Goal: Task Accomplishment & Management: Manage account settings

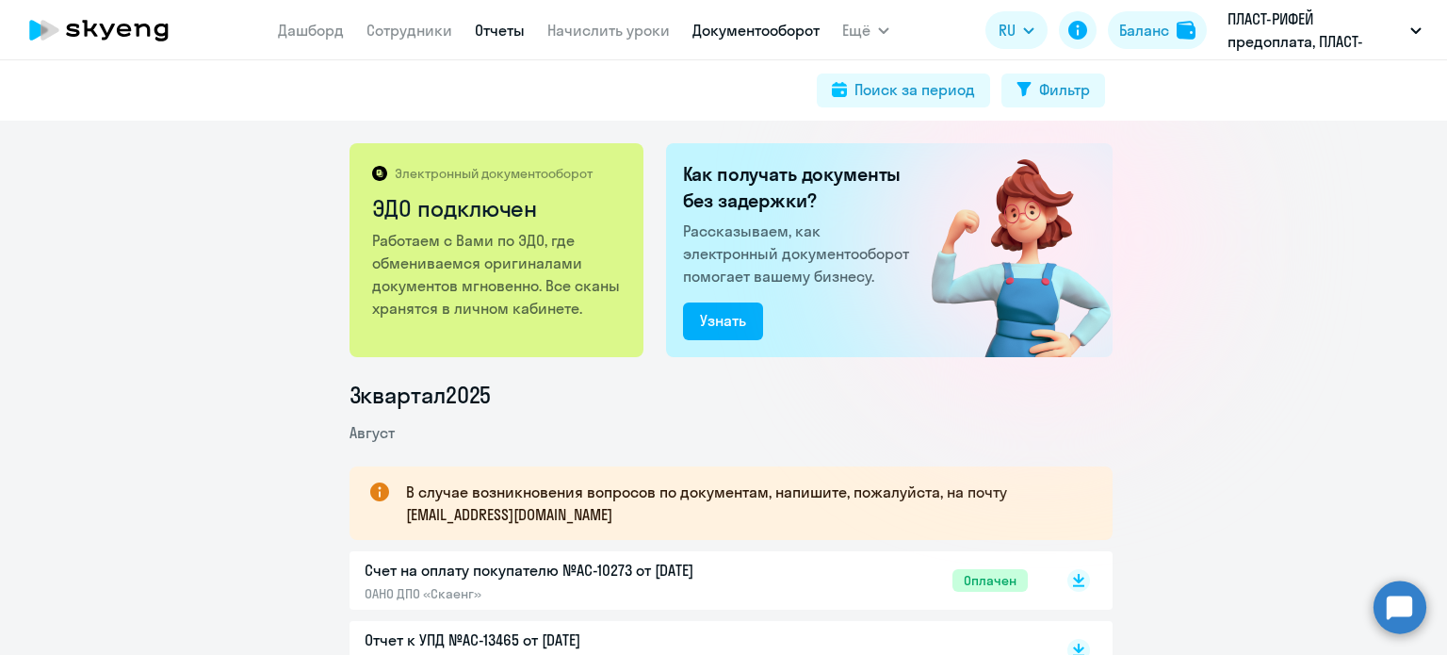
click at [503, 33] on link "Отчеты" at bounding box center [500, 30] width 50 height 19
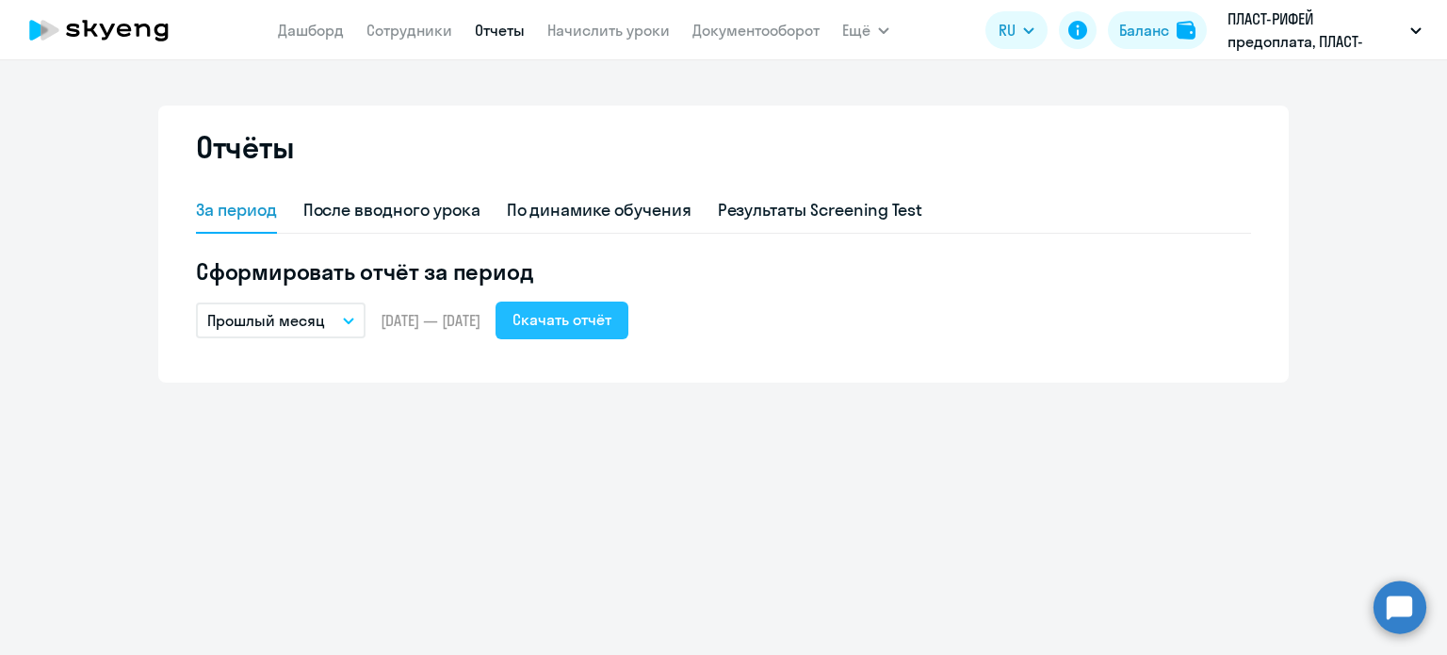
click at [611, 329] on div "Скачать отчёт" at bounding box center [562, 319] width 99 height 23
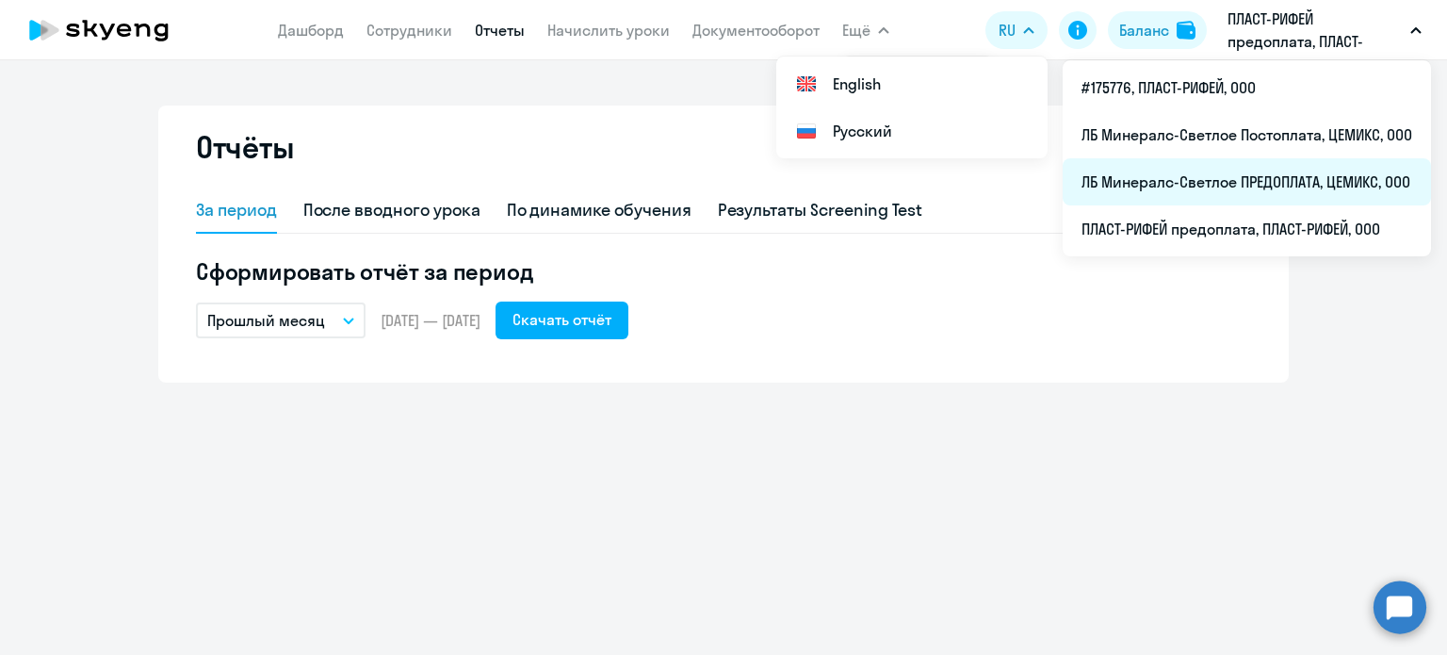
click at [1158, 189] on li "ЛБ Минералс-Светлое ПРЕДОПЛАТА, ЦЕМИКС, ООО" at bounding box center [1247, 181] width 368 height 47
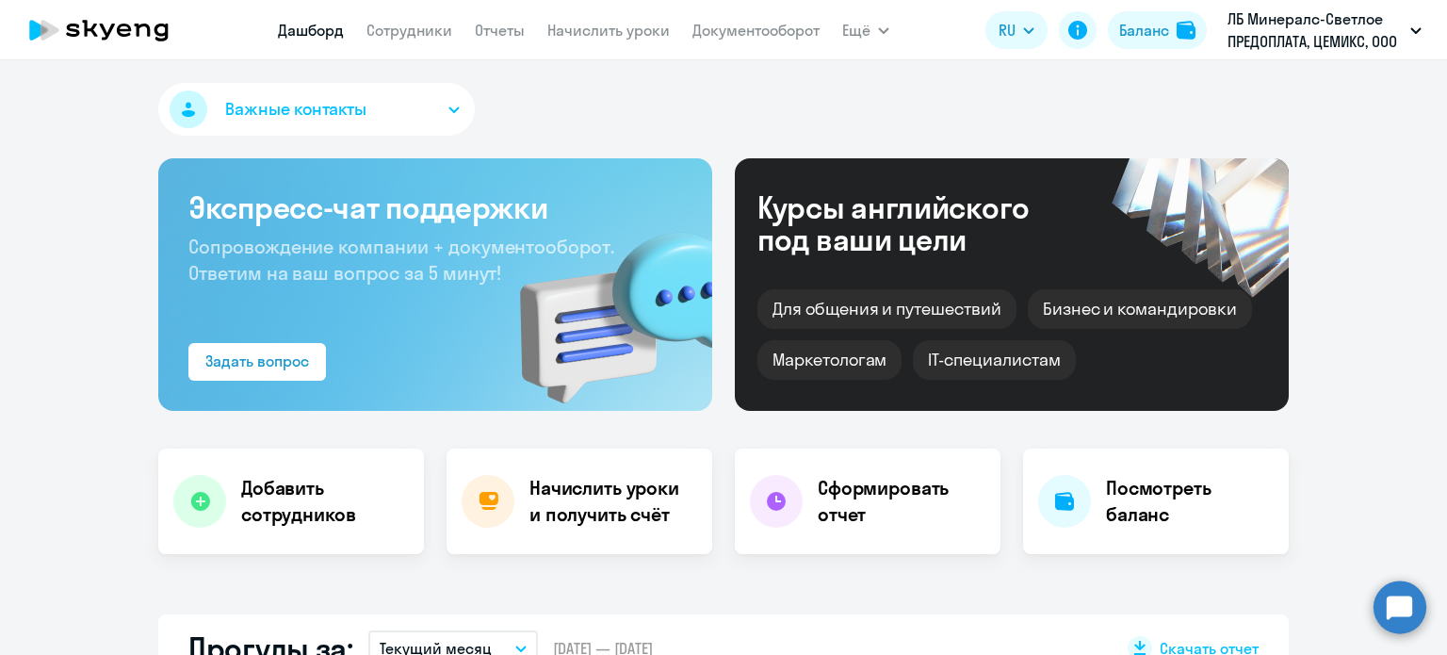
select select "30"
click at [506, 31] on link "Отчеты" at bounding box center [500, 30] width 50 height 19
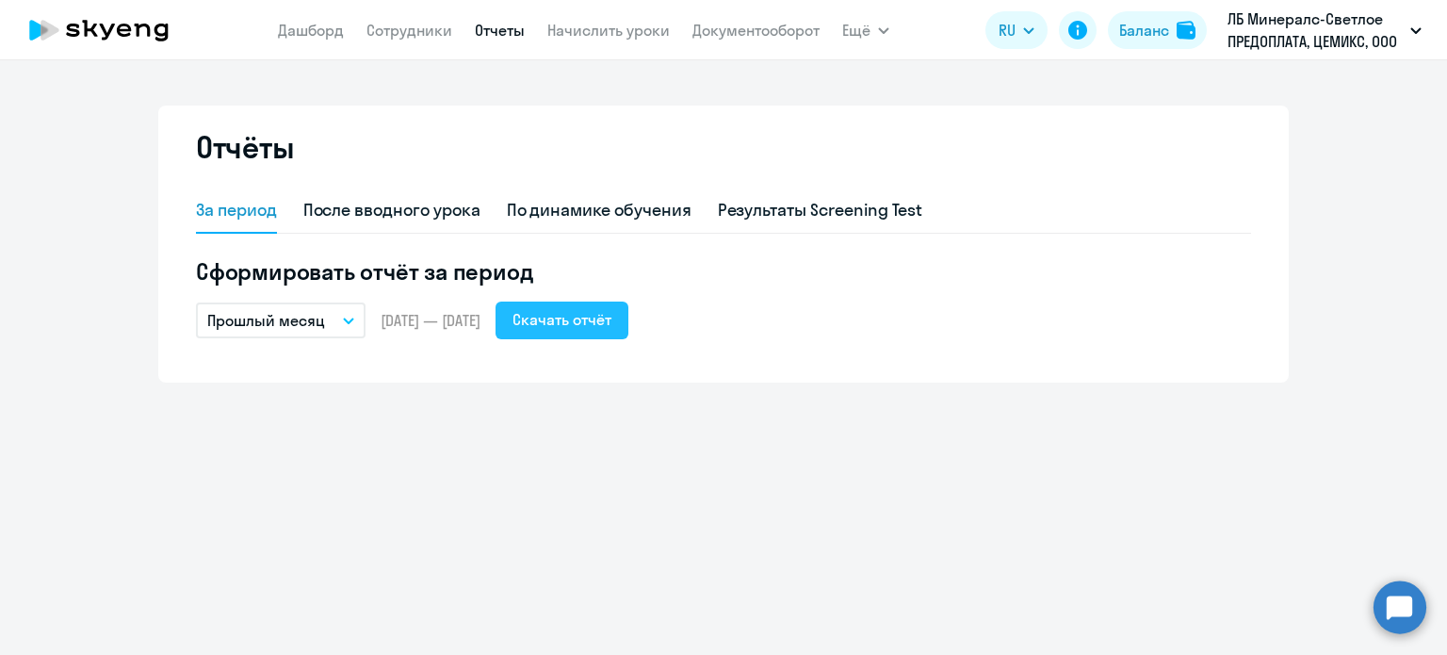
click at [603, 328] on div "Скачать отчёт" at bounding box center [562, 319] width 99 height 23
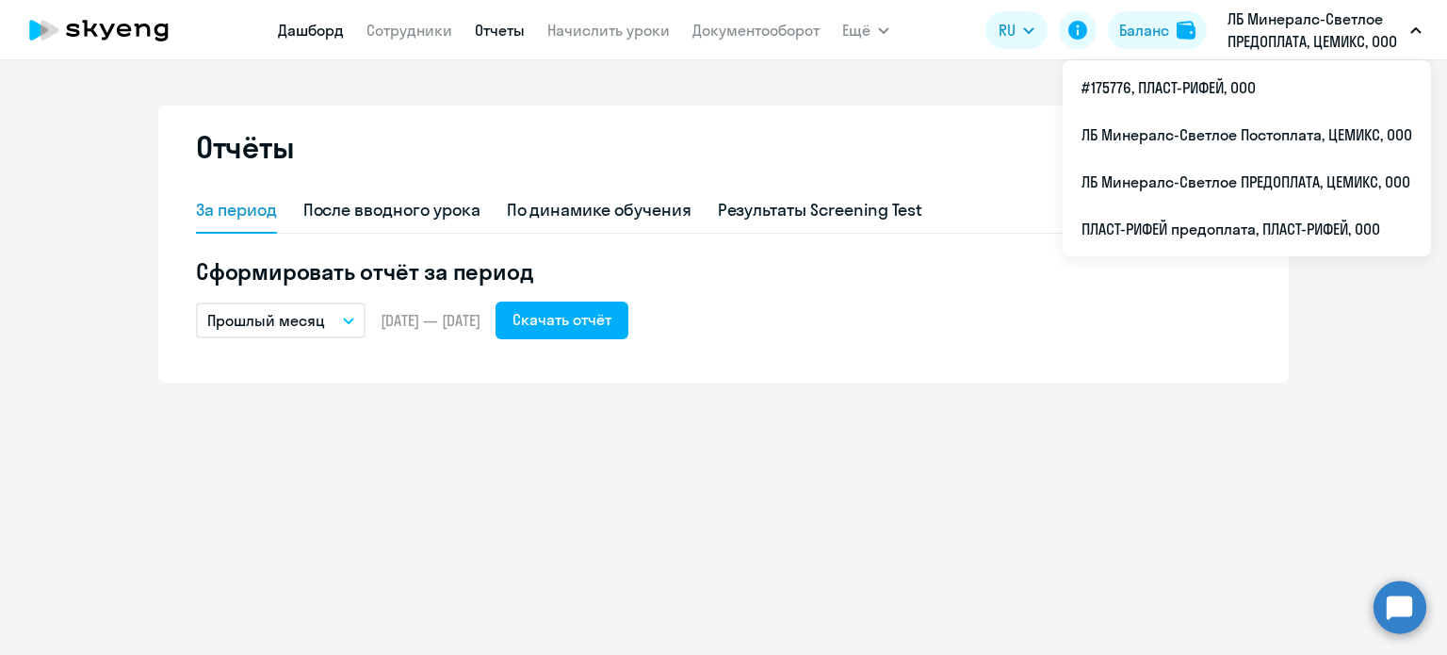
click at [324, 38] on link "Дашборд" at bounding box center [311, 30] width 66 height 19
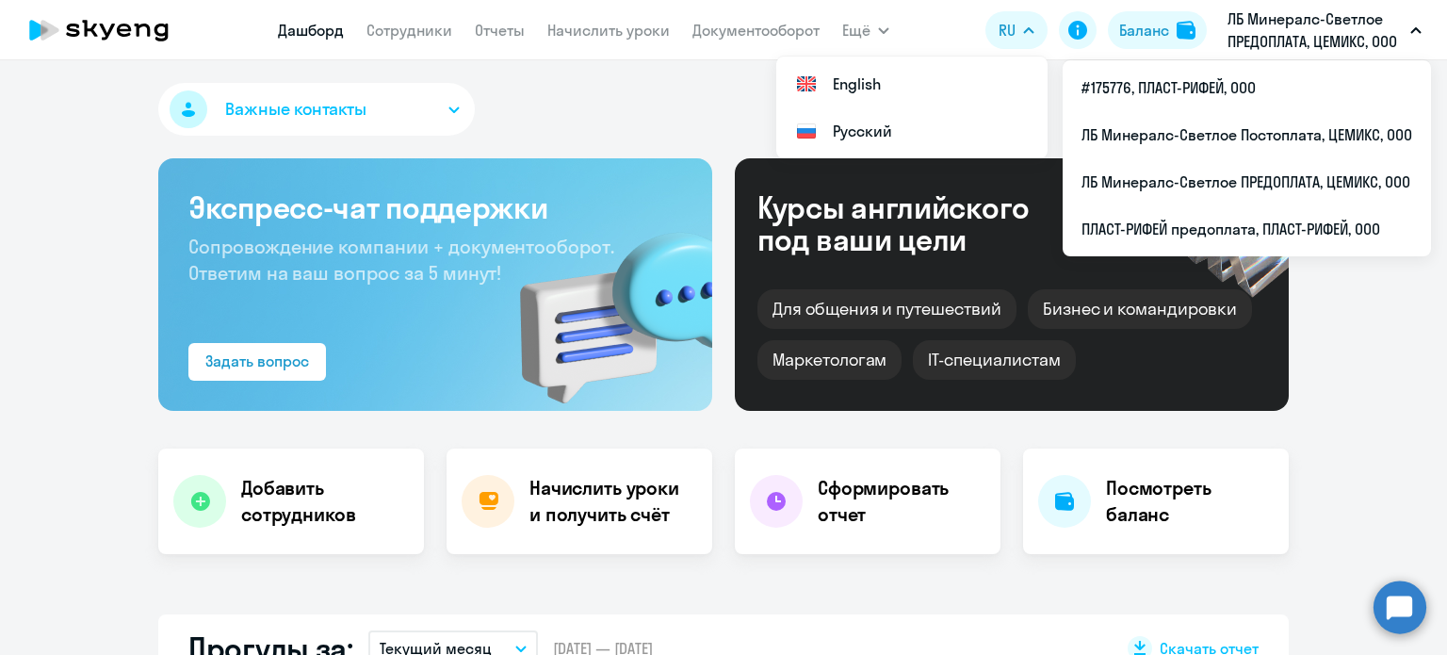
click at [1256, 25] on p "ЛБ Минералс-Светлое ПРЕДОПЛАТА, ЦЕМИКС, ООО" at bounding box center [1315, 30] width 175 height 45
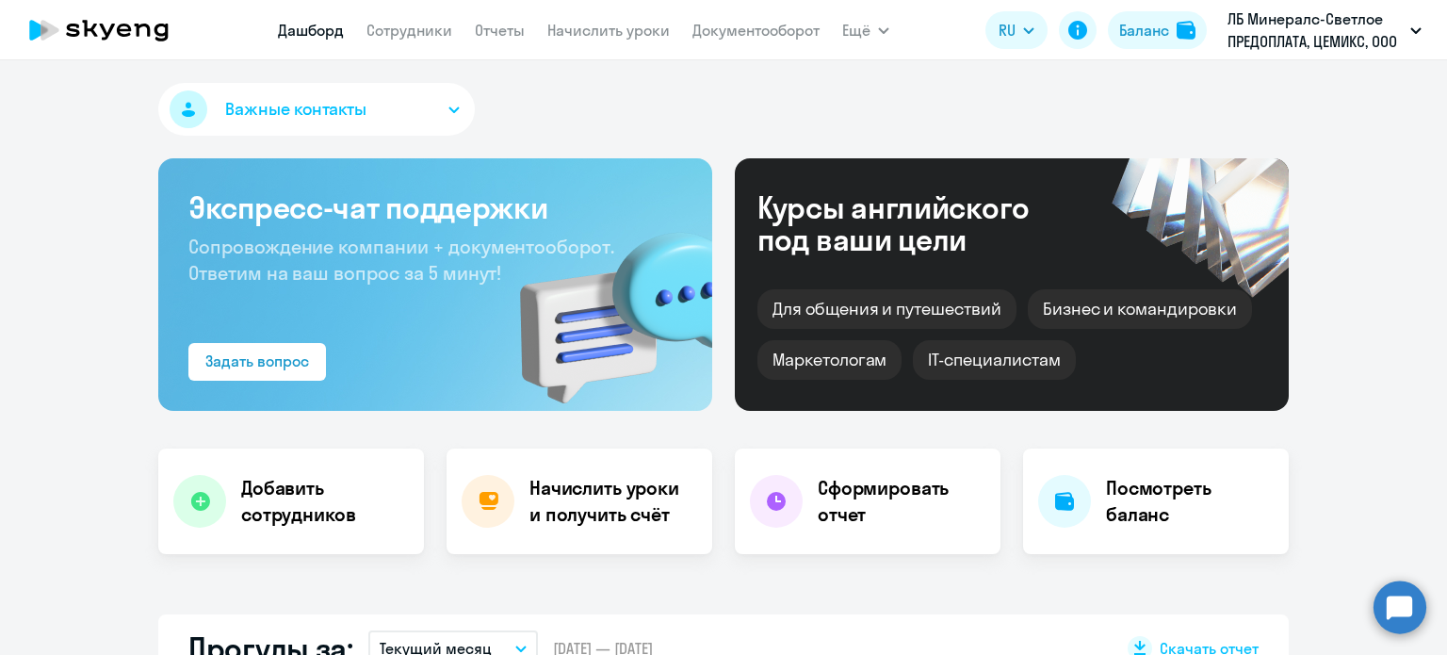
select select "30"
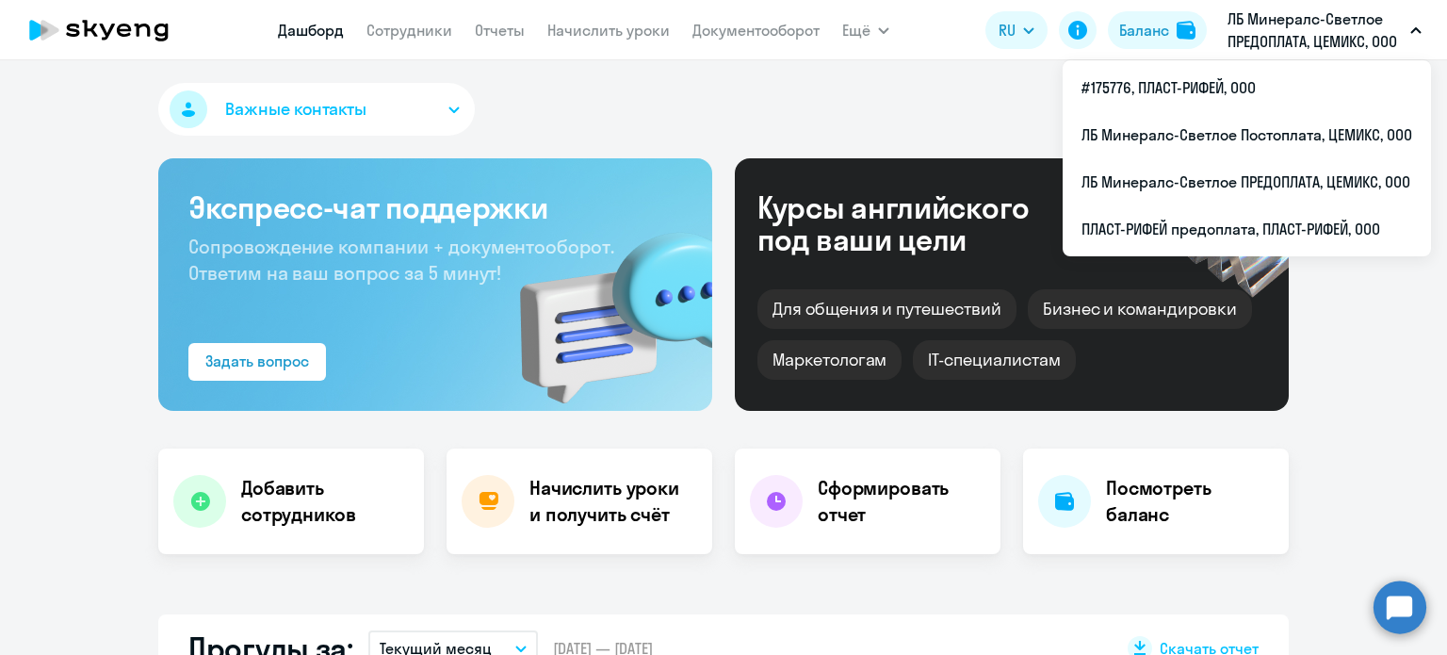
click at [1271, 33] on p "ЛБ Минералс-Светлое ПРЕДОПЛАТА, ЦЕМИКС, ООО" at bounding box center [1315, 30] width 175 height 45
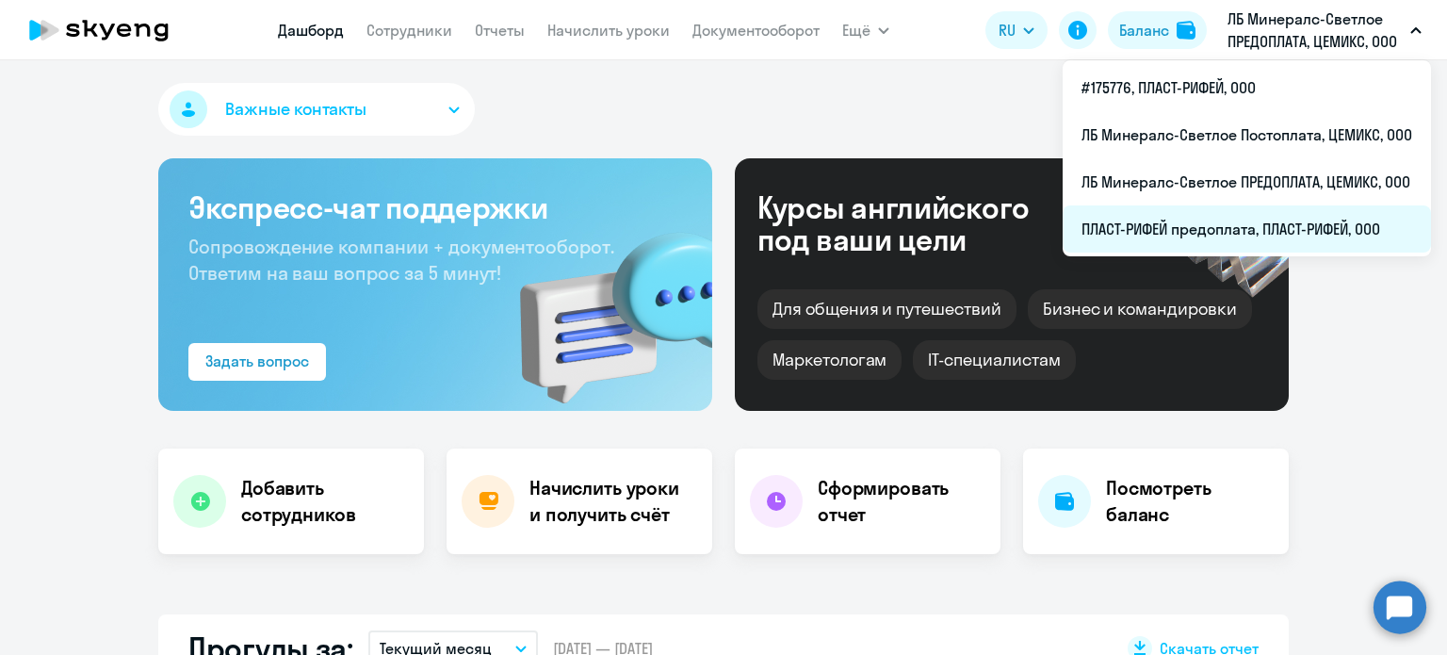
click at [1195, 225] on li "ПЛАСТ-РИФЕЙ предоплата, ПЛАСТ-РИФЕЙ, ООО" at bounding box center [1247, 228] width 368 height 47
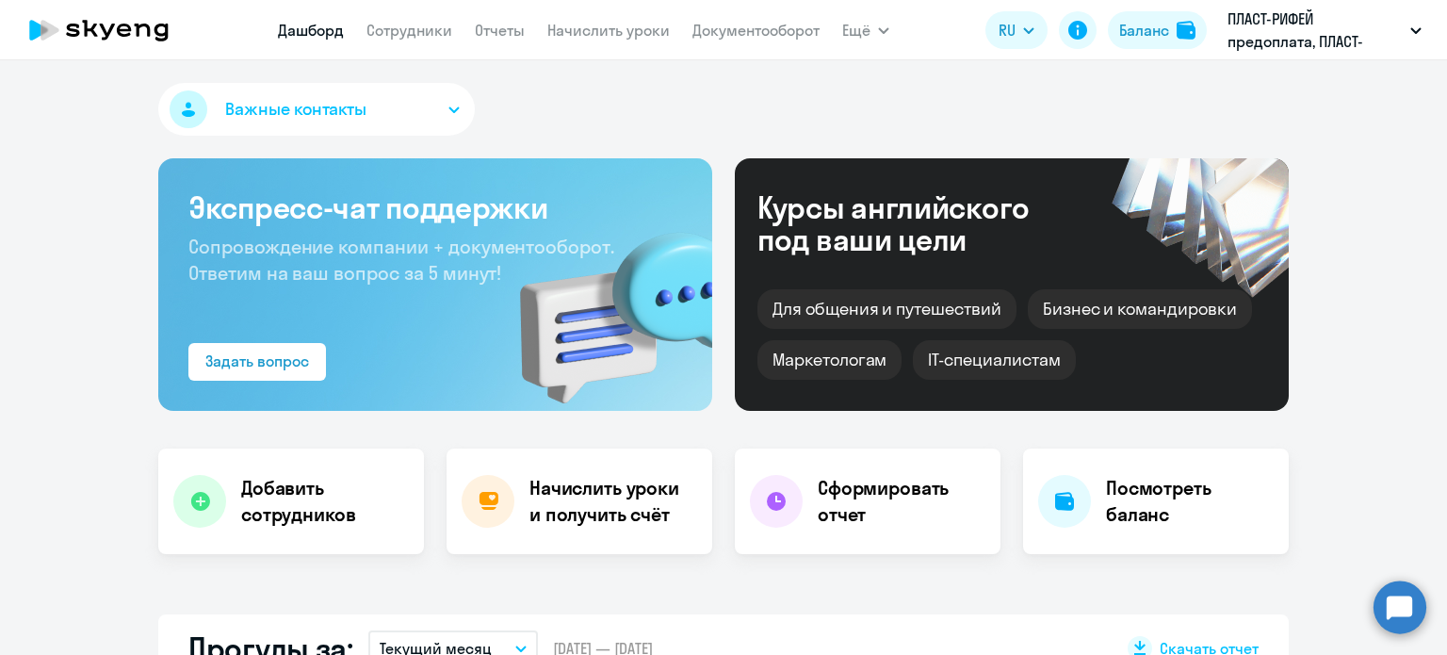
select select "30"
click at [1128, 497] on h4 "Посмотреть баланс" at bounding box center [1190, 501] width 168 height 53
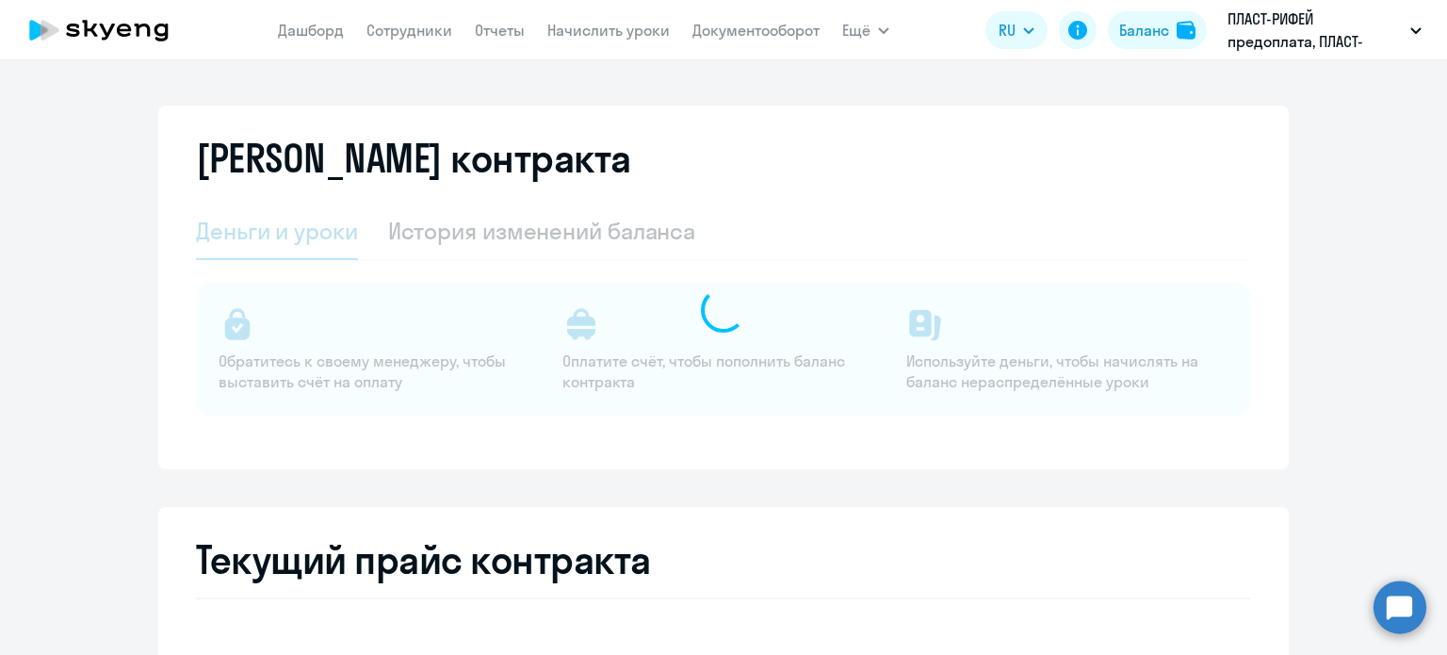
select select "english_adult_not_native_speaker"
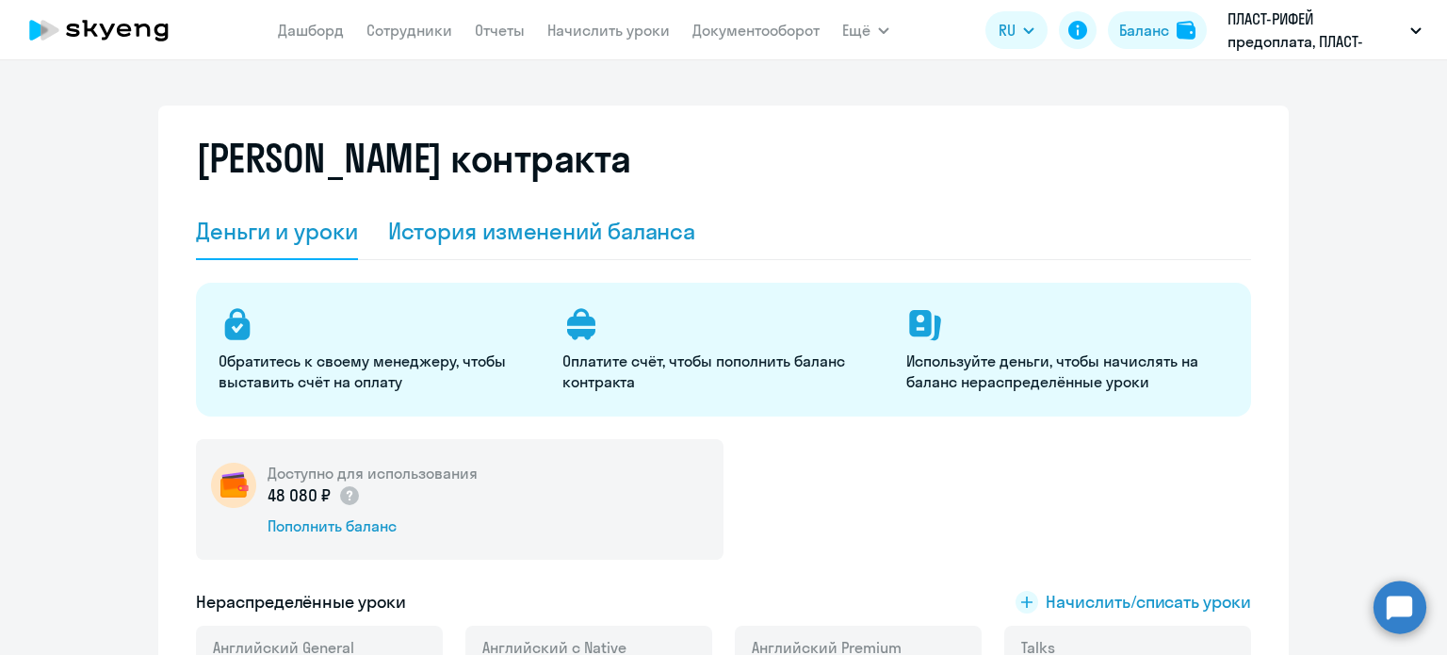
click at [441, 229] on div "История изменений баланса" at bounding box center [542, 231] width 308 height 30
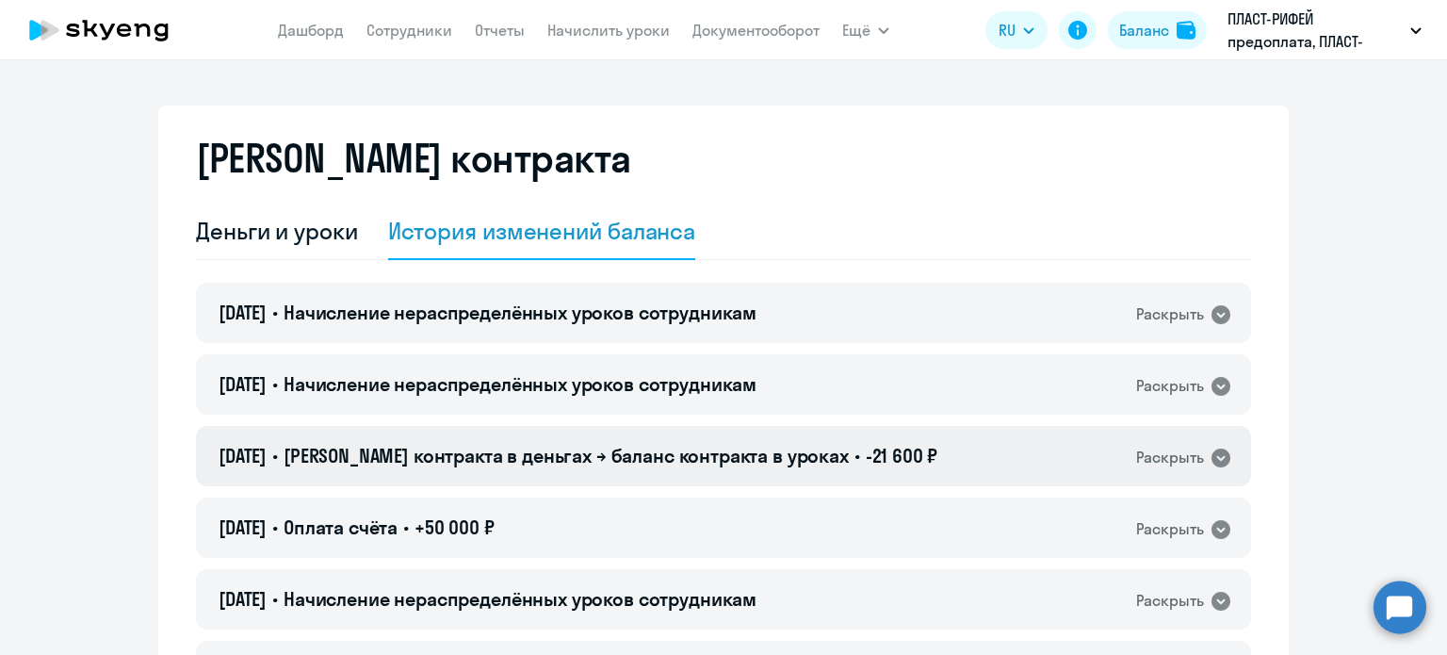
click at [569, 466] on span "[PERSON_NAME] контракта в деньгах → баланс контракта в уроках" at bounding box center [566, 456] width 565 height 24
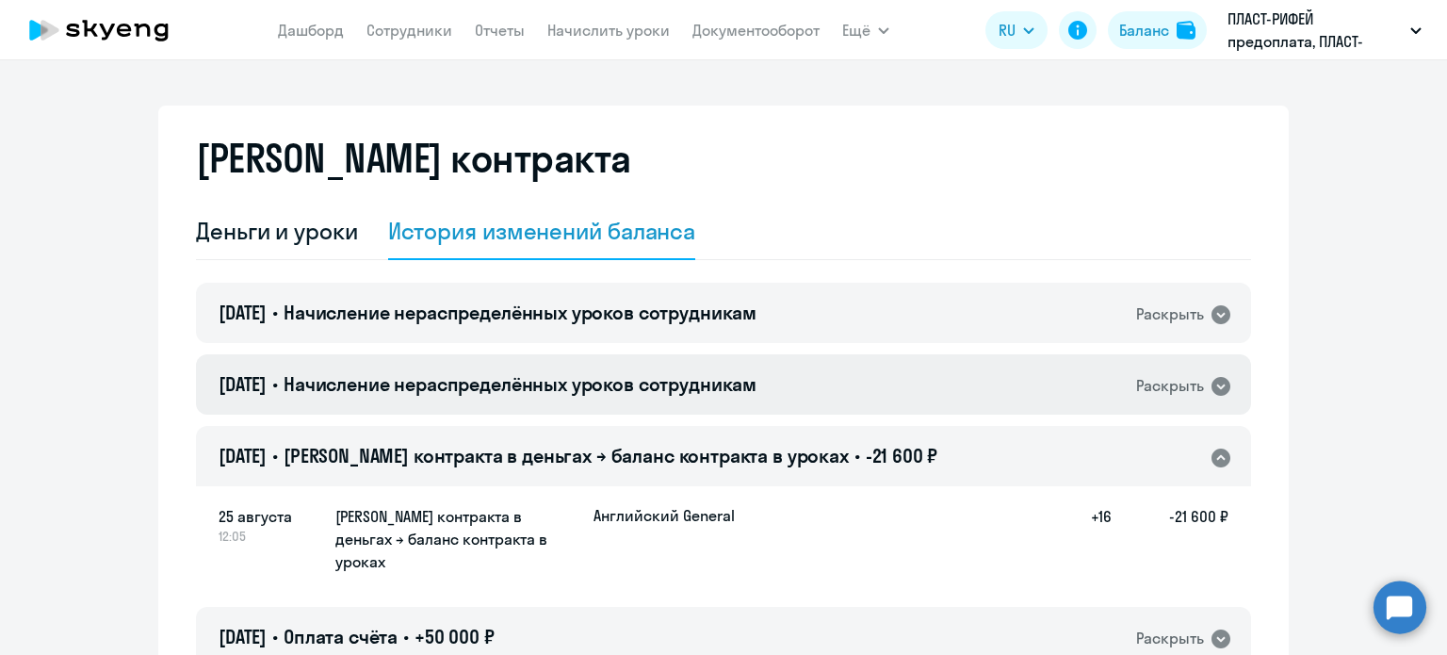
click at [569, 380] on span "Начисление нераспределённых уроков сотрудникам" at bounding box center [520, 384] width 473 height 24
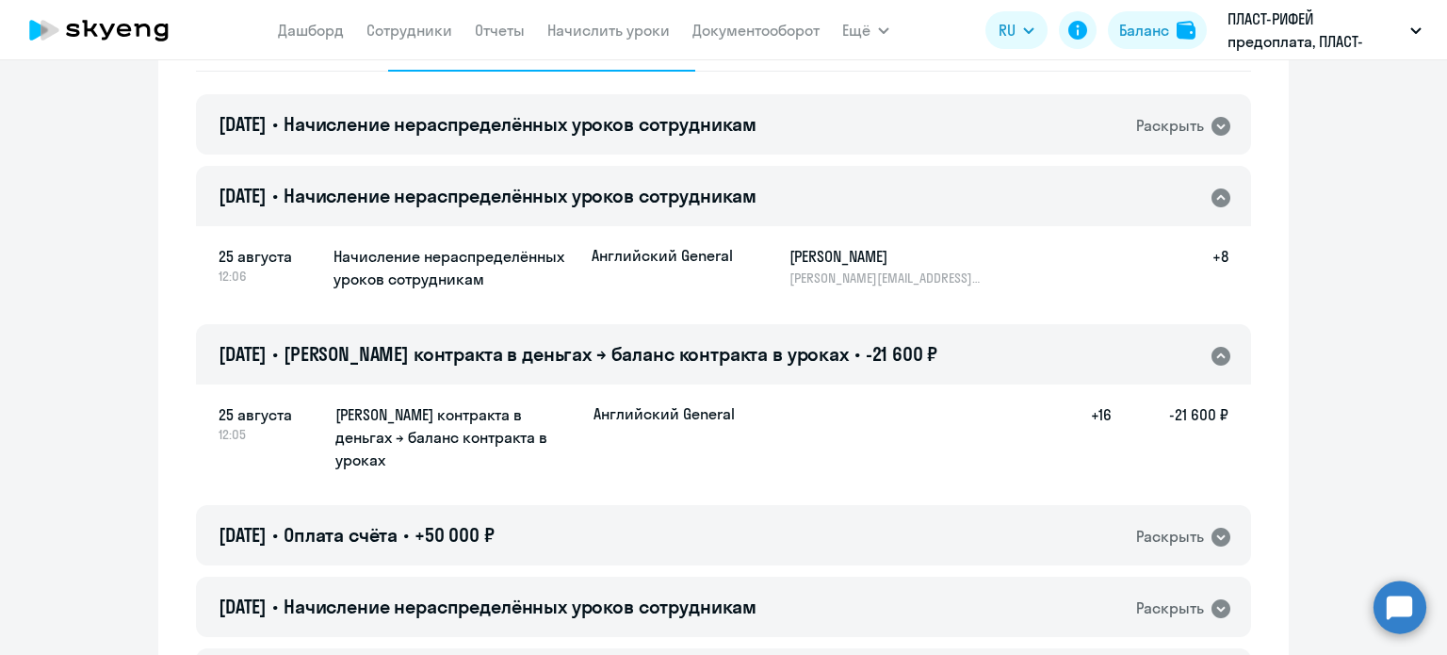
scroll to position [283, 0]
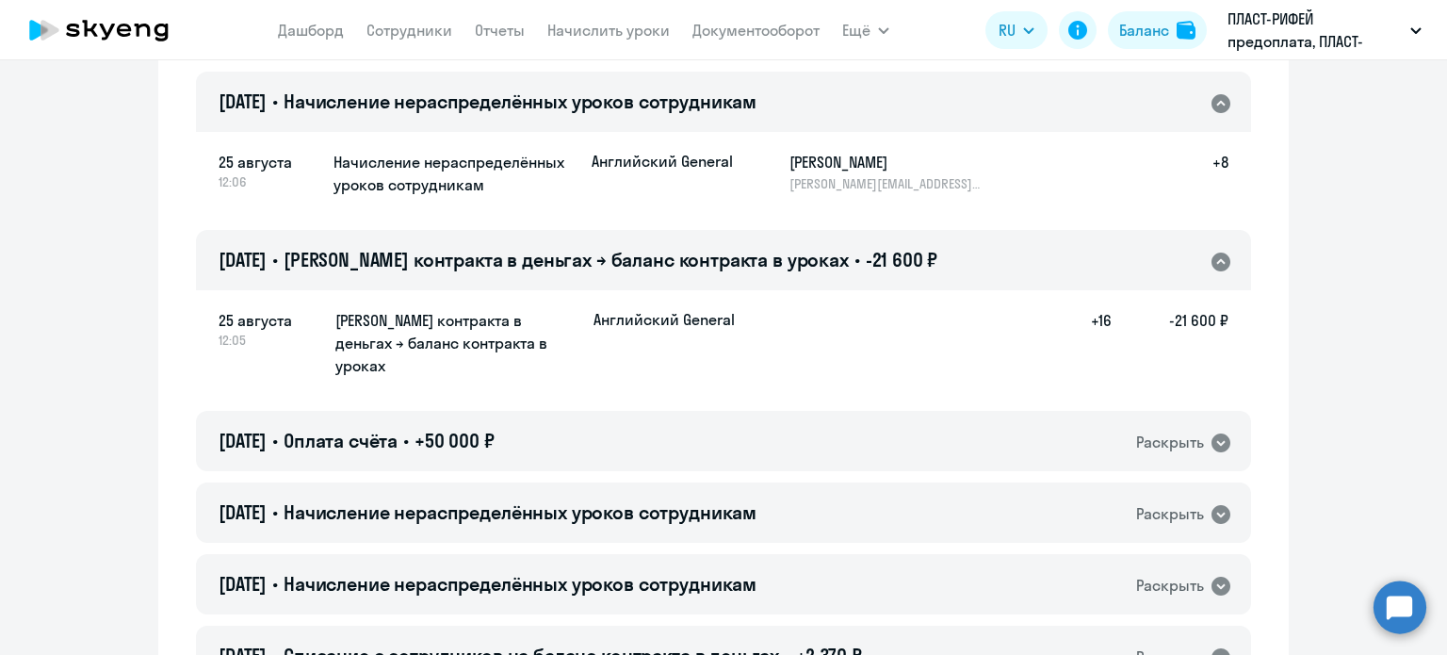
click at [1036, 342] on div "[DATE] 12:05 [PERSON_NAME] контракта в деньгах → баланс контракта в уроках Англ…" at bounding box center [724, 344] width 1010 height 70
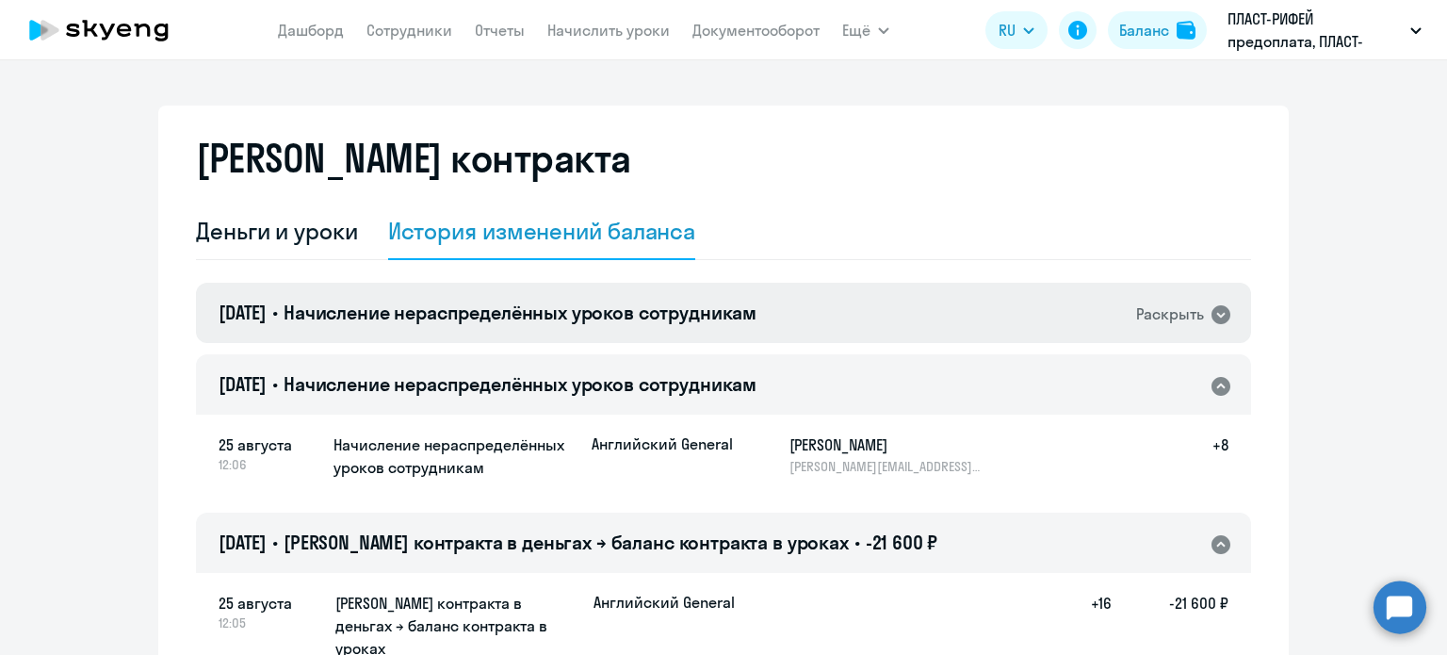
click at [629, 326] on div "[DATE] • Начисление нераспределённых уроков сотрудникам Раскрыть" at bounding box center [723, 313] width 1055 height 60
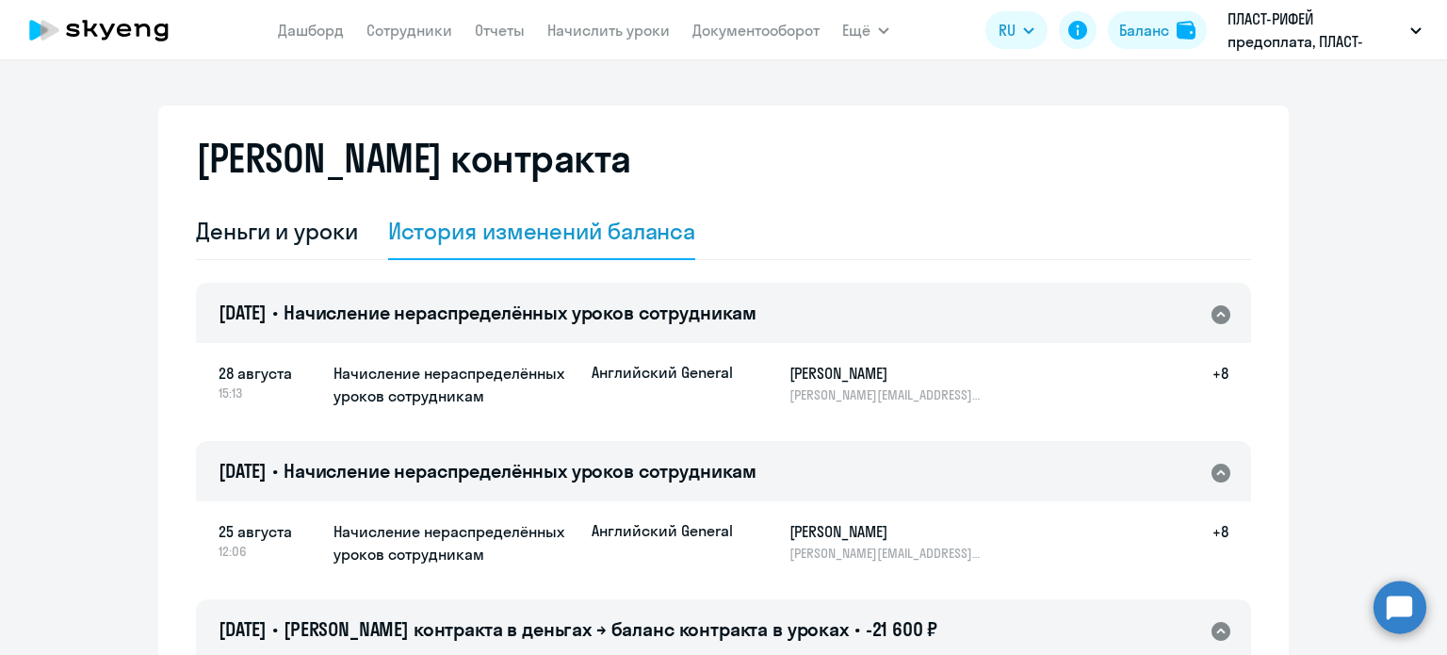
drag, startPoint x: 128, startPoint y: 27, endPoint x: 144, endPoint y: 30, distance: 16.3
click at [127, 26] on icon at bounding box center [124, 30] width 14 height 13
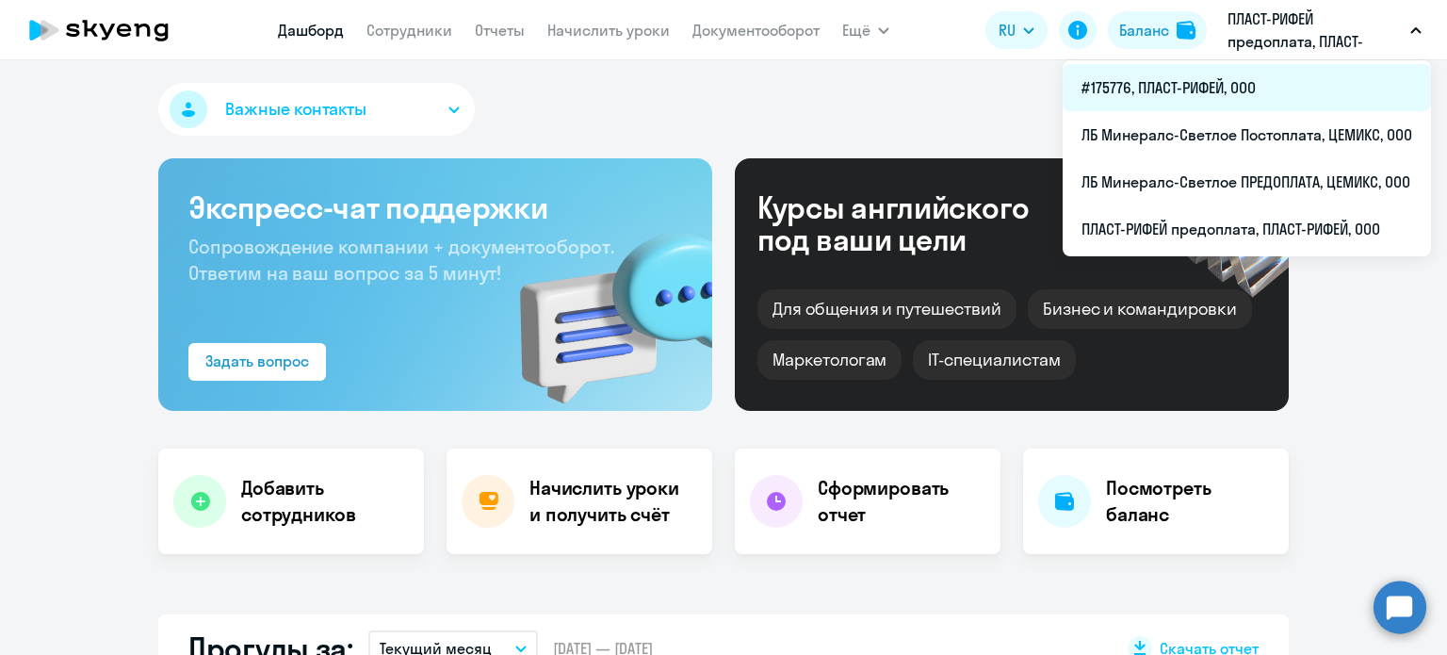
select select "30"
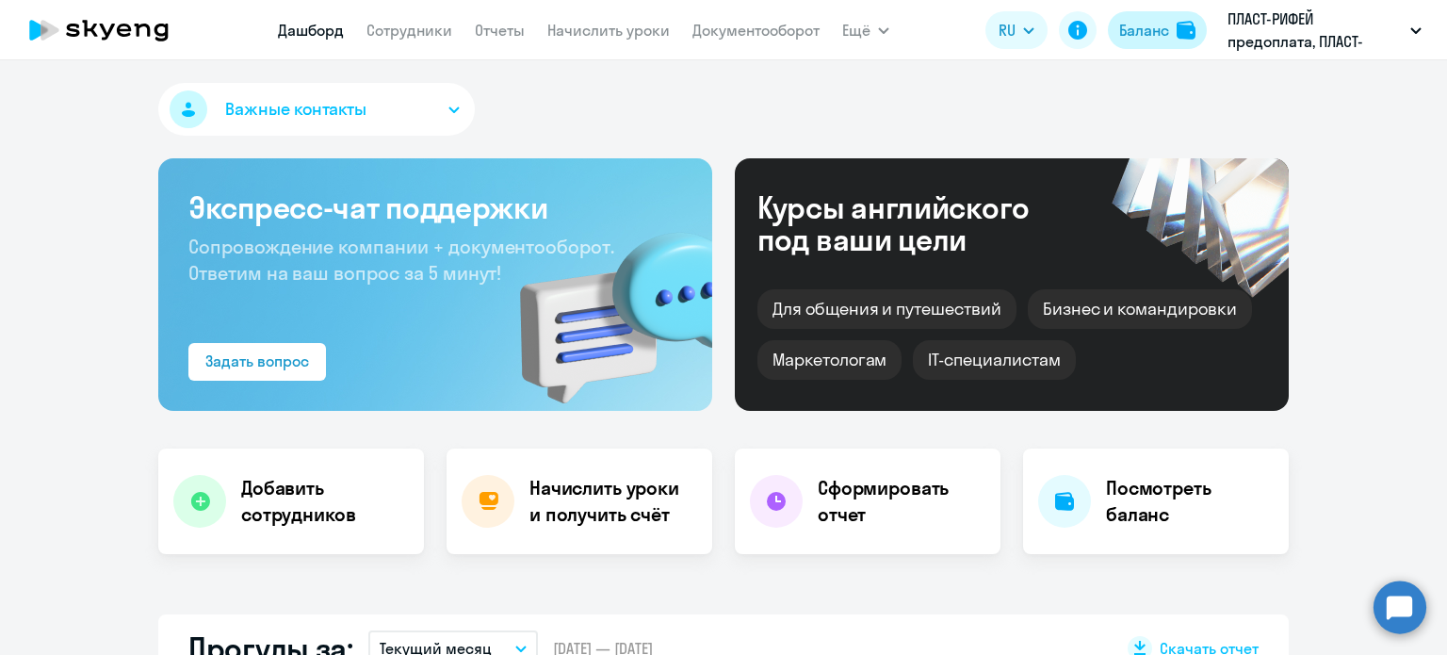
click at [1158, 33] on div "Баланс" at bounding box center [1144, 30] width 50 height 23
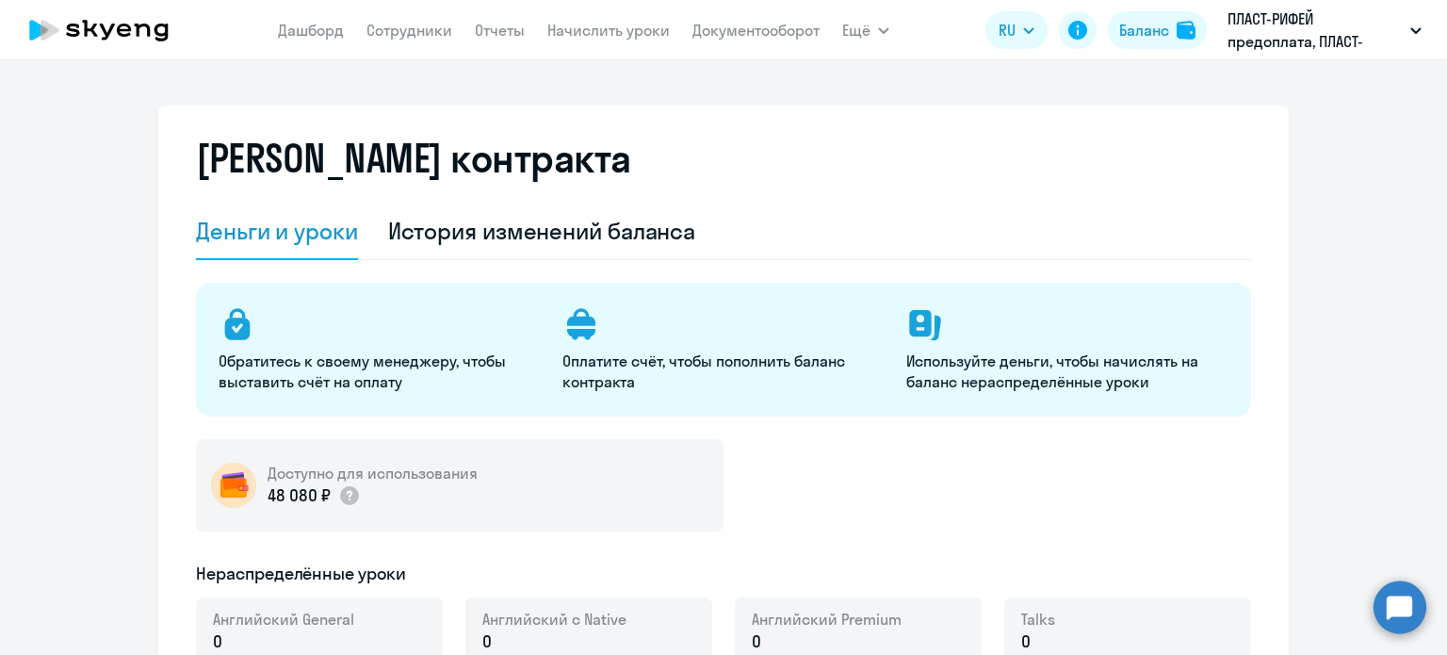
select select "english_adult_not_native_speaker"
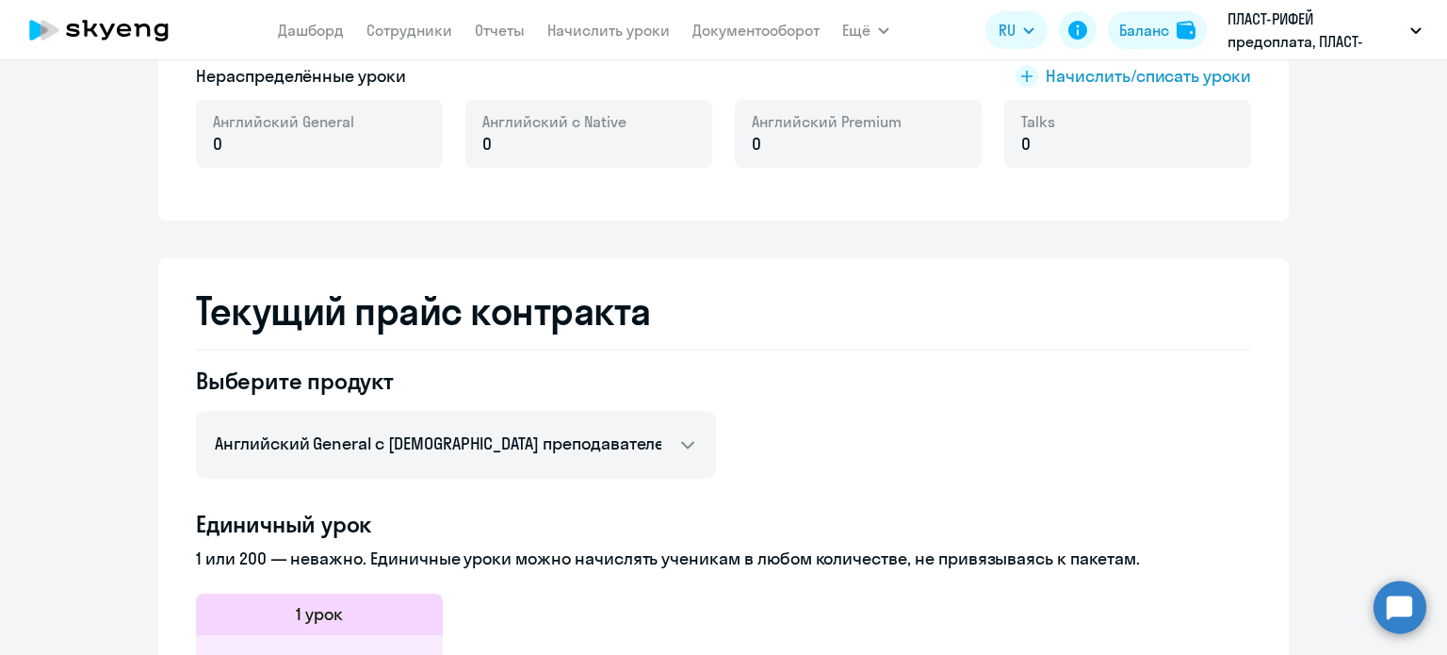
scroll to position [55, 0]
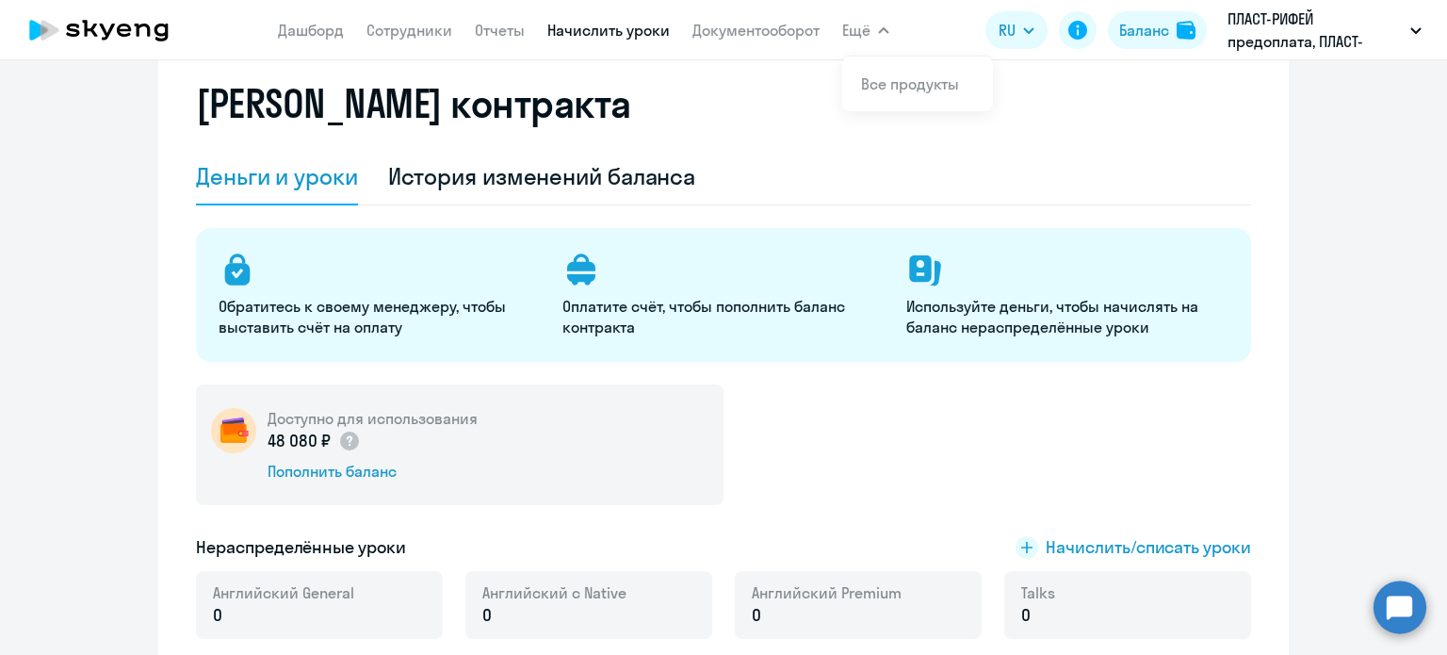
click at [604, 33] on link "Начислить уроки" at bounding box center [608, 30] width 122 height 19
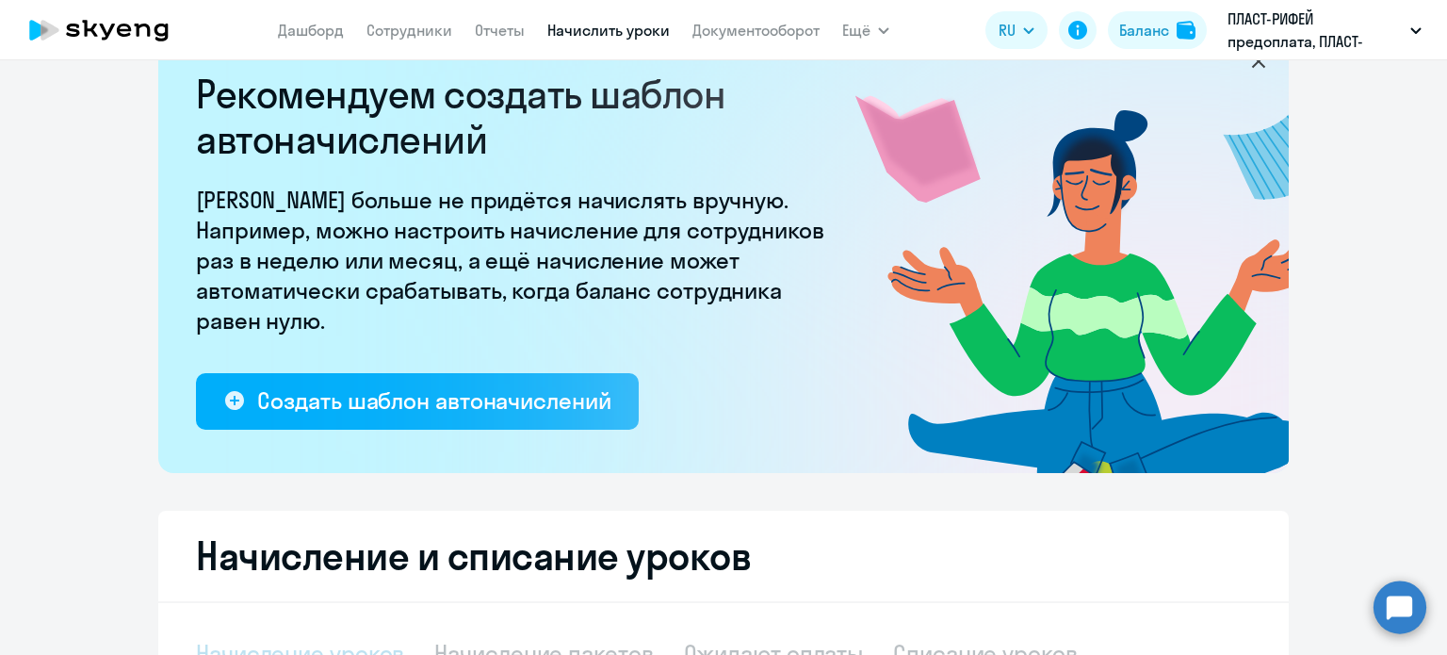
select select "10"
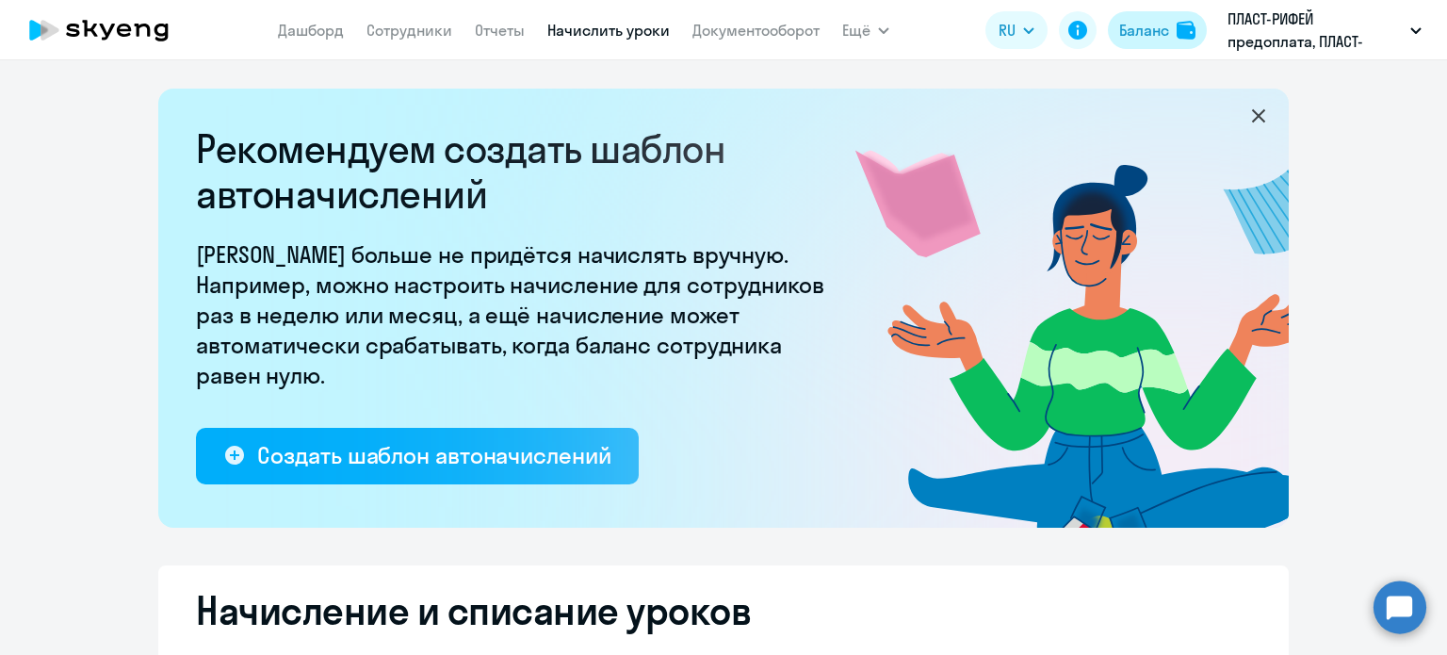
click at [1183, 29] on img at bounding box center [1186, 30] width 19 height 19
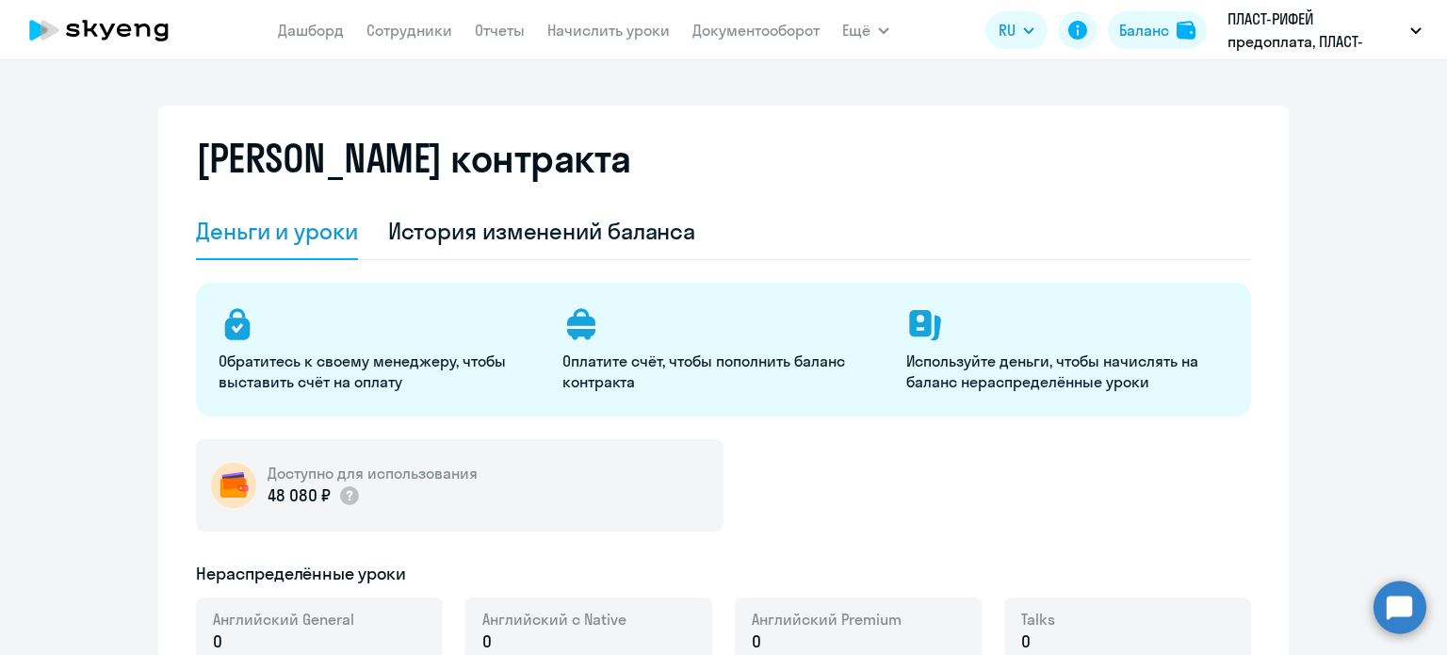
select select "english_adult_not_native_speaker"
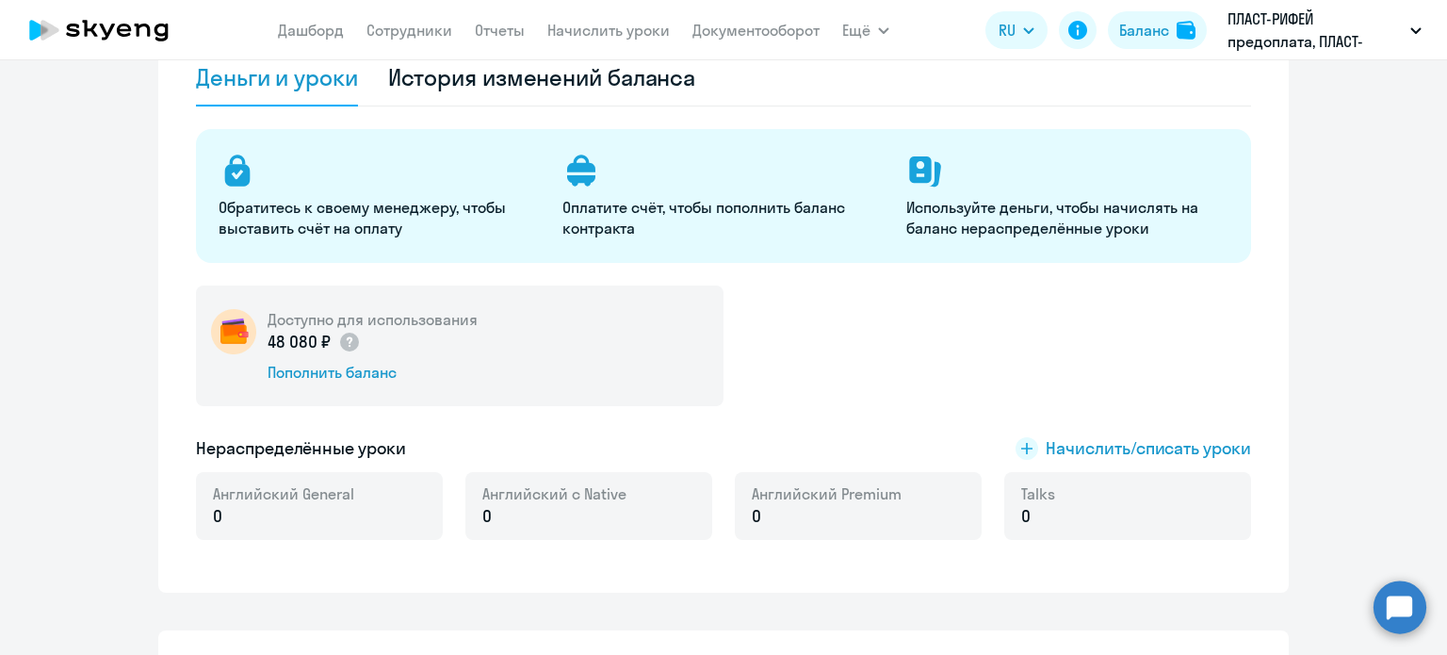
scroll to position [188, 0]
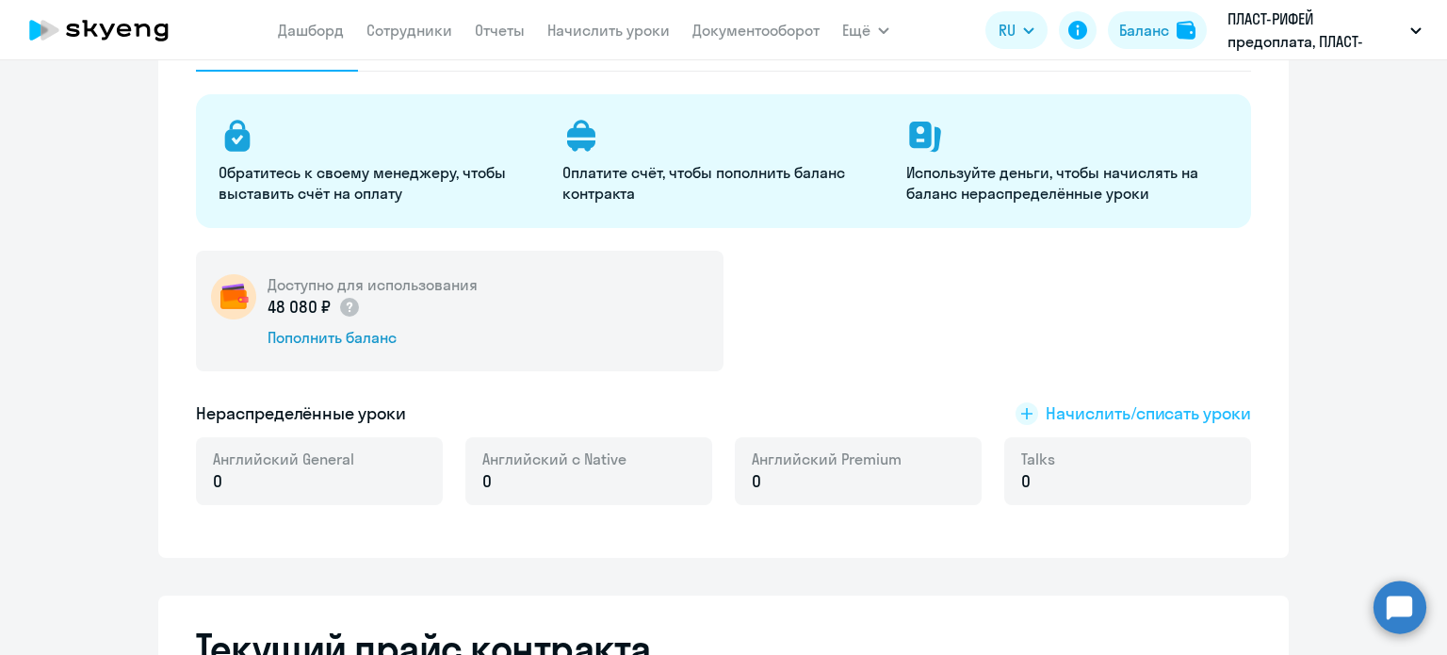
click at [1093, 417] on span "Начислить/списать уроки" at bounding box center [1148, 413] width 205 height 24
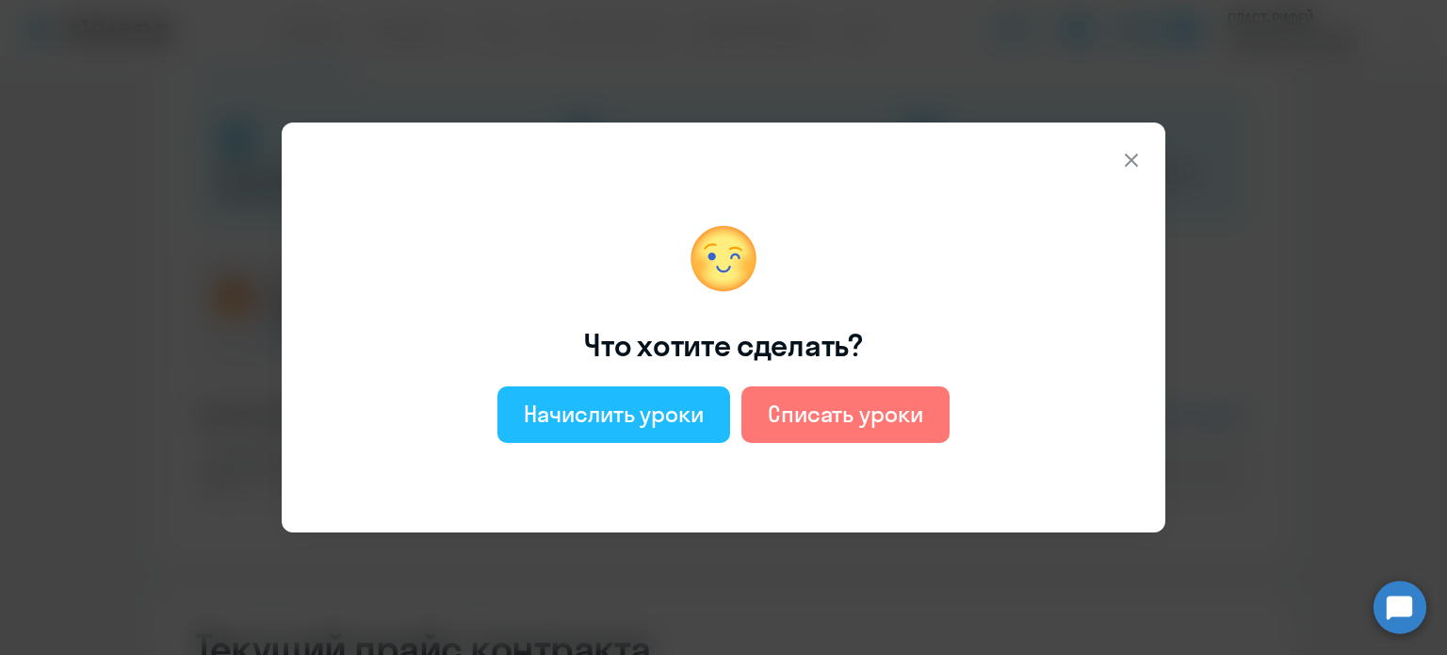
click at [654, 415] on div "Начислить уроки" at bounding box center [614, 414] width 180 height 30
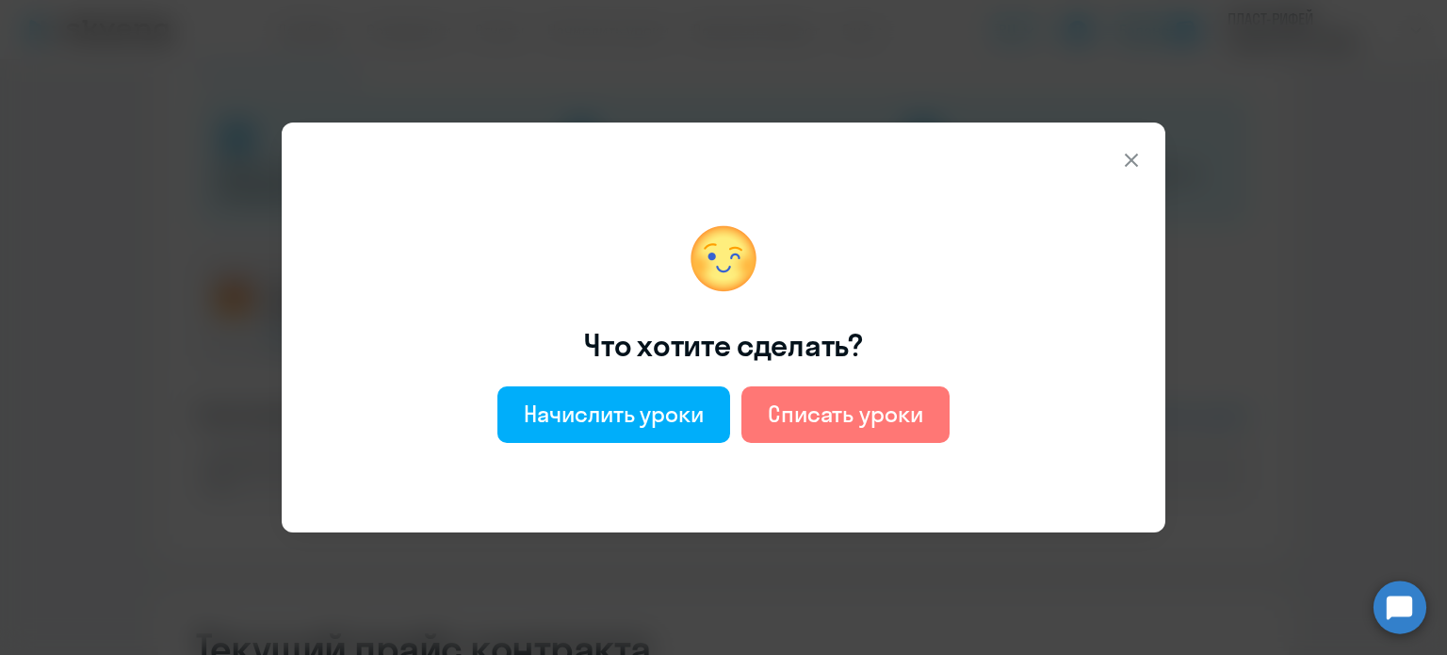
select select "english_adult_not_native_speaker"
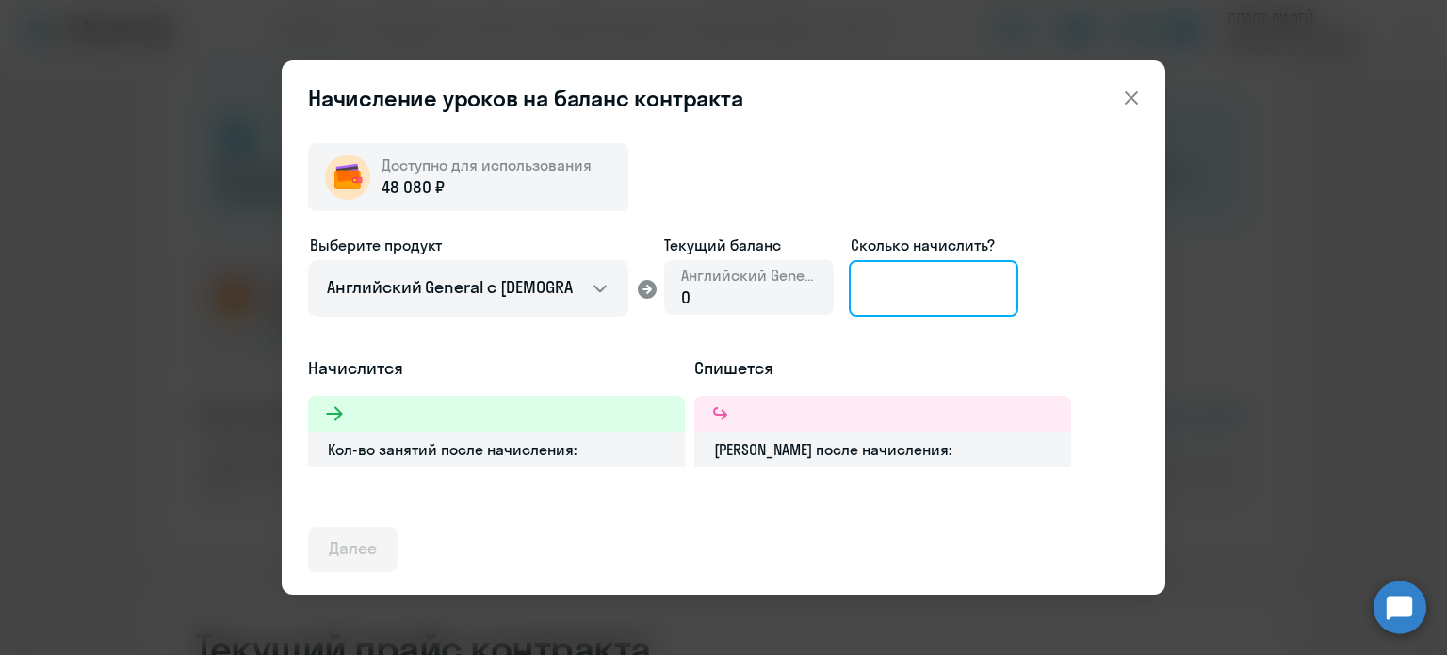
click at [911, 286] on input at bounding box center [934, 288] width 170 height 57
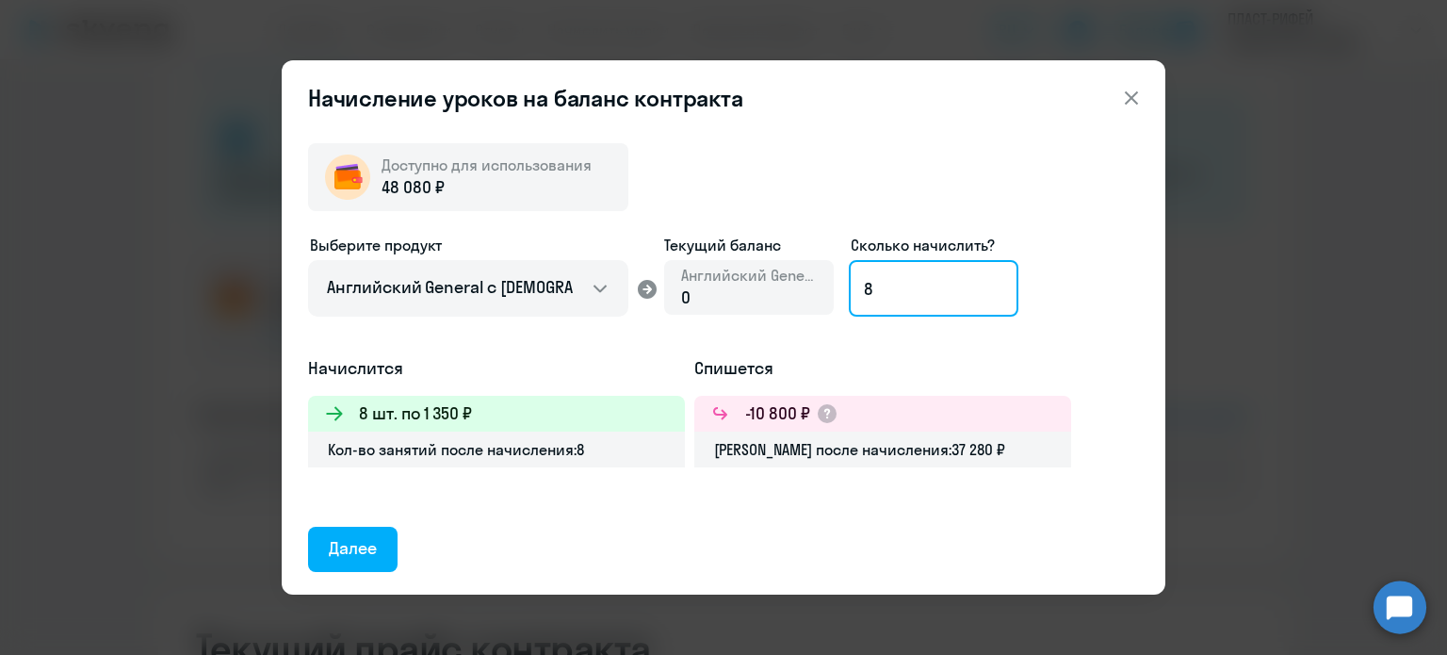
type input "8"
click at [1127, 106] on icon at bounding box center [1131, 98] width 23 height 23
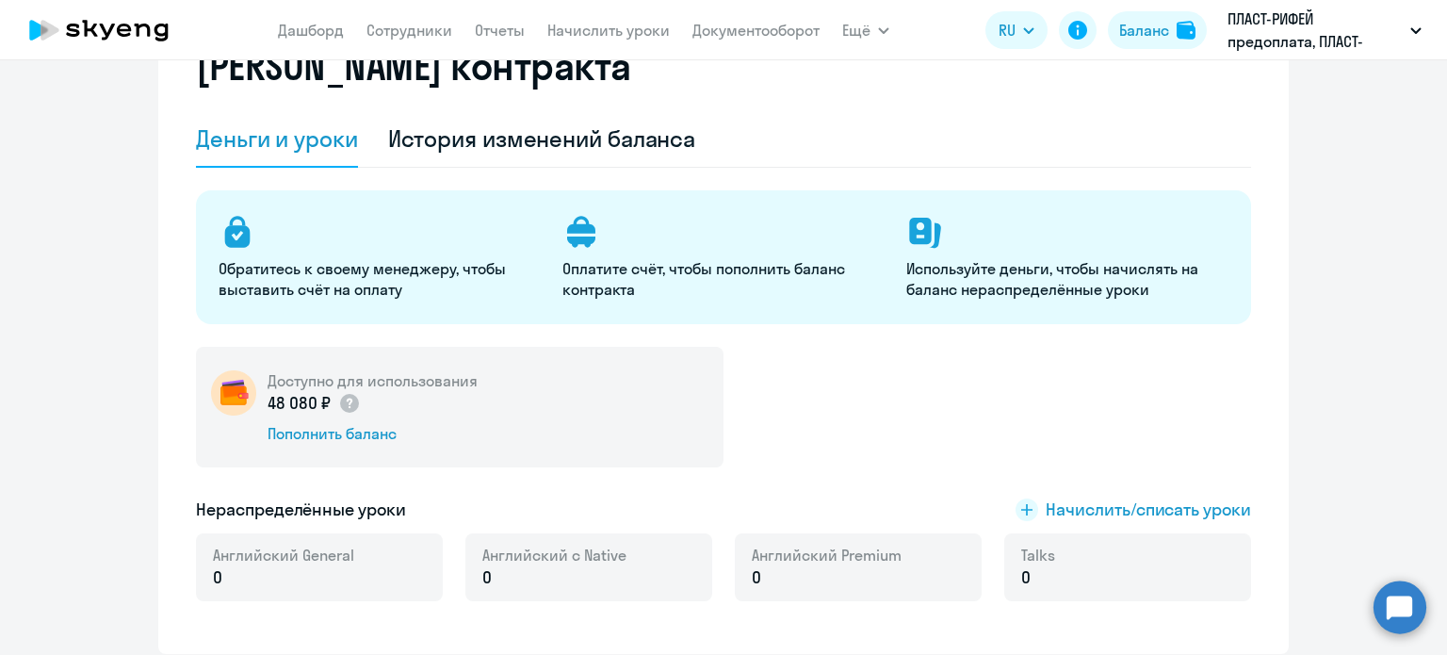
scroll to position [0, 0]
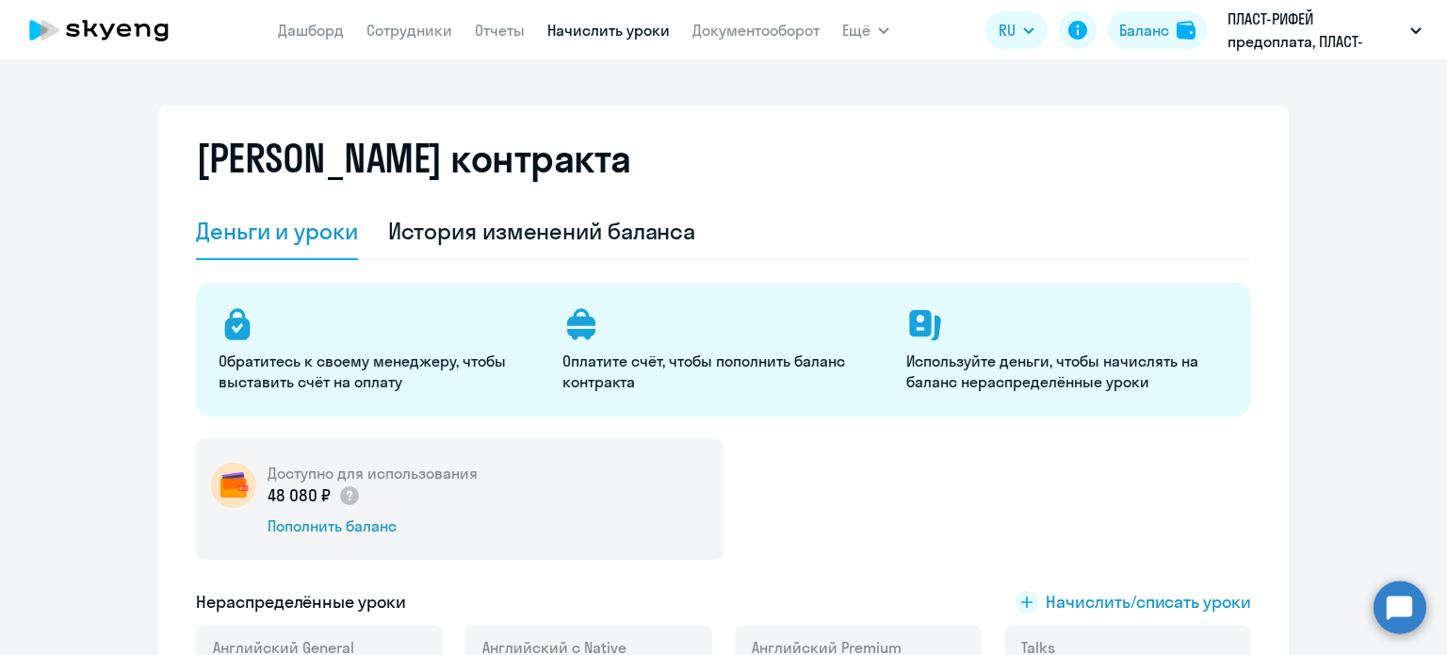
click at [598, 37] on link "Начислить уроки" at bounding box center [608, 30] width 122 height 19
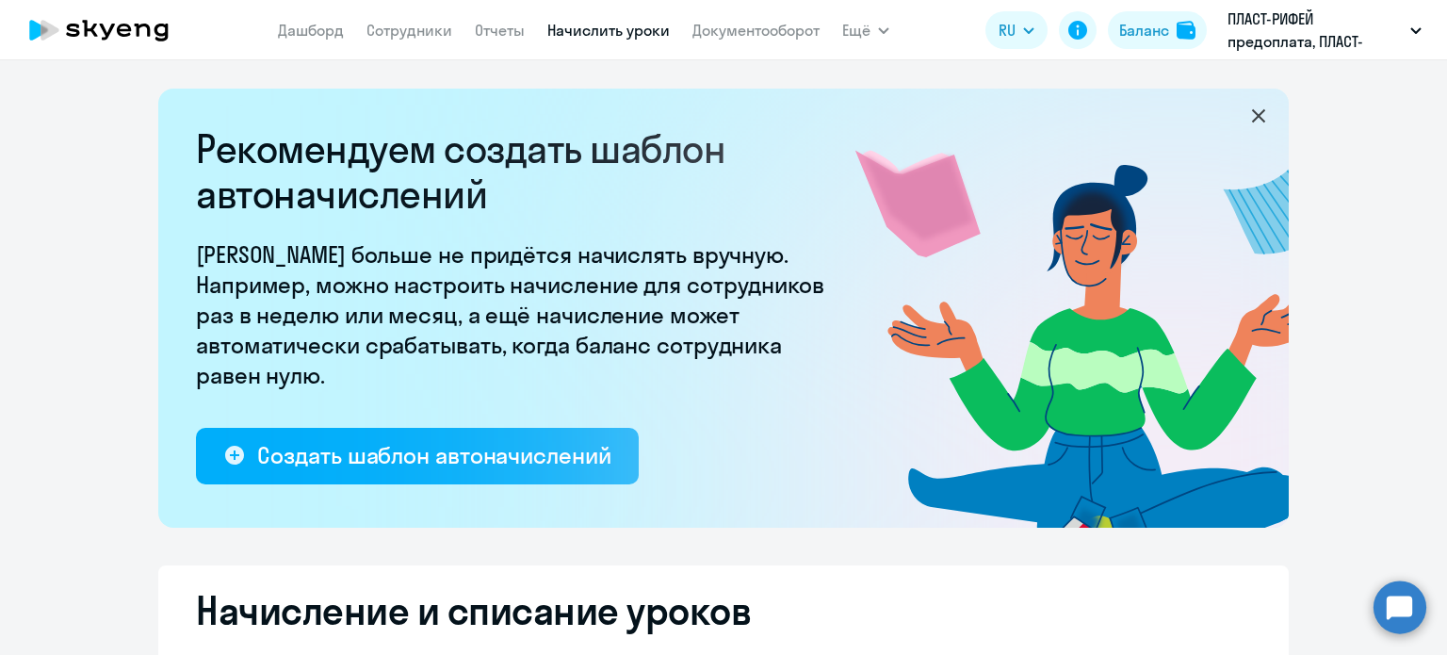
select select "10"
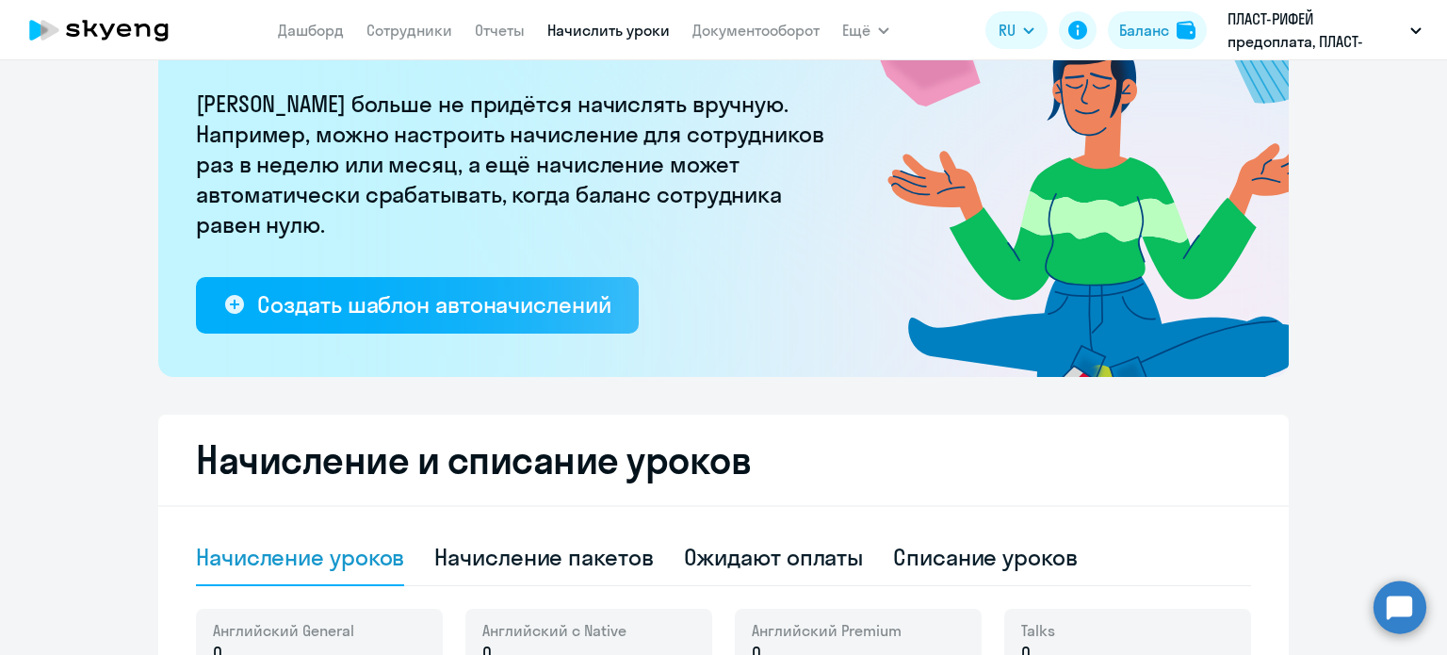
scroll to position [377, 0]
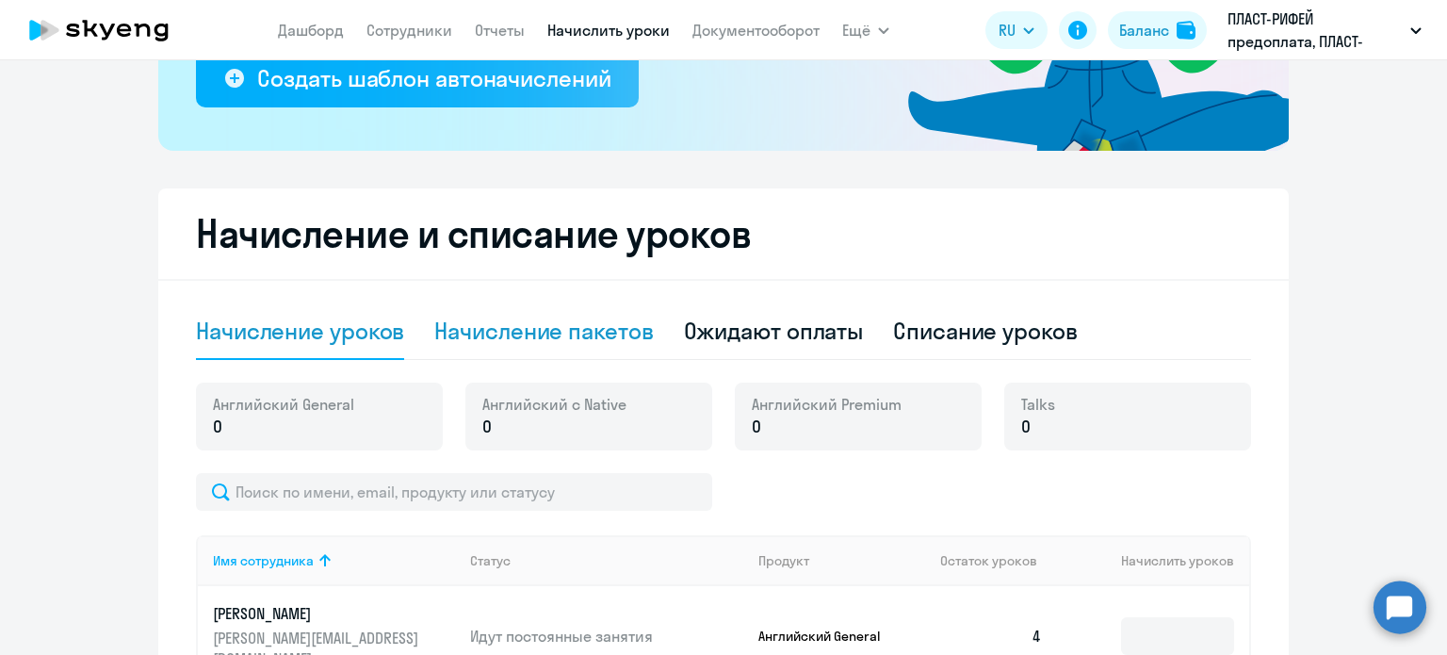
click at [579, 337] on div "Начисление пакетов" at bounding box center [543, 331] width 219 height 30
select select "10"
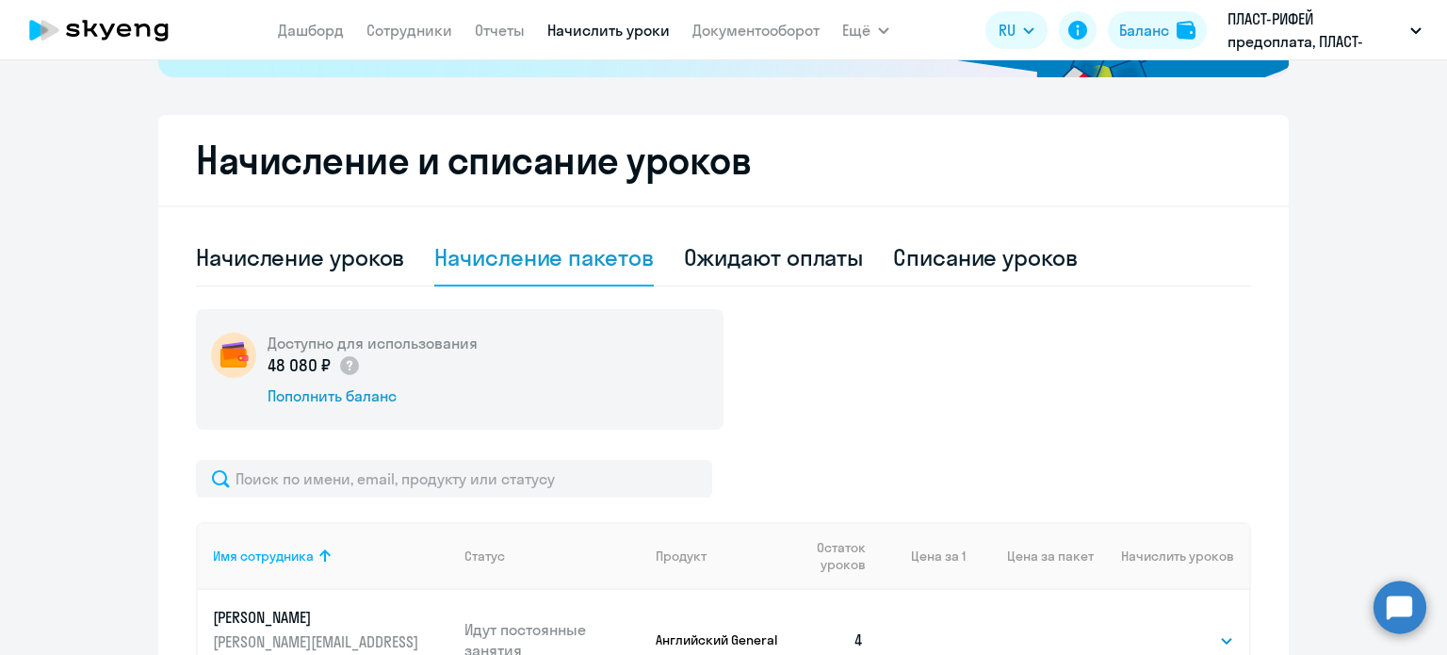
scroll to position [754, 0]
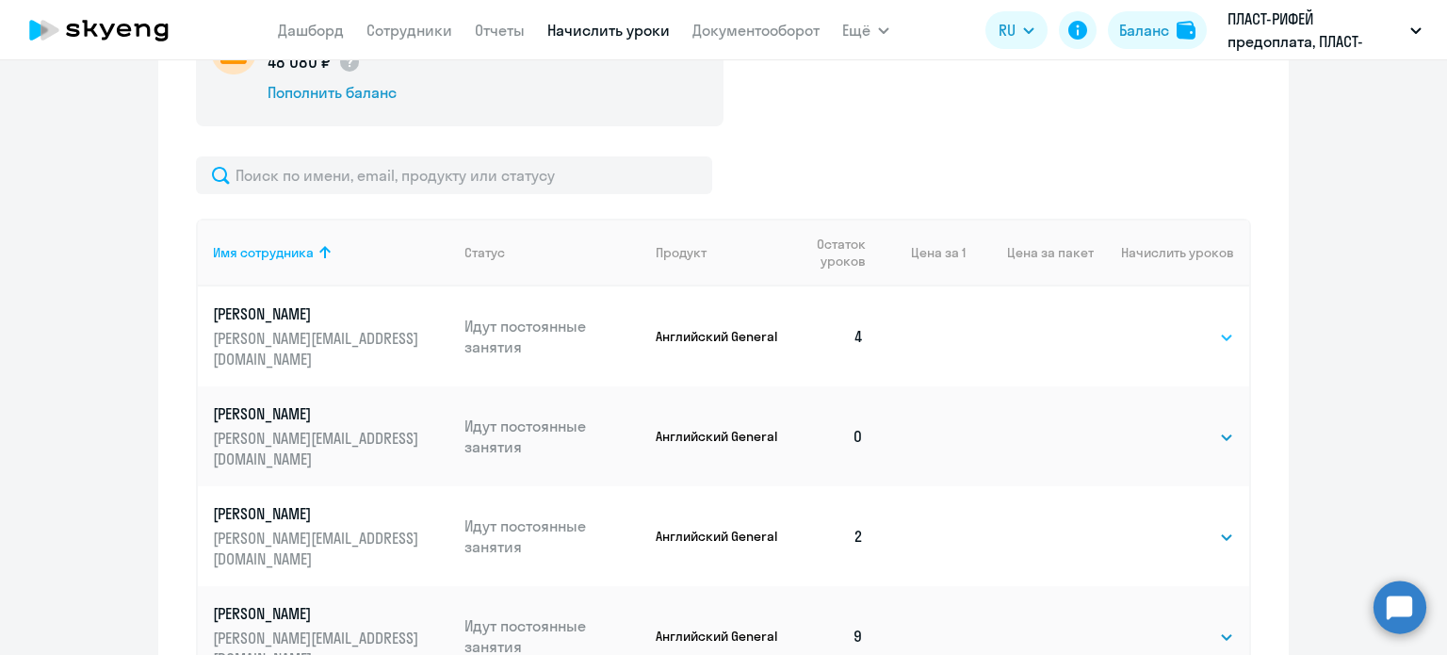
click at [1167, 341] on select "Выбрать 4 8 16 32 64 96 128" at bounding box center [1195, 337] width 77 height 23
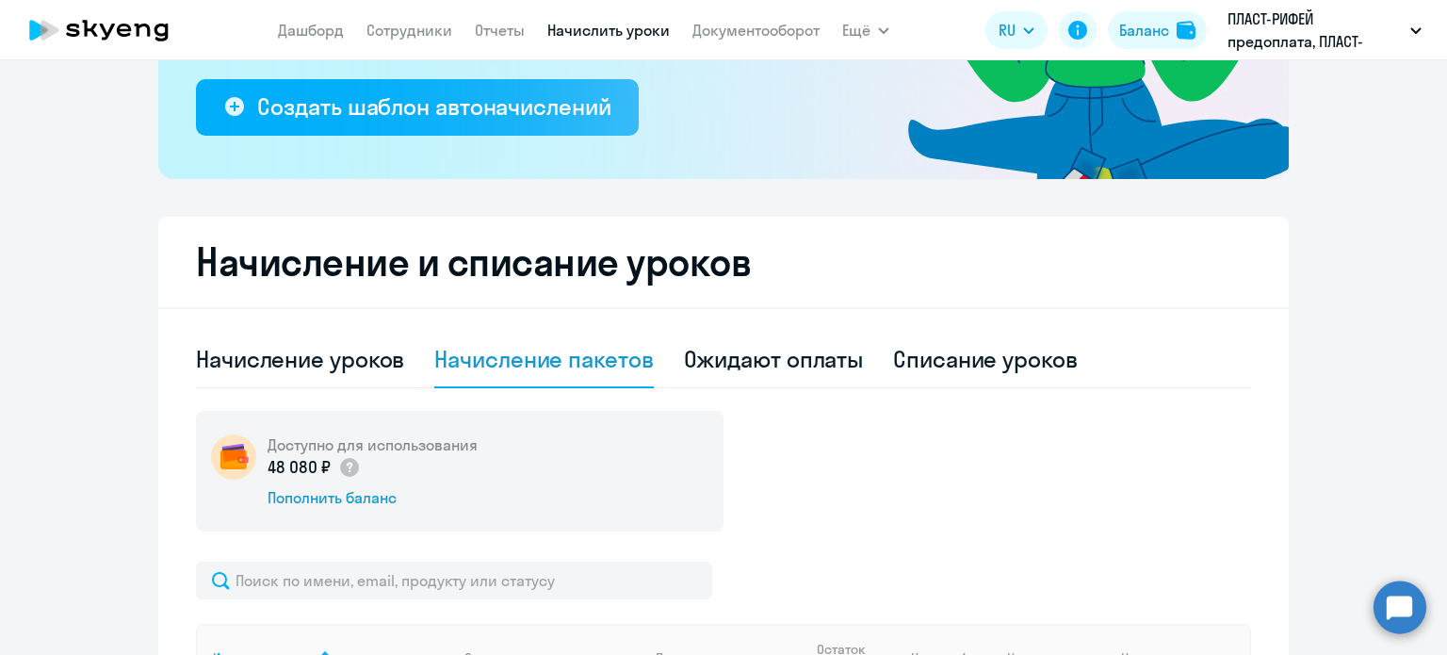
scroll to position [283, 0]
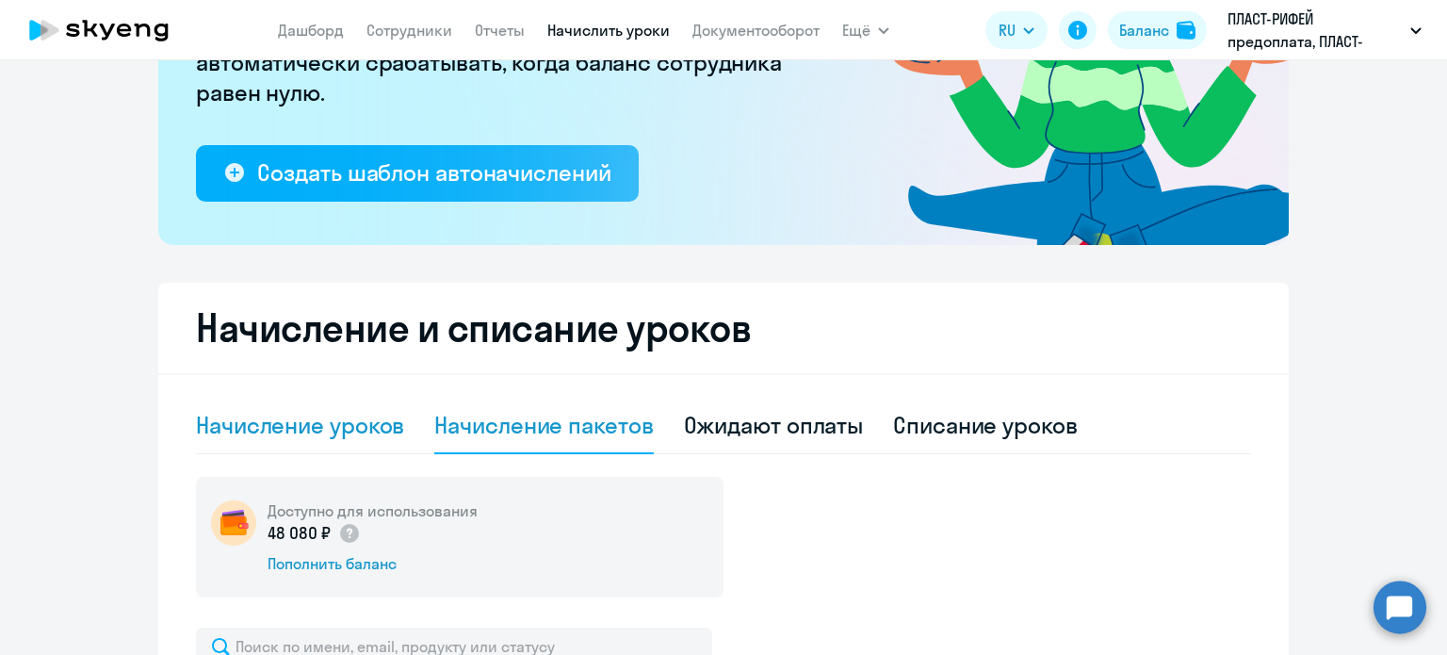
click at [352, 429] on div "Начисление уроков" at bounding box center [300, 425] width 208 height 30
select select "10"
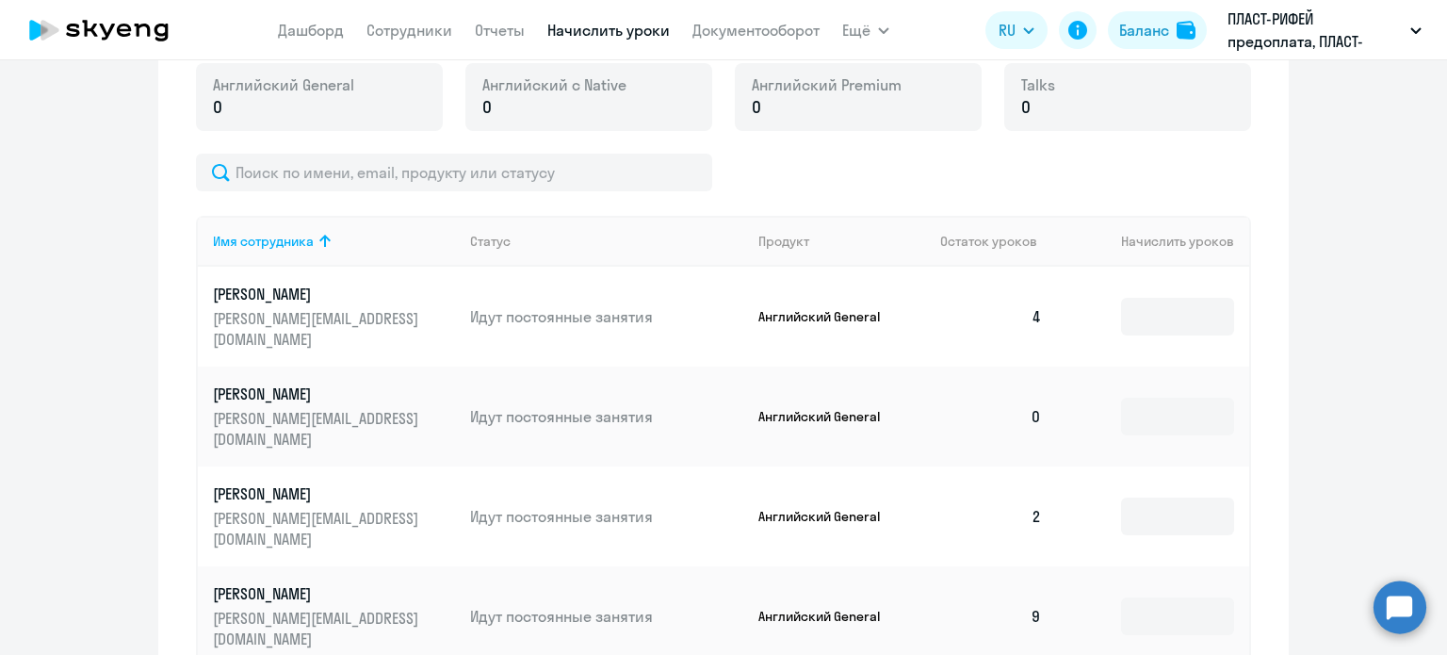
scroll to position [754, 0]
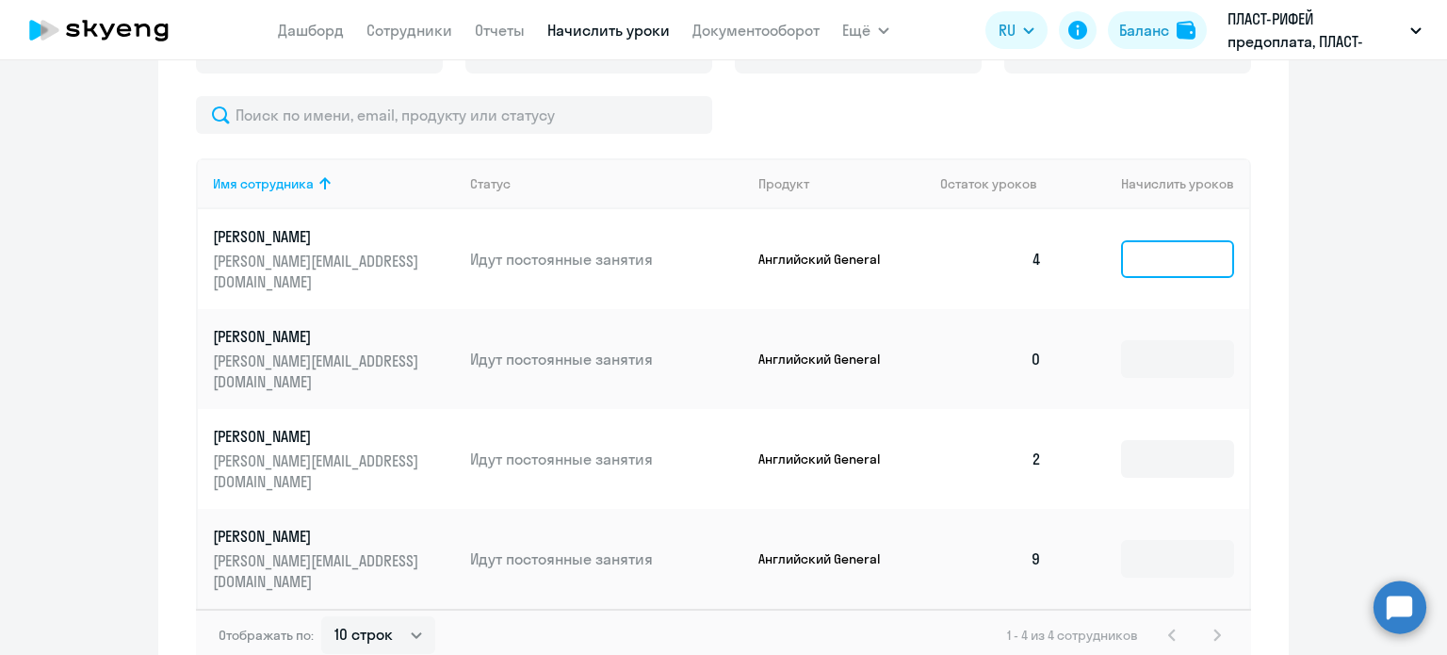
click at [1149, 259] on input at bounding box center [1177, 259] width 113 height 38
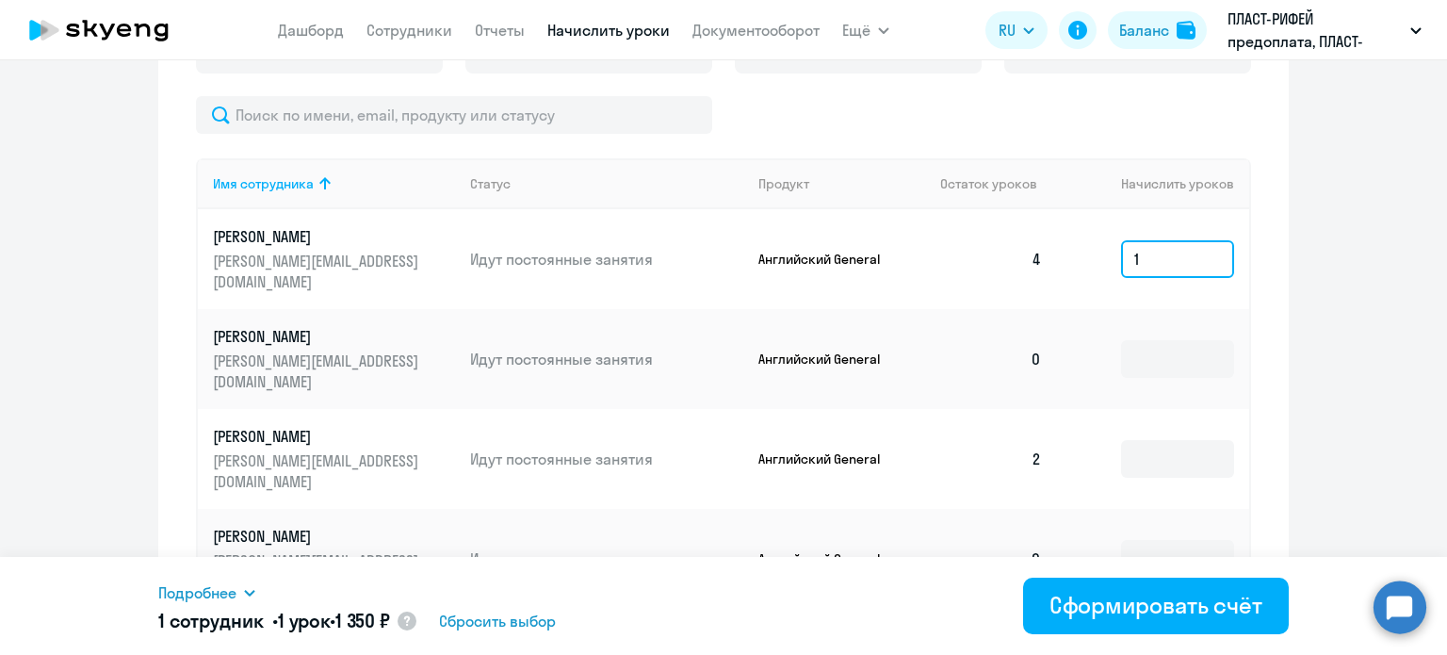
type input "1"
click at [1341, 297] on ng-component "Рекомендуем создать шаблон автоначислений Уроки больше не придётся начислять вр…" at bounding box center [723, 13] width 1447 height 1357
click at [1187, 258] on input "1" at bounding box center [1177, 259] width 113 height 38
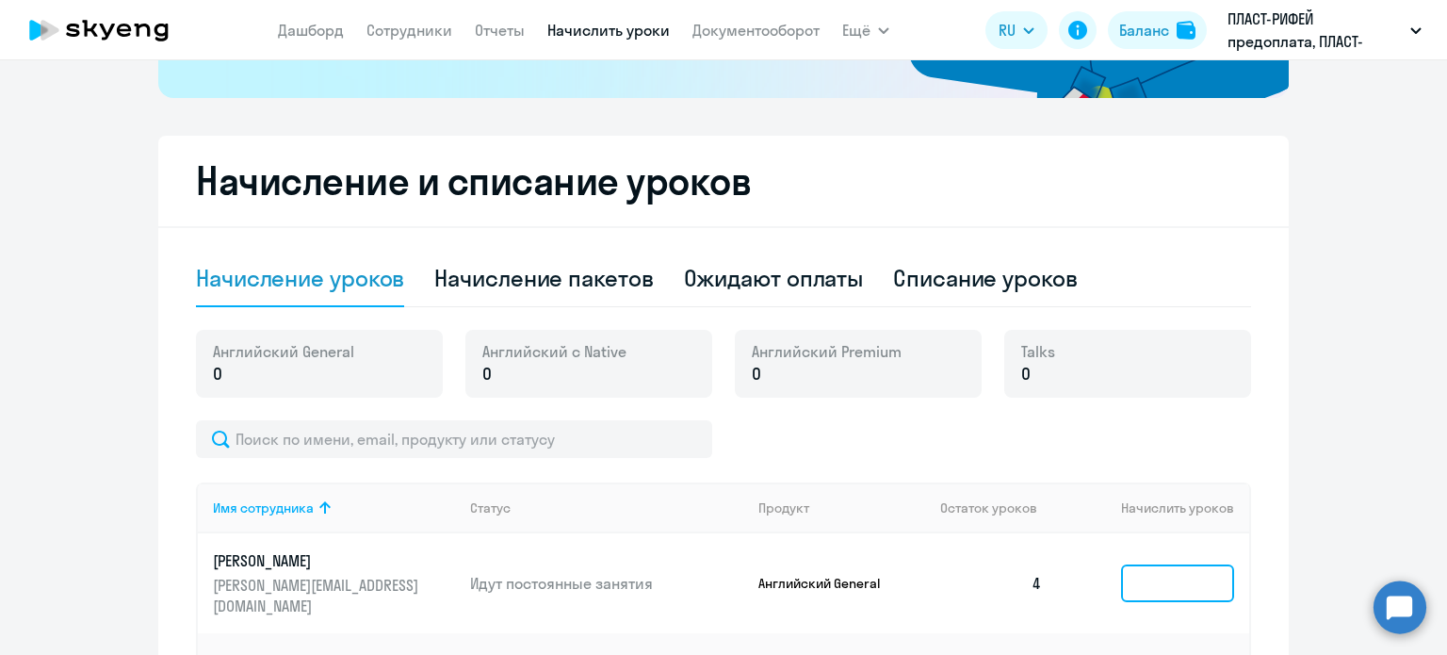
scroll to position [377, 0]
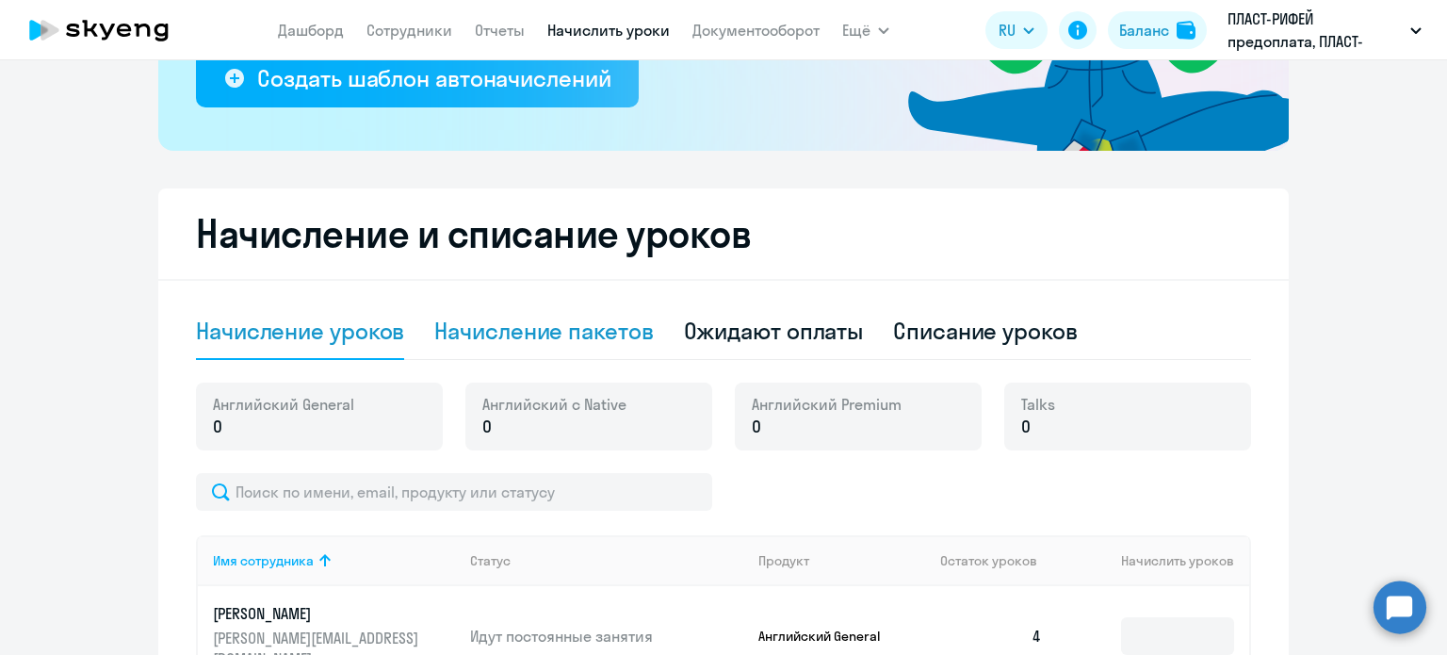
click at [579, 342] on div "Начисление пакетов" at bounding box center [543, 331] width 219 height 30
select select "10"
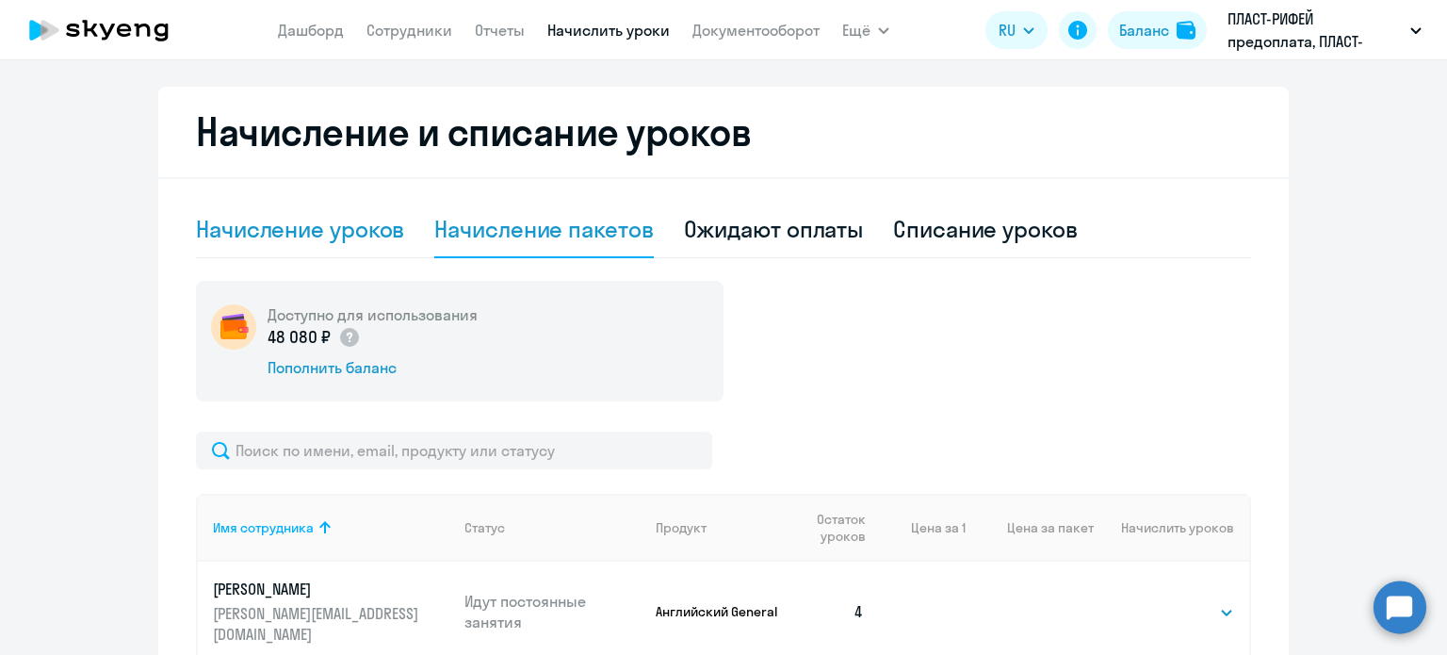
scroll to position [471, 0]
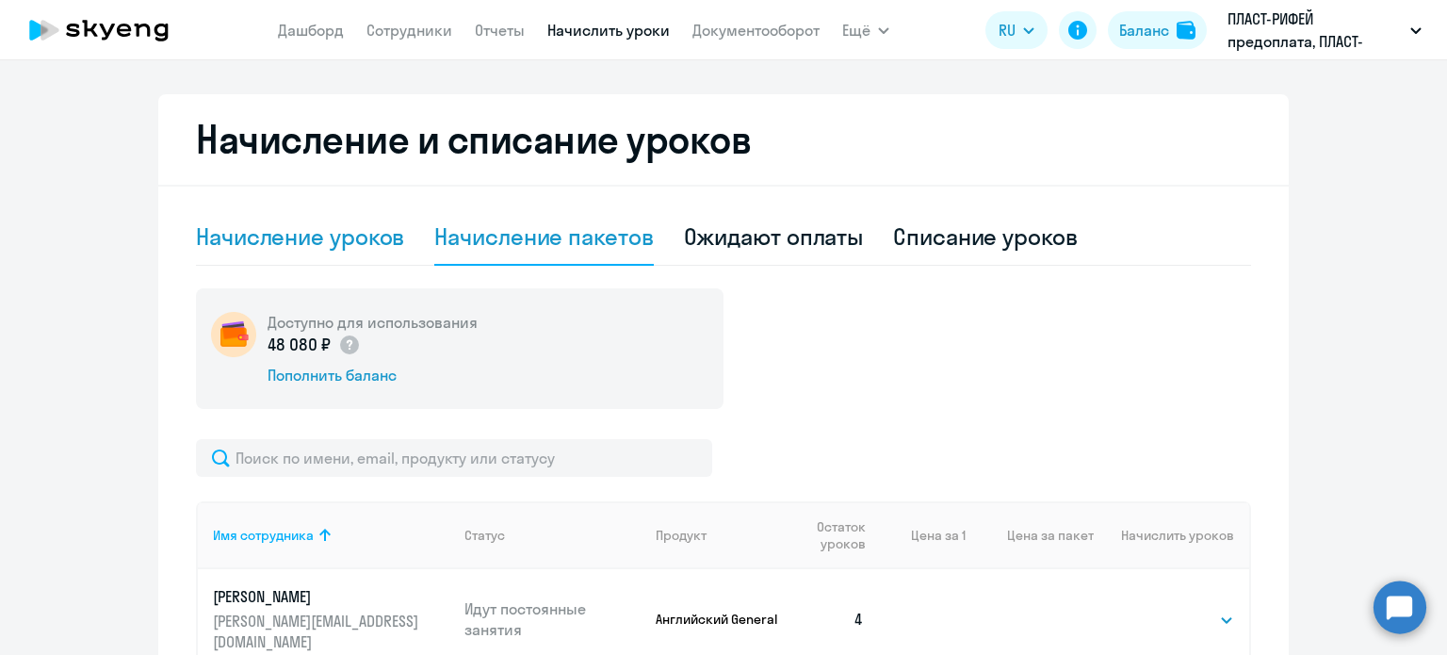
click at [314, 230] on div "Начисление уроков" at bounding box center [300, 236] width 208 height 30
select select "10"
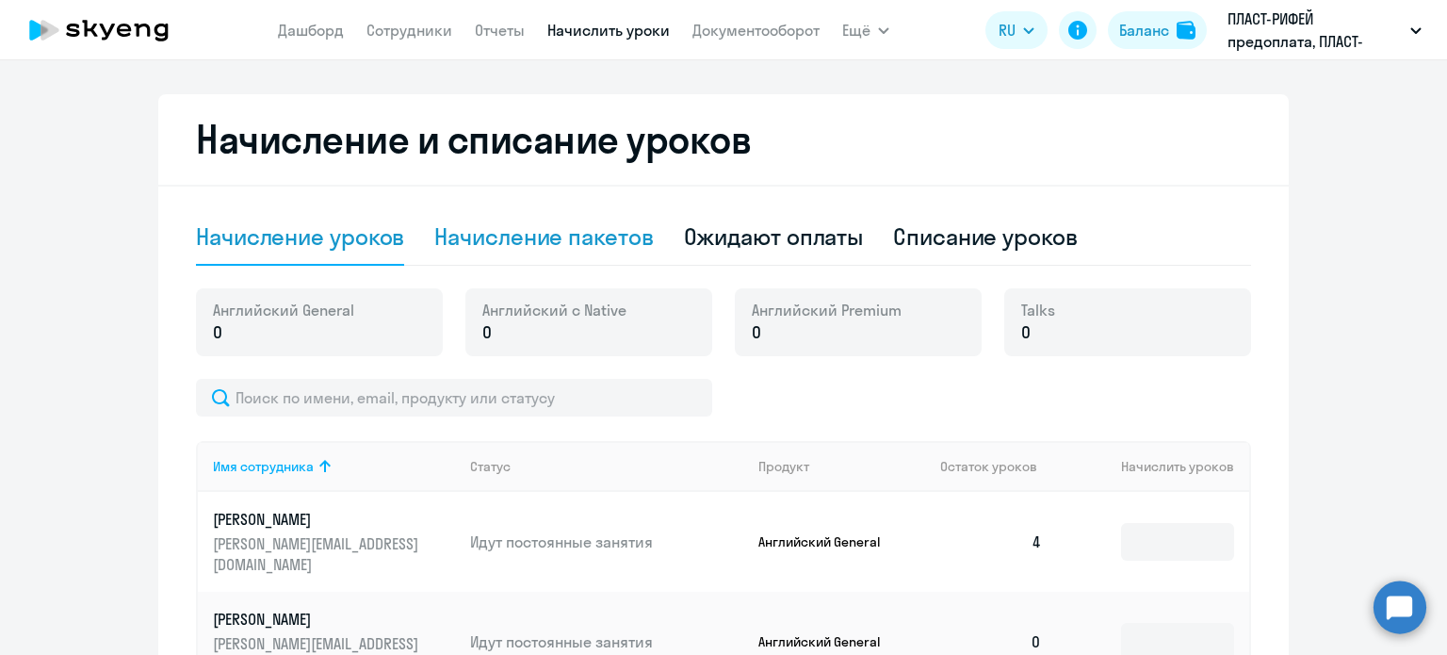
click at [579, 235] on div "Начисление пакетов" at bounding box center [543, 236] width 219 height 30
select select "10"
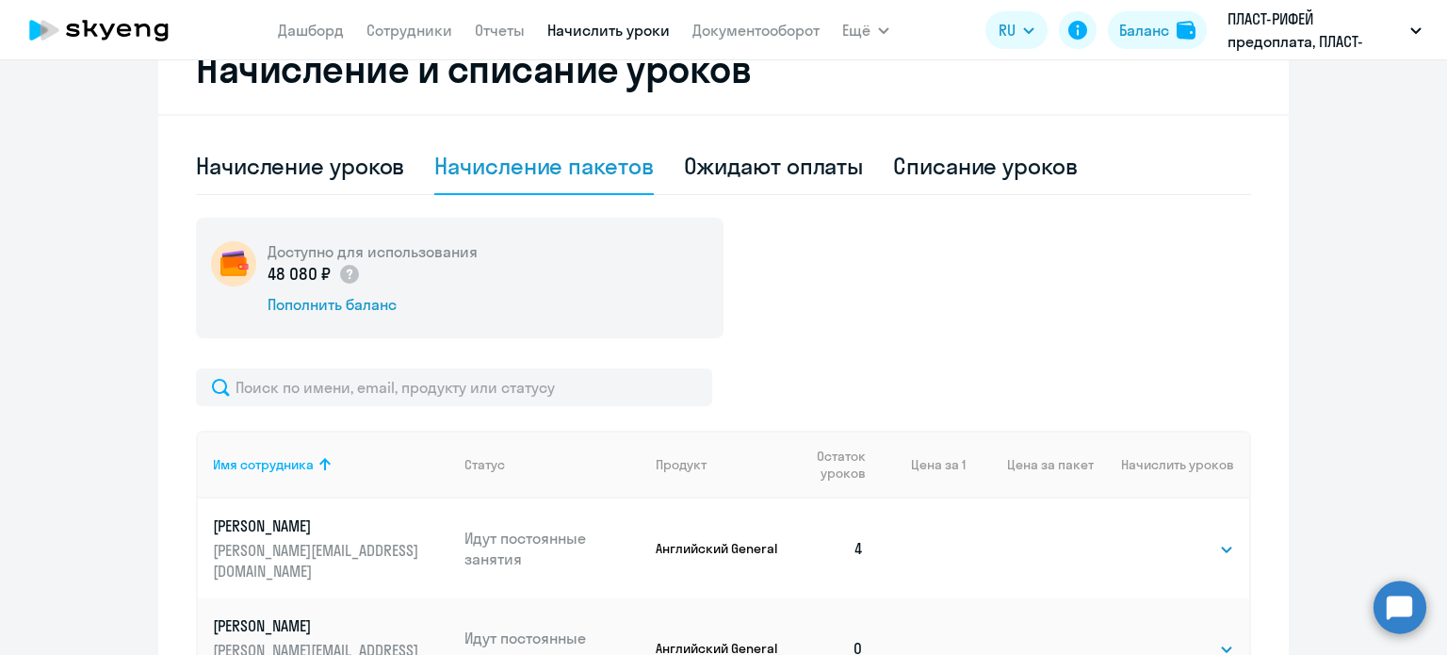
scroll to position [754, 0]
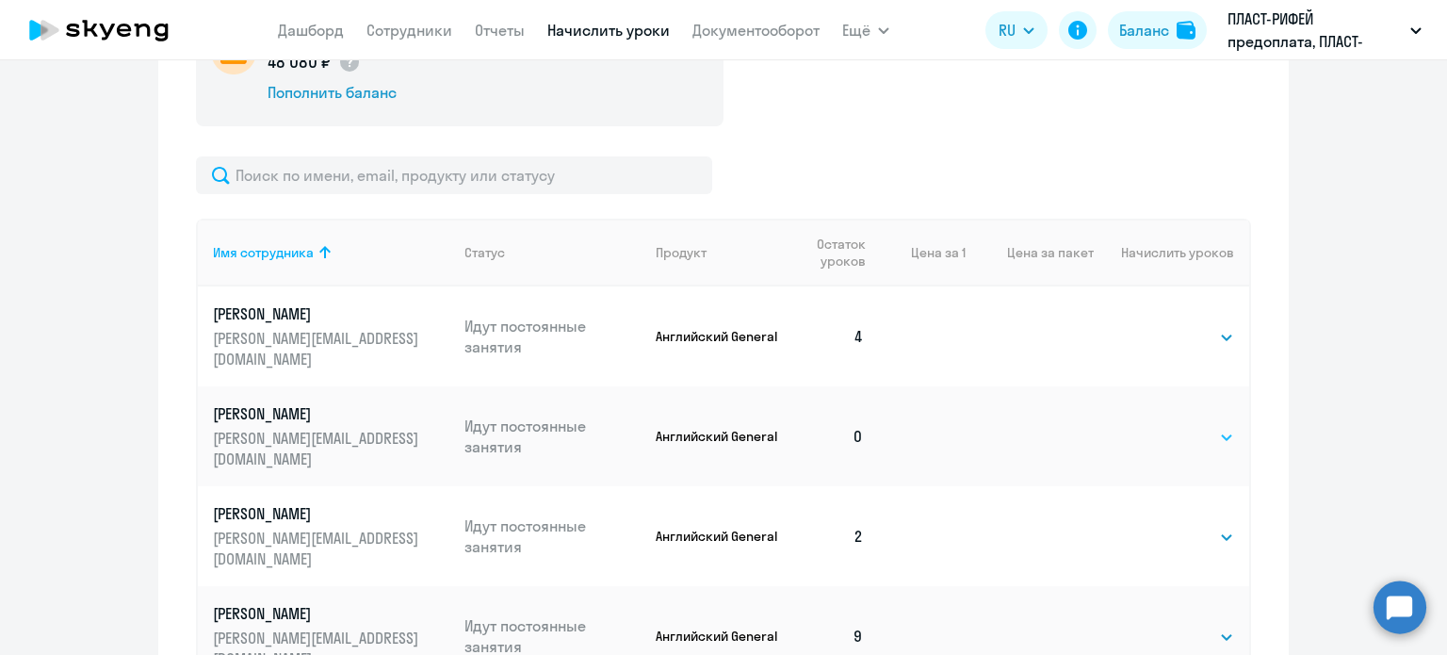
click at [1202, 439] on select "Выбрать 4 8 16 32 64 96 128" at bounding box center [1195, 437] width 77 height 23
select select "4"
click at [1157, 426] on select "Выбрать 4 8 16 32 64 96 128" at bounding box center [1195, 437] width 77 height 23
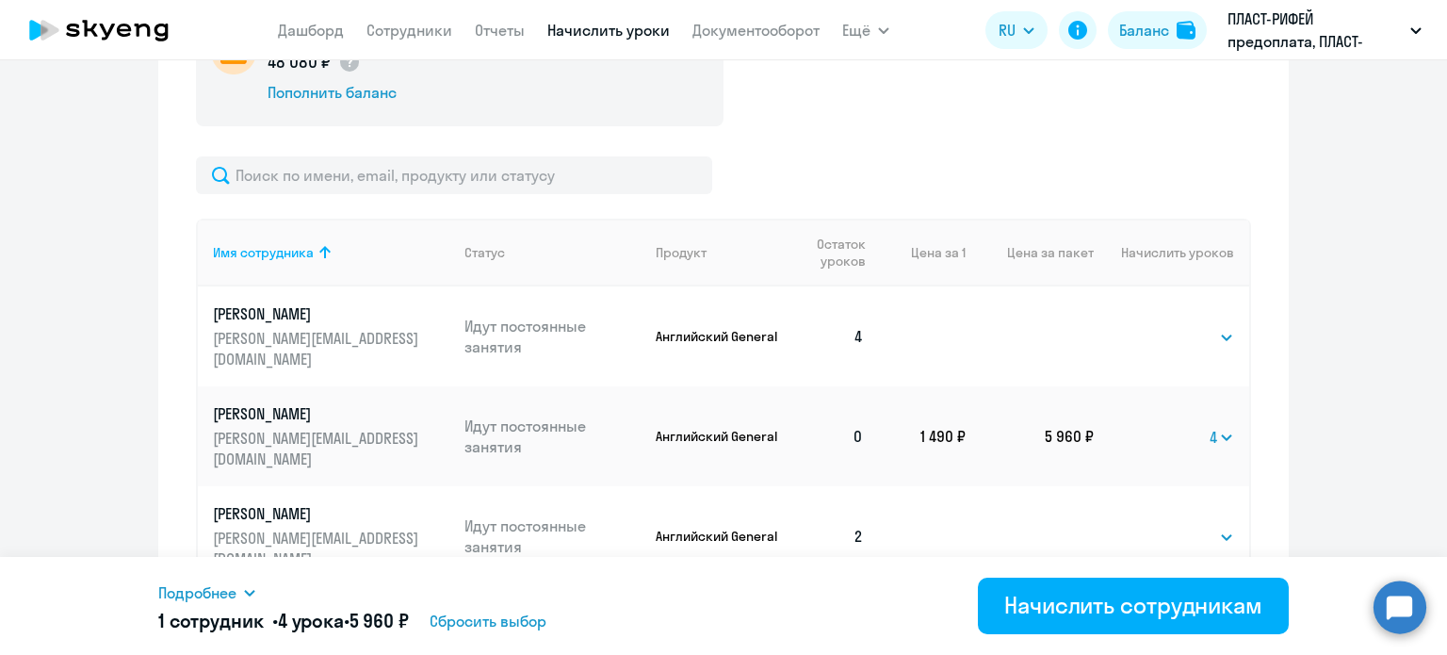
click at [253, 595] on icon at bounding box center [249, 592] width 15 height 15
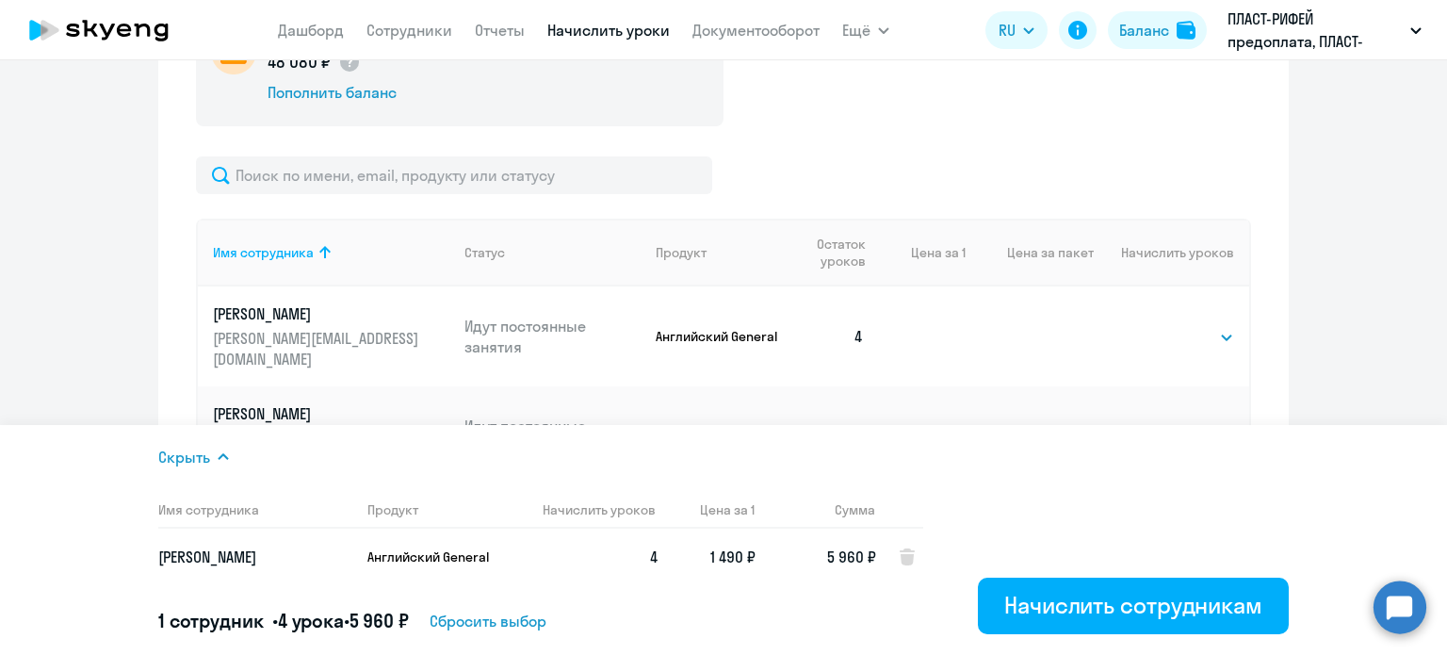
click at [1383, 301] on ng-component "Рекомендуем создать шаблон автоначислений Уроки больше не придётся начислять вр…" at bounding box center [723, 52] width 1447 height 1434
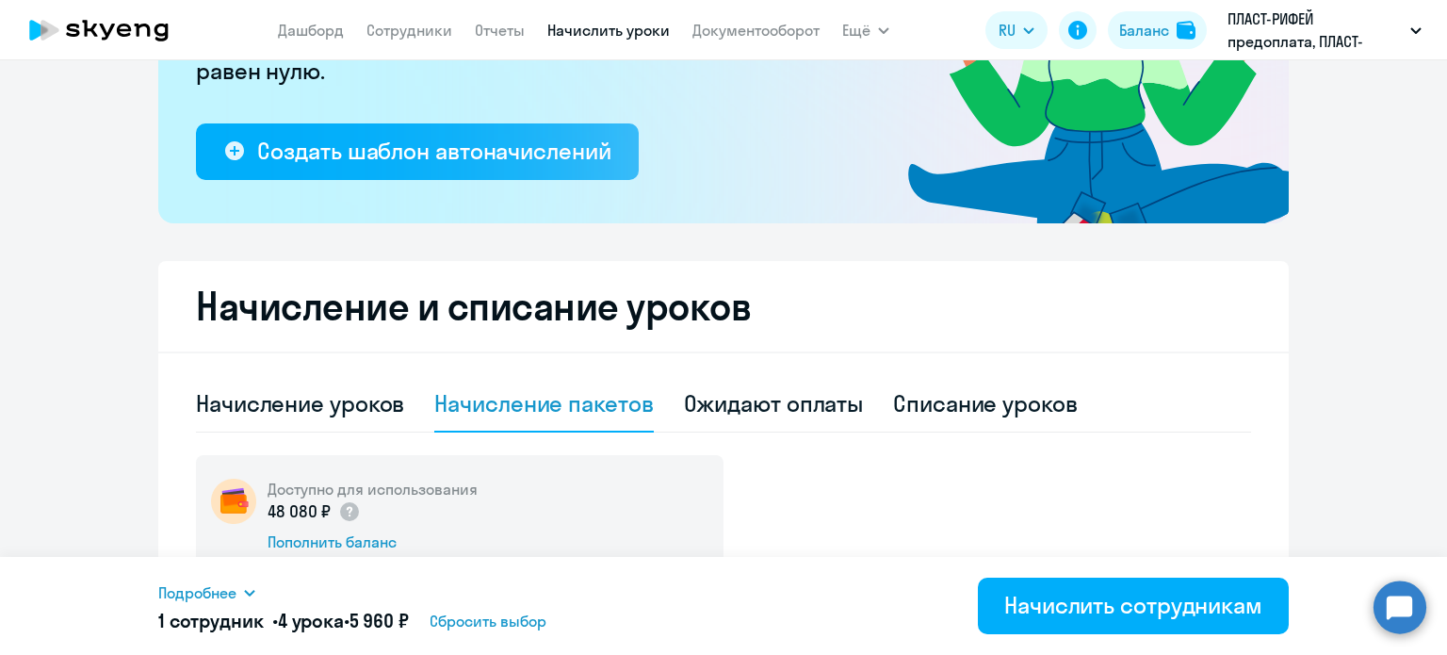
scroll to position [283, 0]
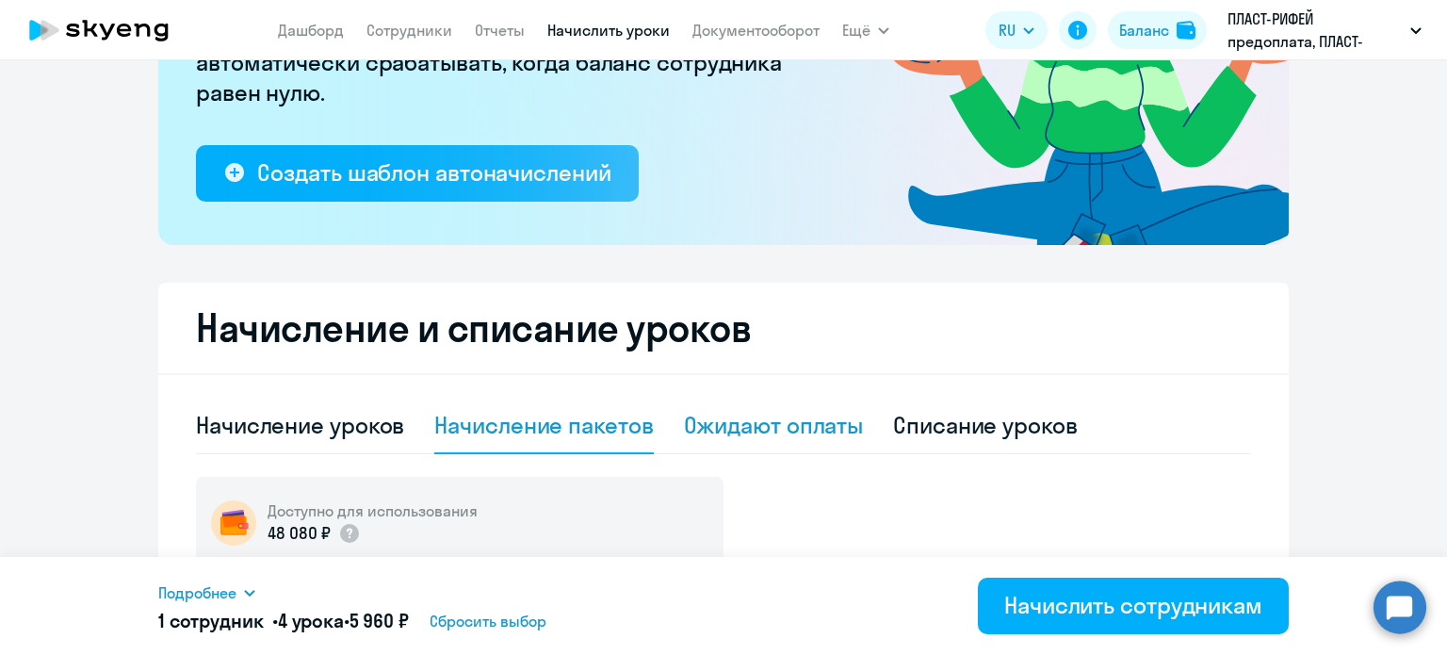
click at [759, 413] on div "Ожидают оплаты" at bounding box center [774, 425] width 180 height 30
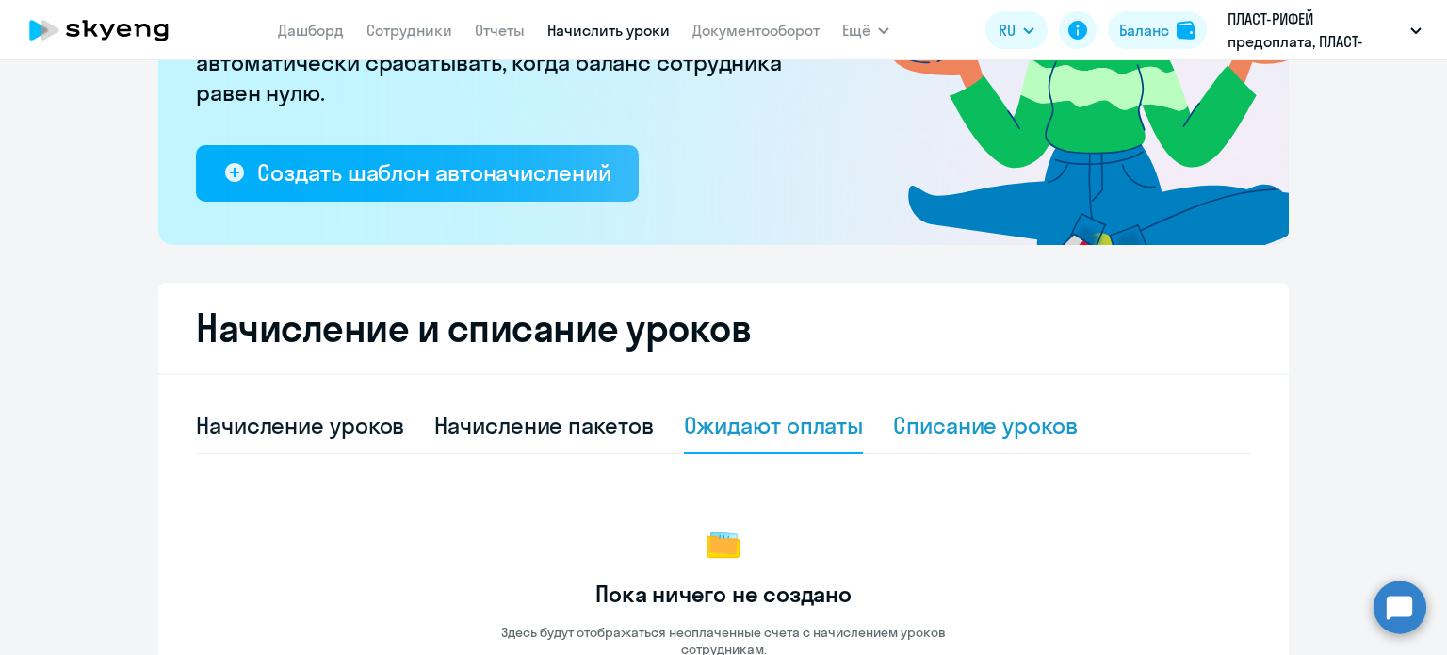
click at [982, 440] on div "Списание уроков" at bounding box center [985, 426] width 185 height 57
select select "10"
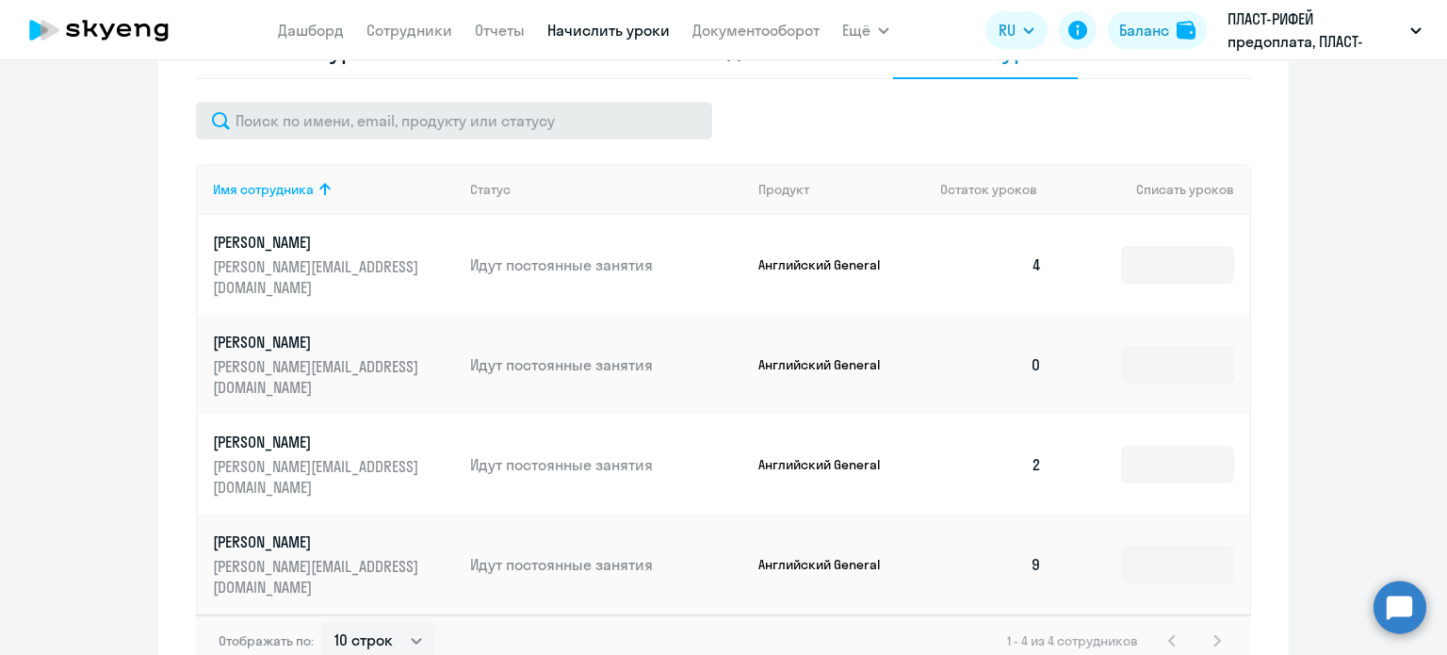
scroll to position [471, 0]
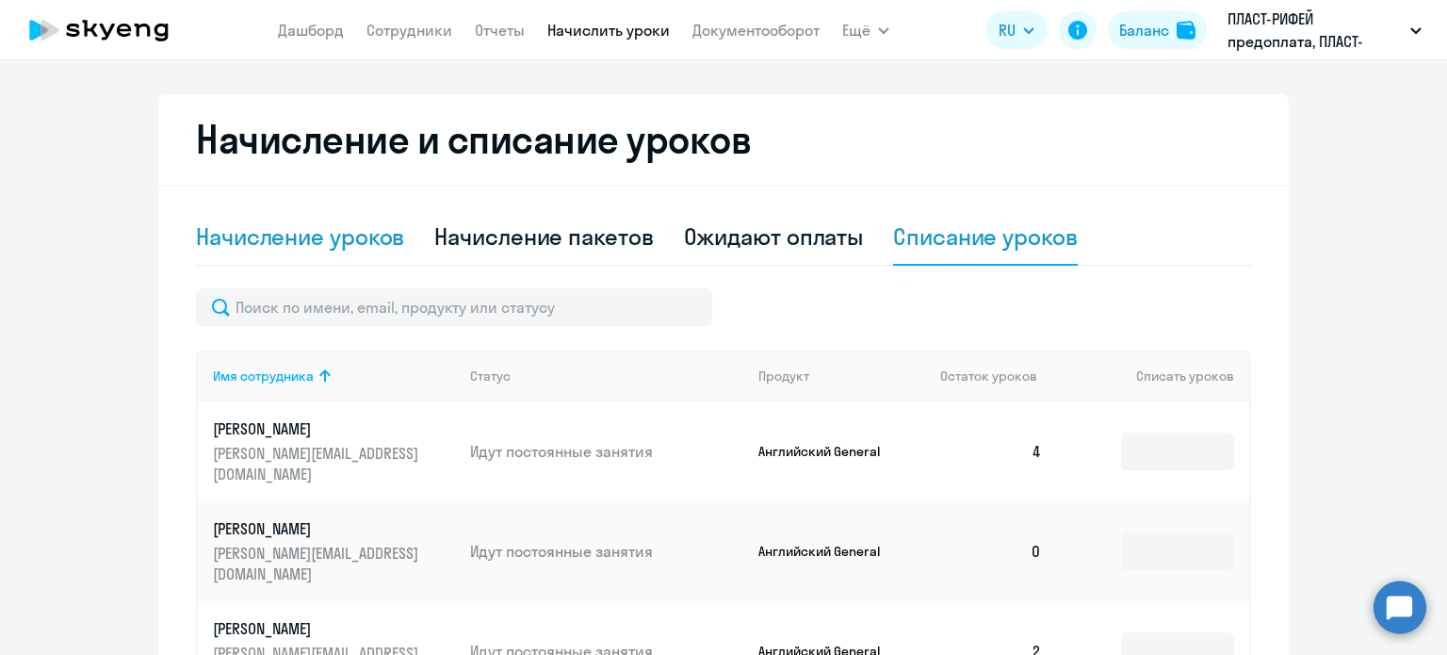
click at [243, 245] on div "Начисление уроков" at bounding box center [300, 236] width 208 height 30
select select "10"
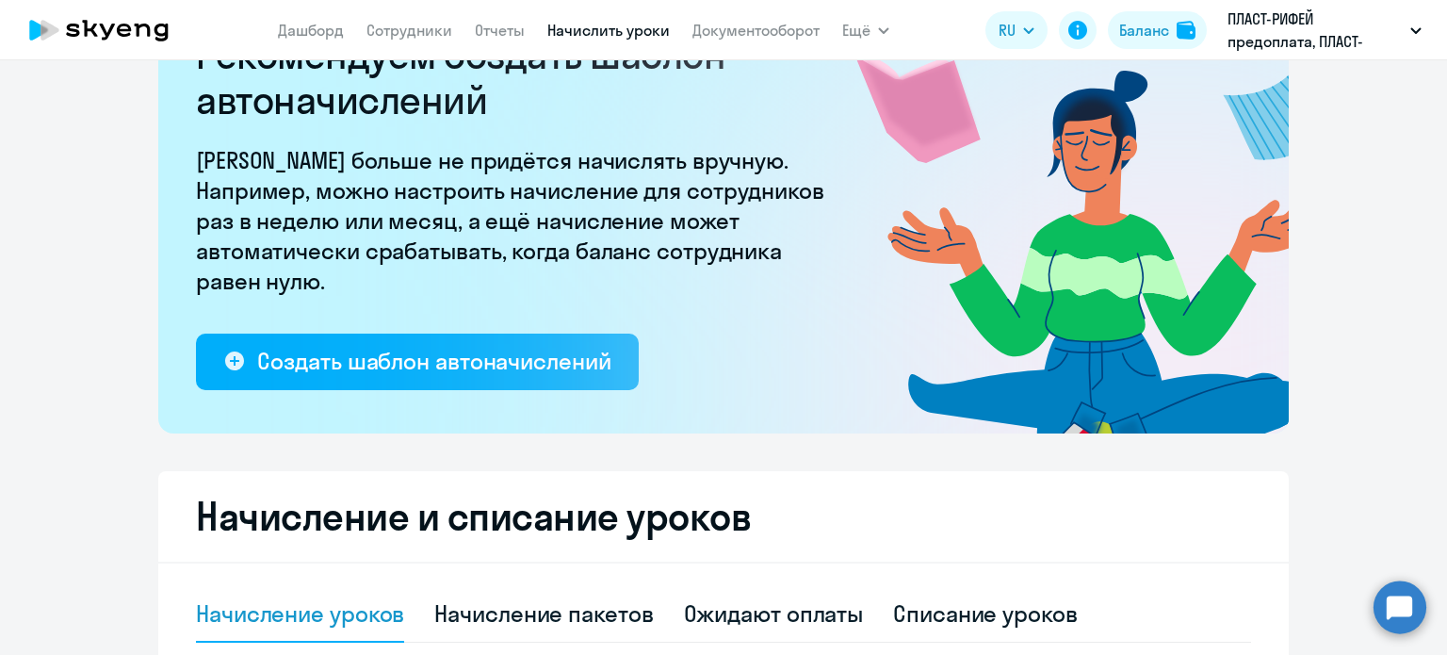
scroll to position [0, 0]
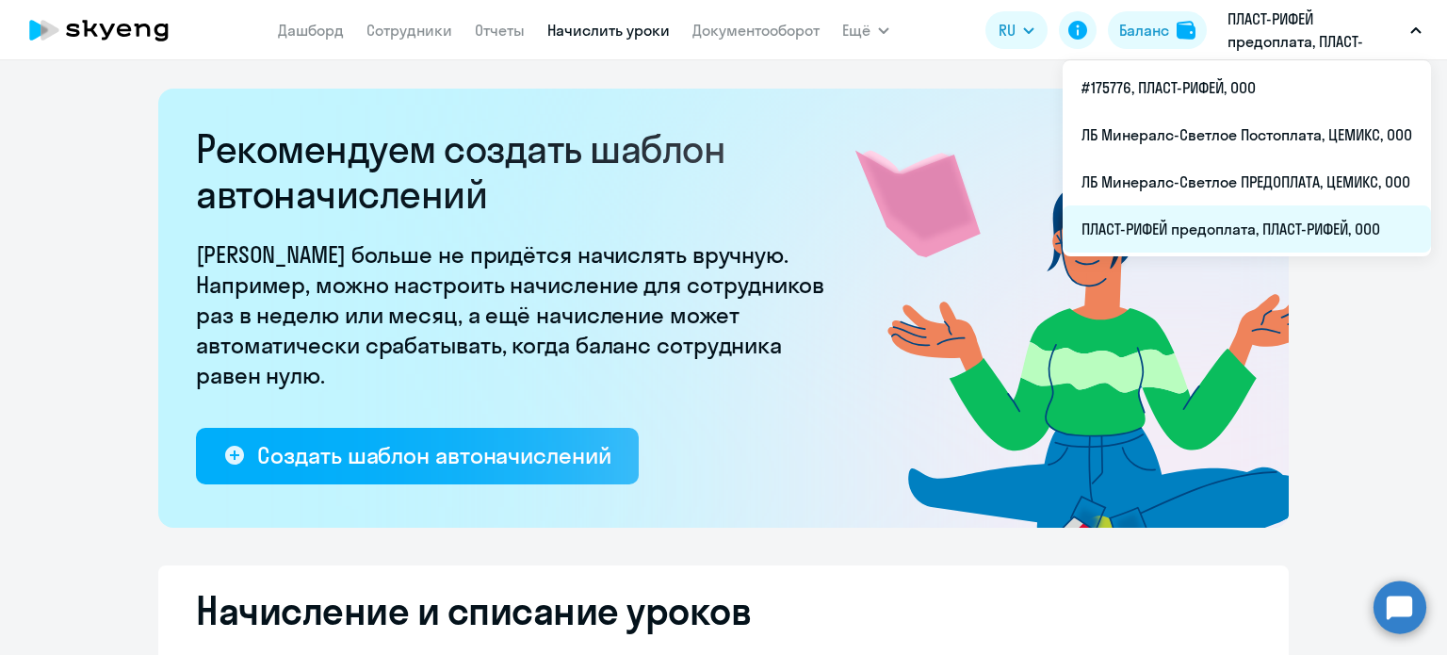
click at [1175, 229] on li "ПЛАСТ-РИФЕЙ предоплата, ПЛАСТ-РИФЕЙ, ООО" at bounding box center [1247, 228] width 368 height 47
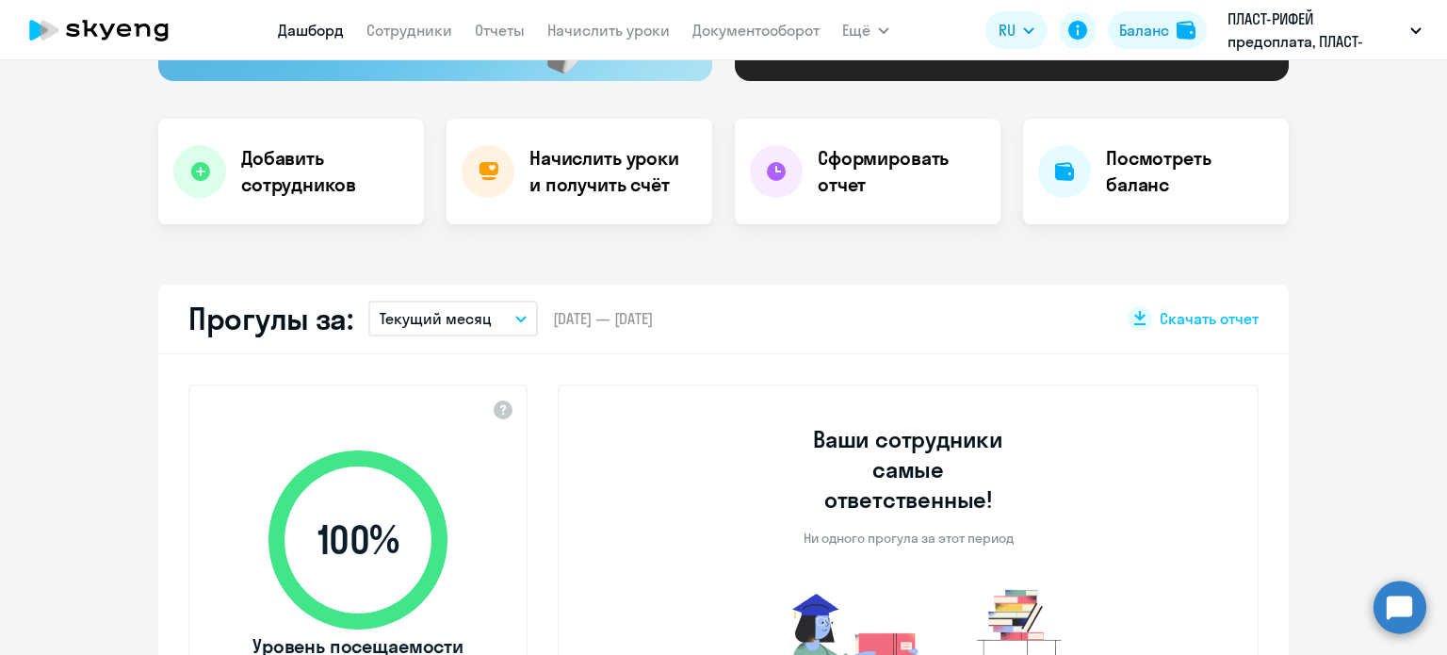
scroll to position [471, 0]
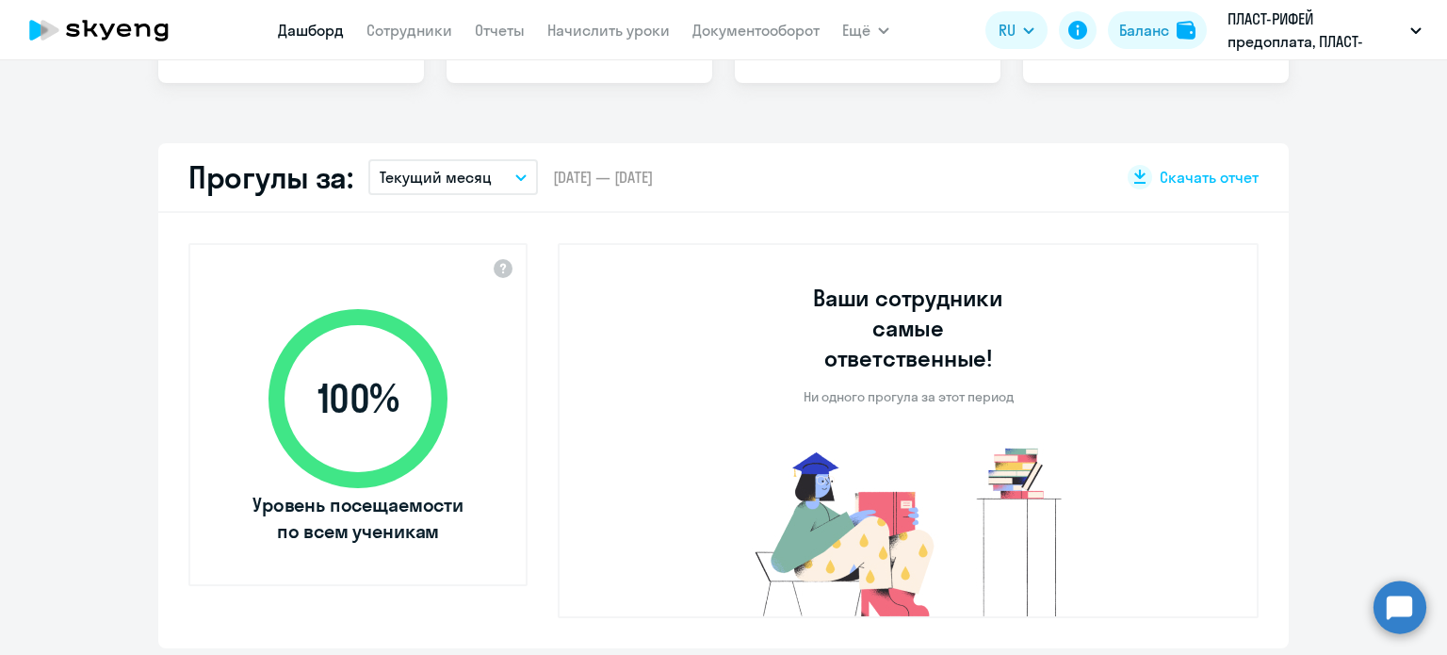
select select "30"
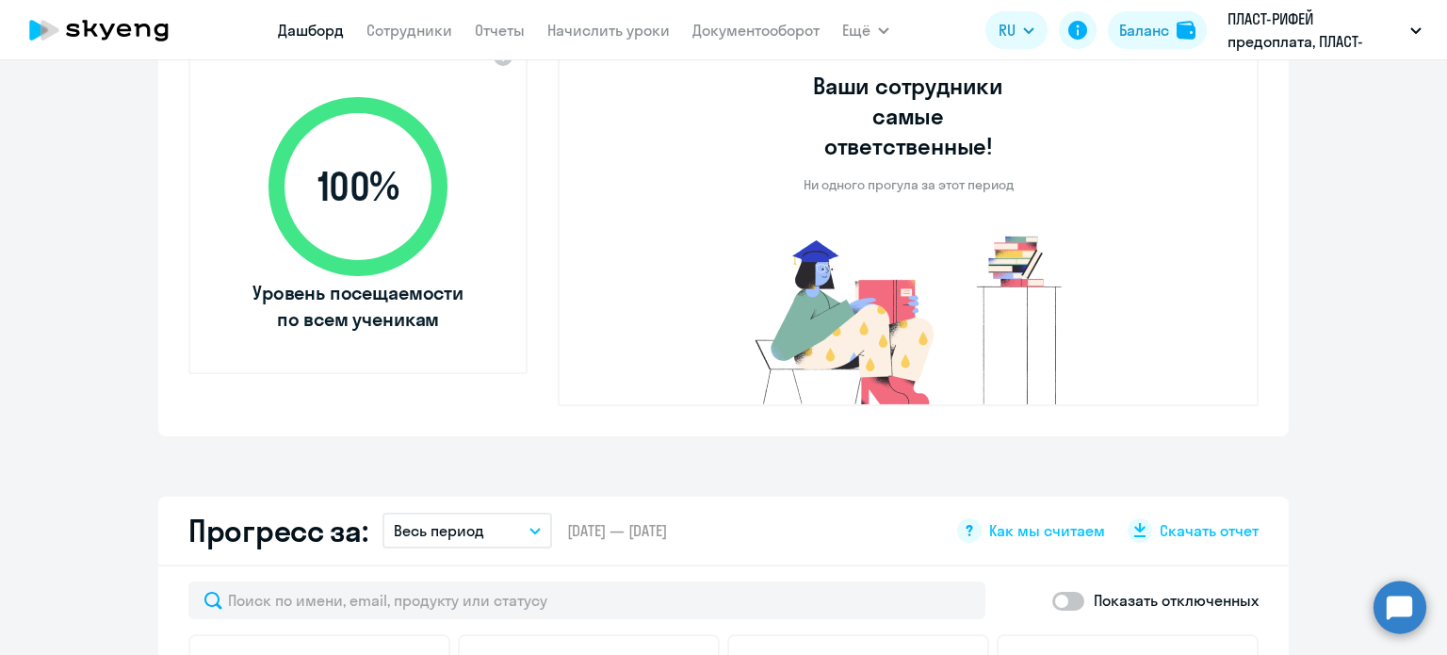
scroll to position [754, 0]
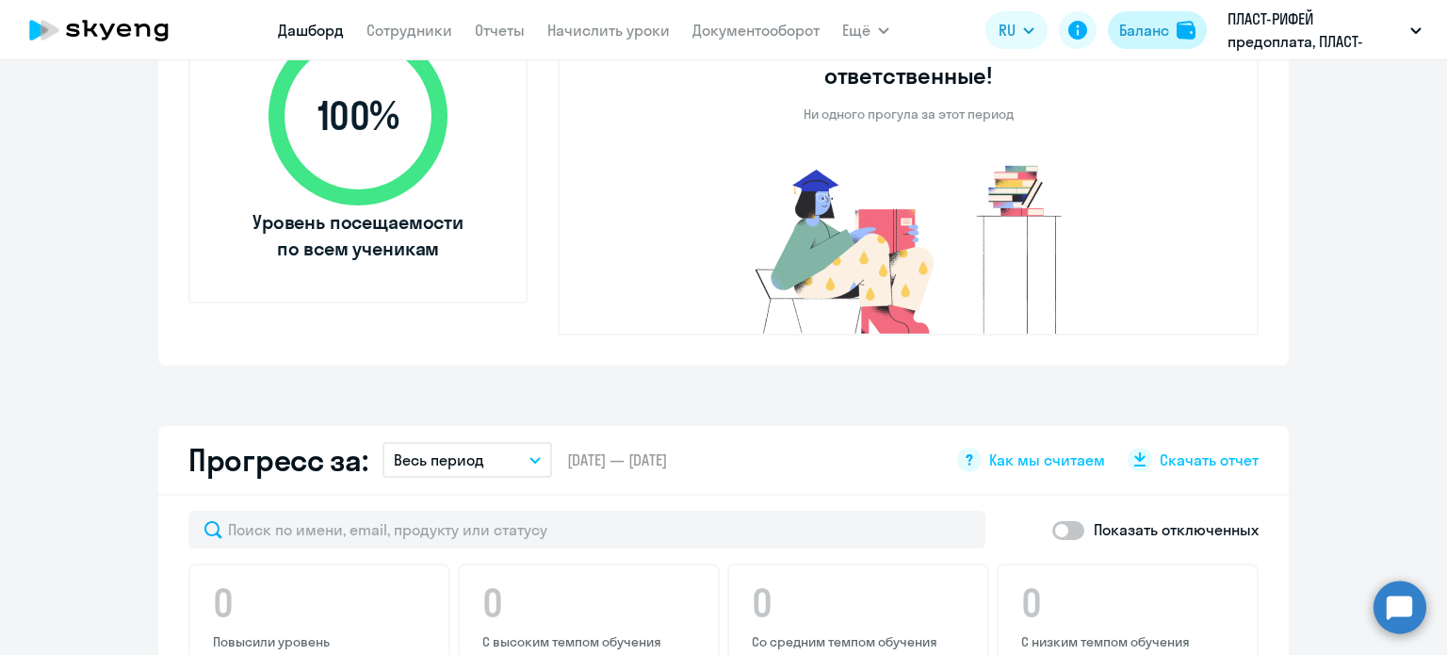
click at [1153, 28] on div "Баланс" at bounding box center [1144, 30] width 50 height 23
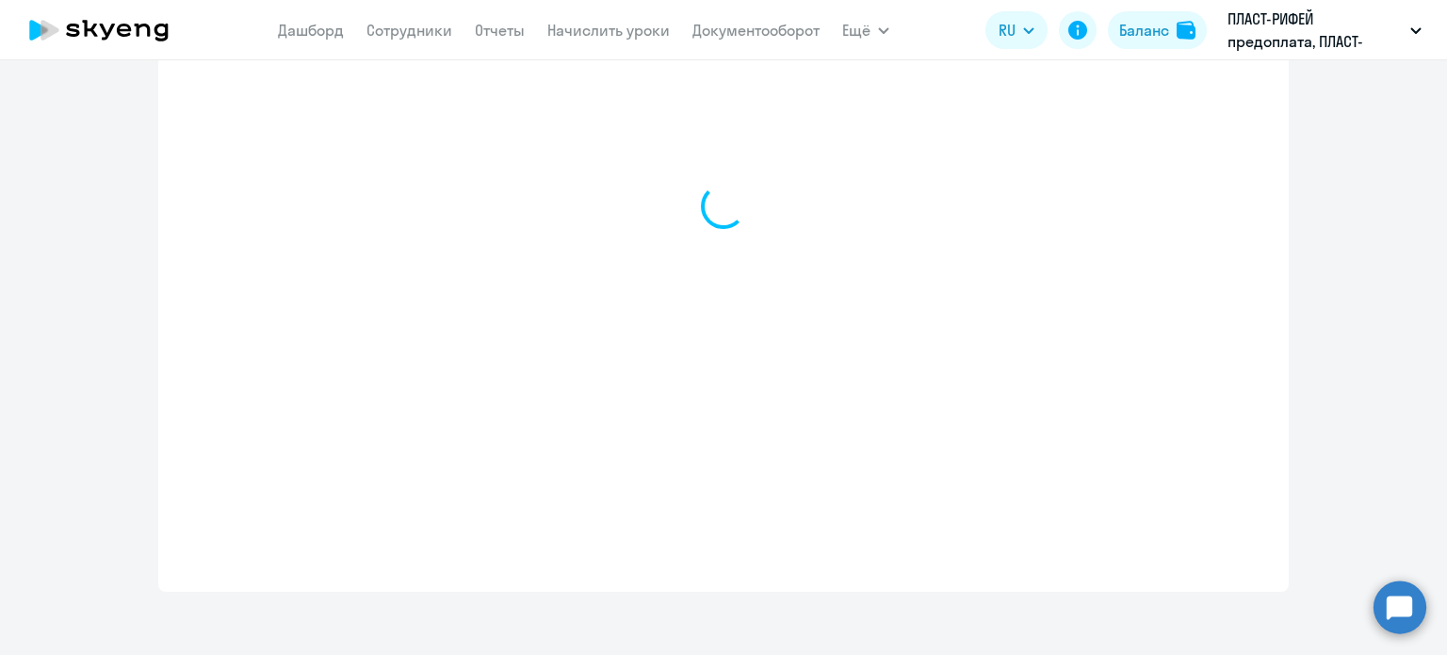
select select "english_adult_not_native_speaker"
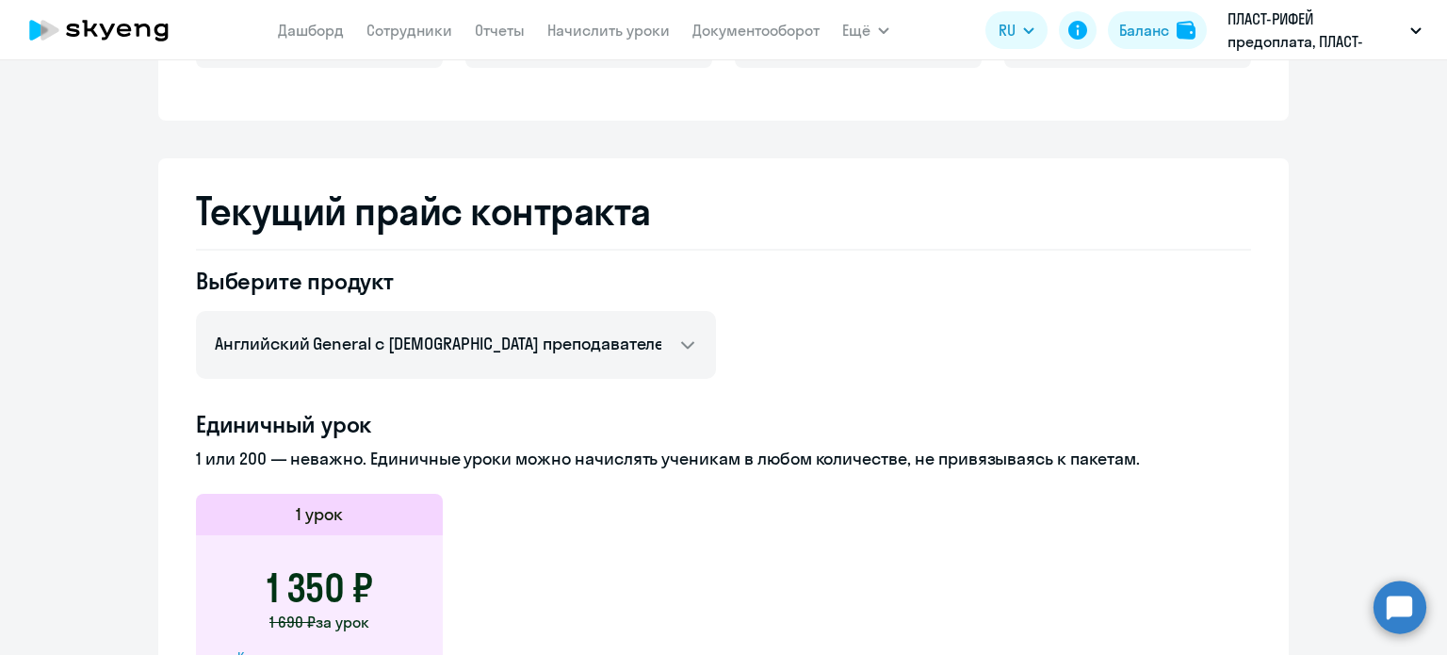
scroll to position [603, 0]
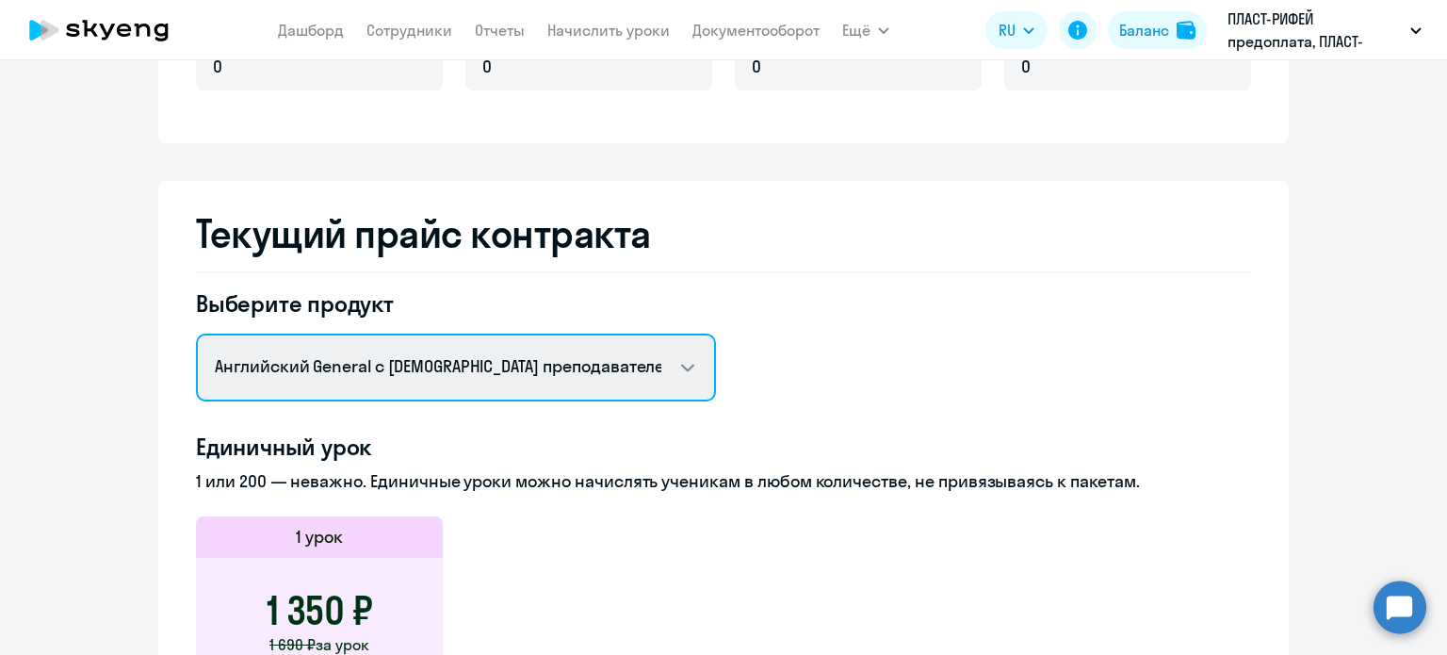
click at [608, 374] on select "Английский General с [DEMOGRAPHIC_DATA] преподавателем Английский General с [DE…" at bounding box center [456, 368] width 520 height 68
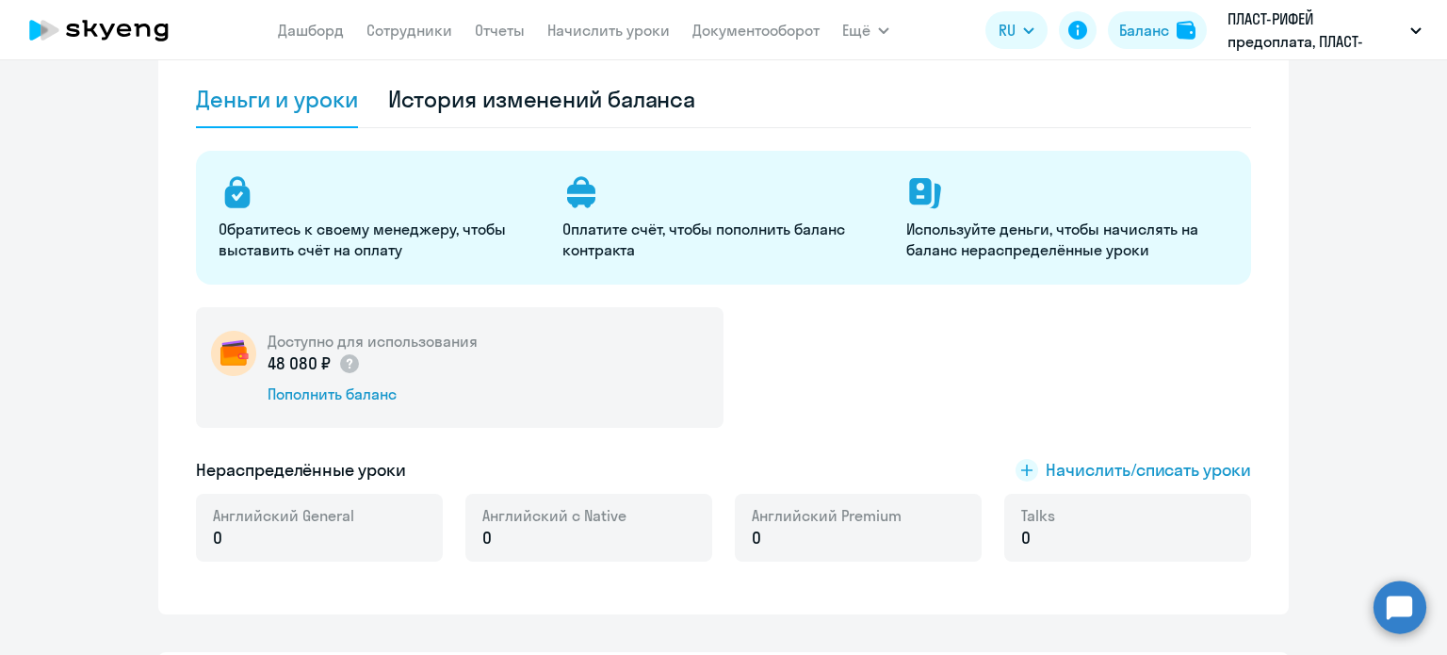
scroll to position [55, 0]
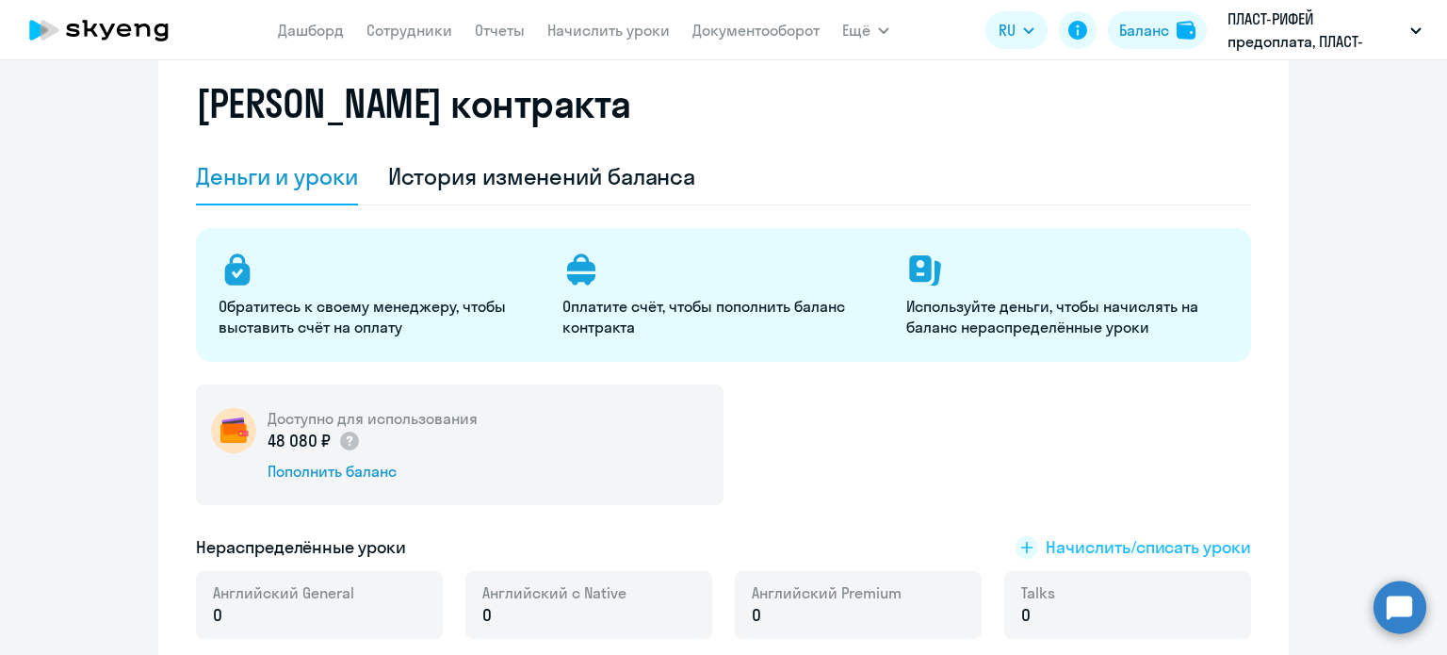
click at [1127, 559] on span "Начислить/списать уроки" at bounding box center [1148, 547] width 205 height 24
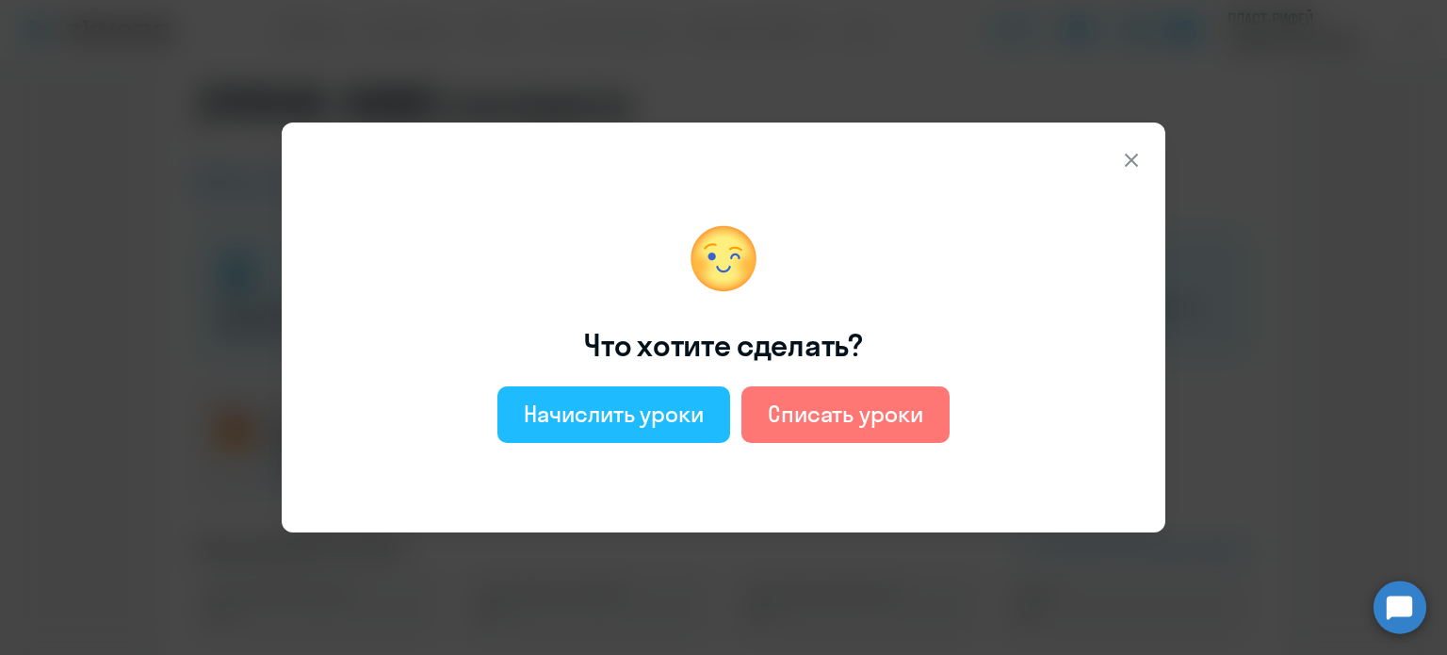
click at [622, 406] on div "Начислить уроки" at bounding box center [614, 414] width 180 height 30
select select "english_adult_not_native_speaker"
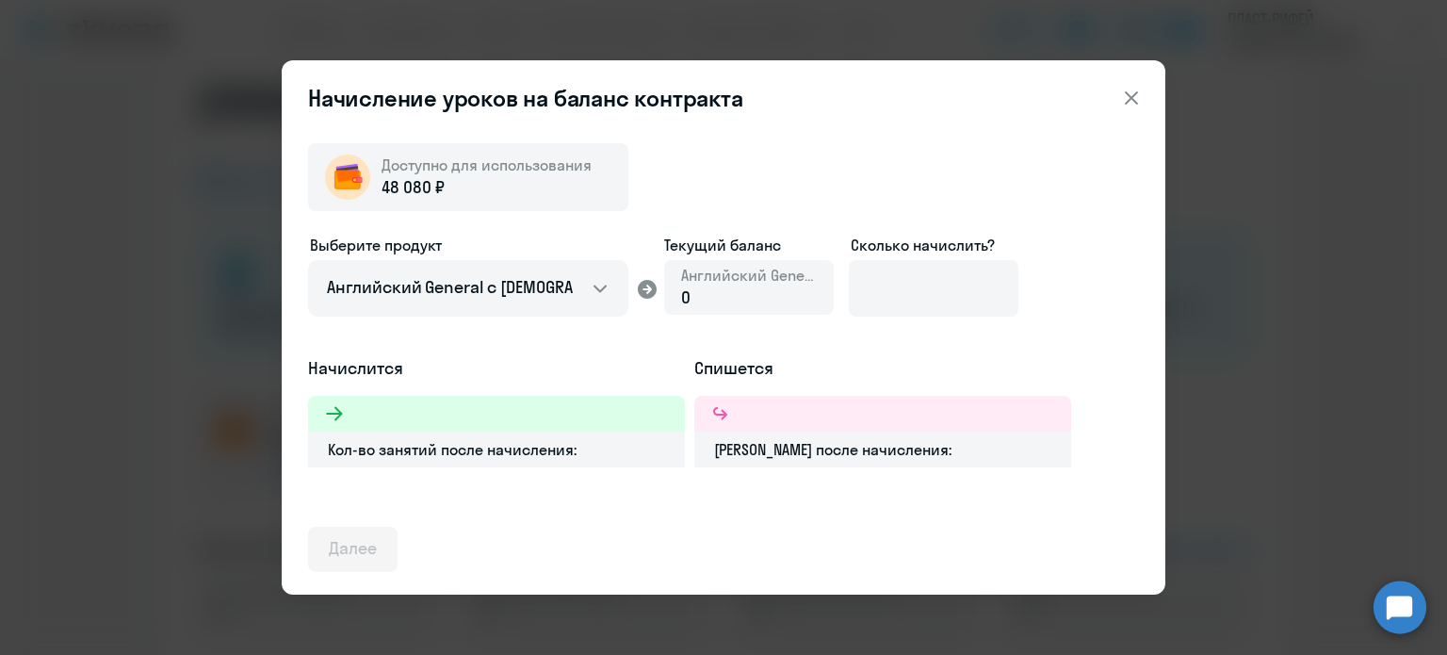
click at [837, 297] on div "Выберите продукт Английский General с русскоговорящим преподавателем Английский…" at bounding box center [723, 295] width 831 height 122
click at [924, 294] on input at bounding box center [934, 288] width 170 height 57
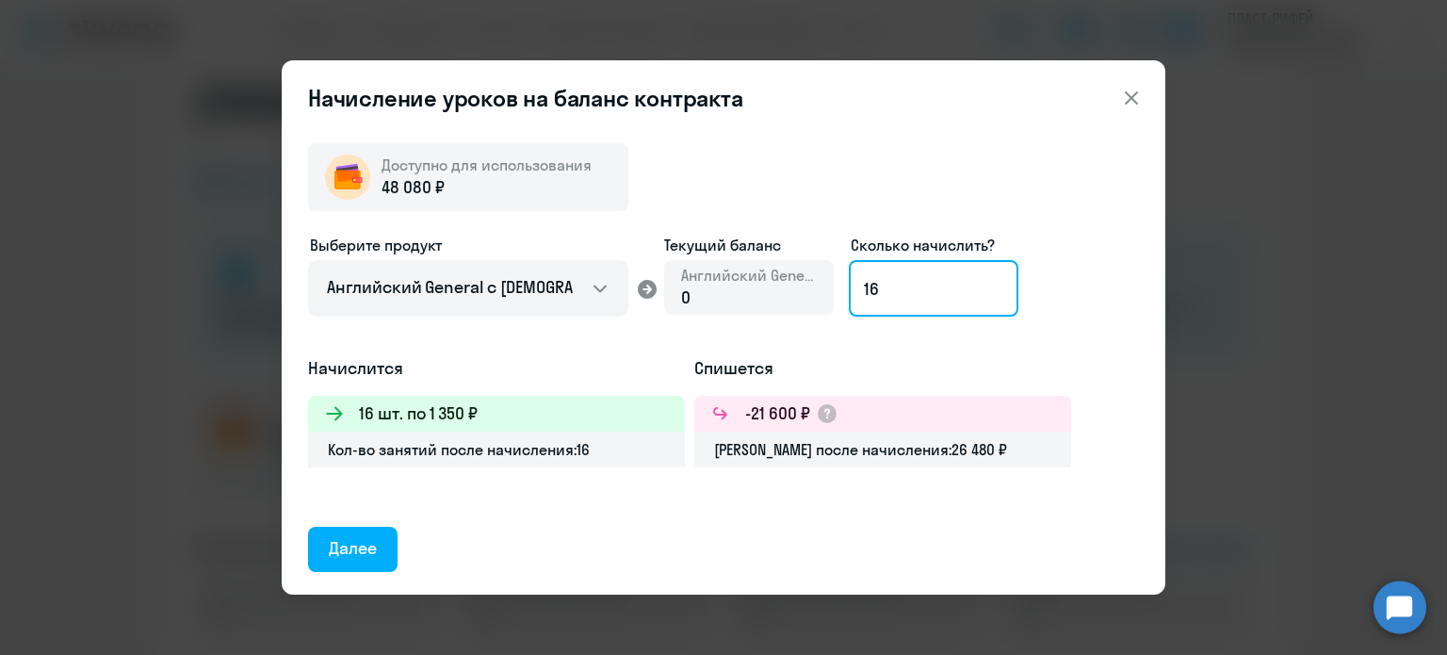
type input "16"
click at [1137, 102] on icon at bounding box center [1131, 98] width 23 height 23
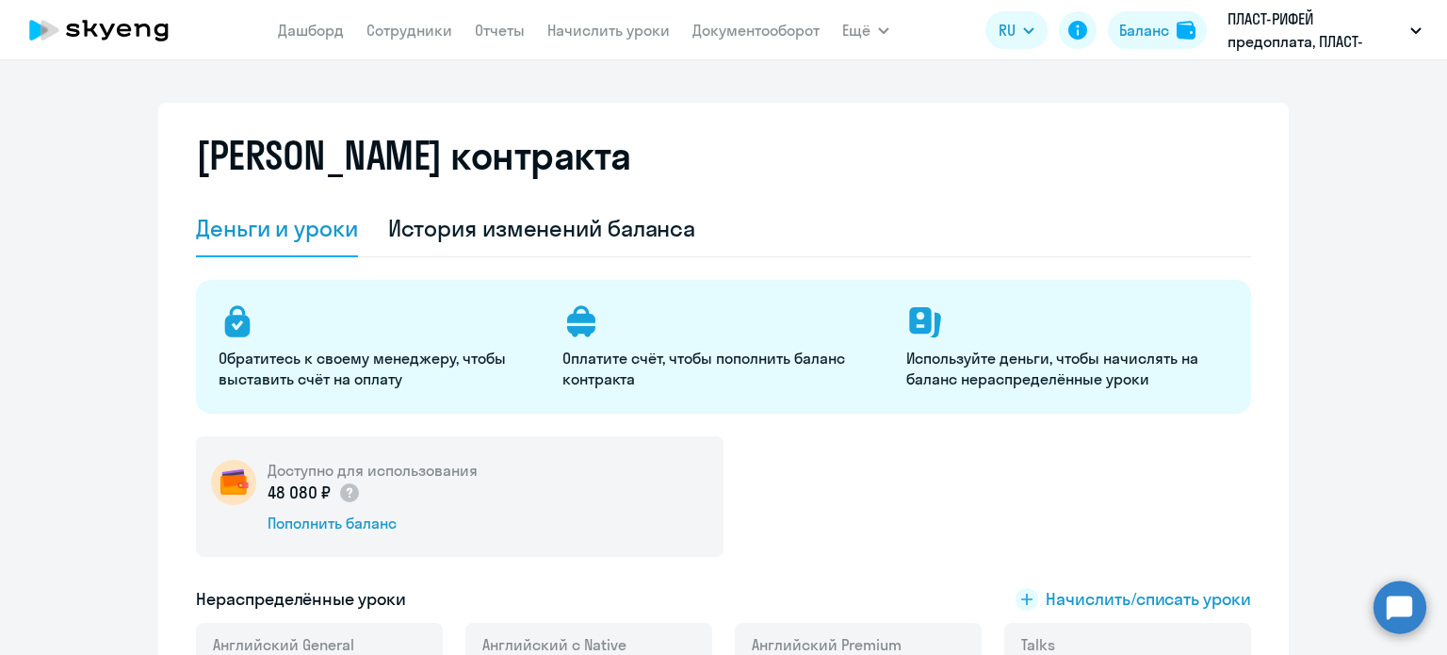
scroll to position [0, 0]
